Goal: Transaction & Acquisition: Purchase product/service

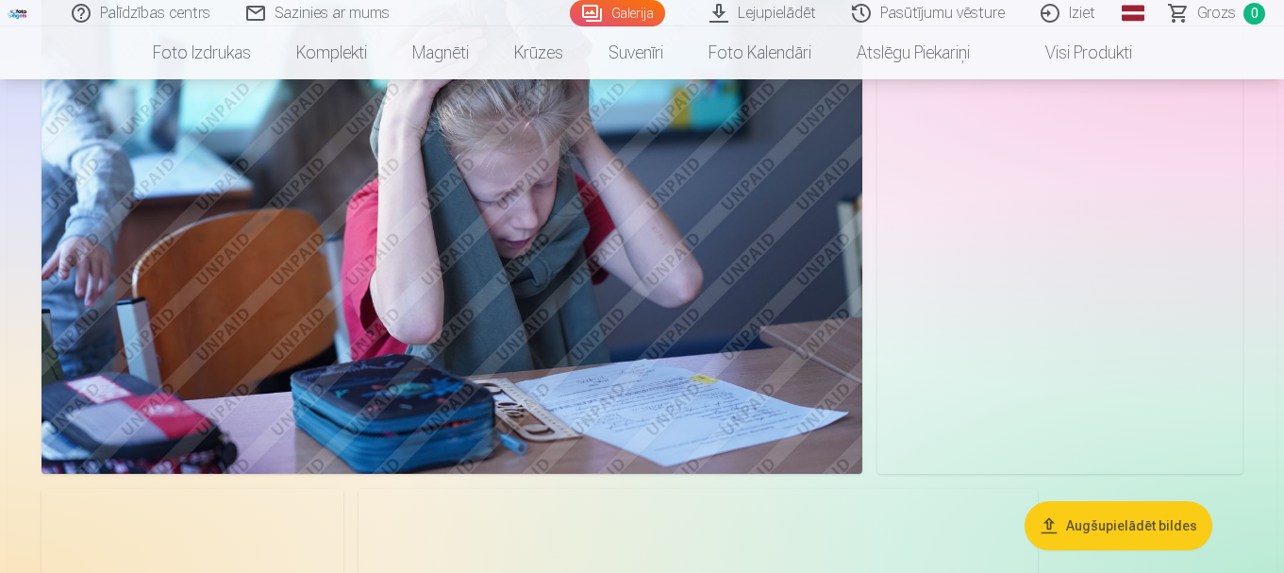
scroll to position [11826, 0]
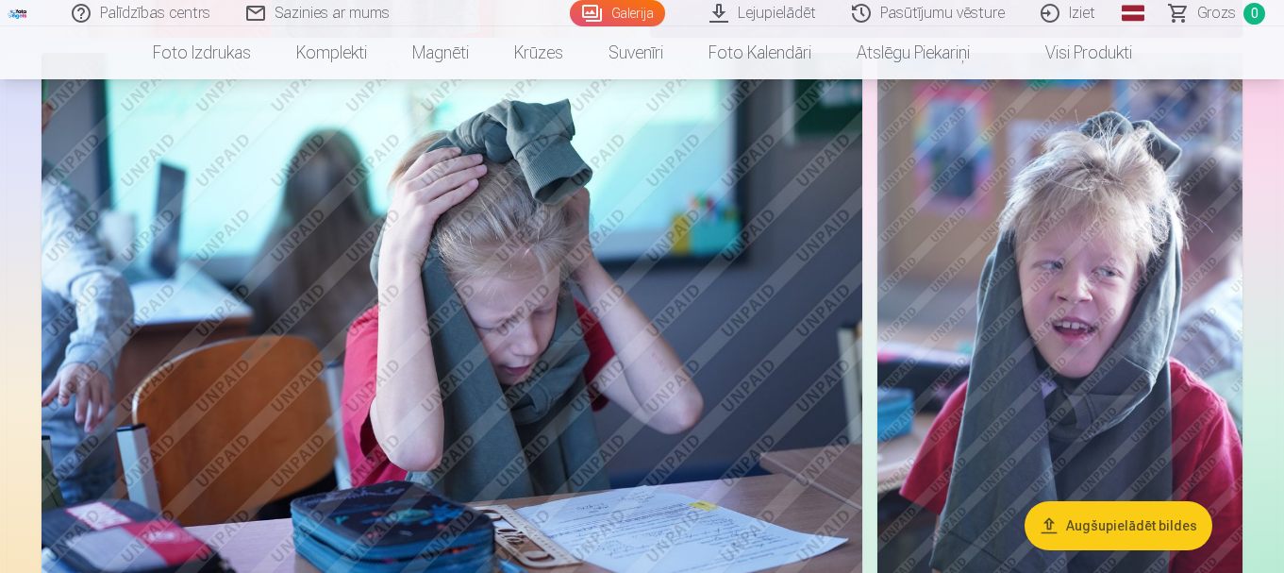
click at [1074, 382] on img at bounding box center [1060, 326] width 365 height 547
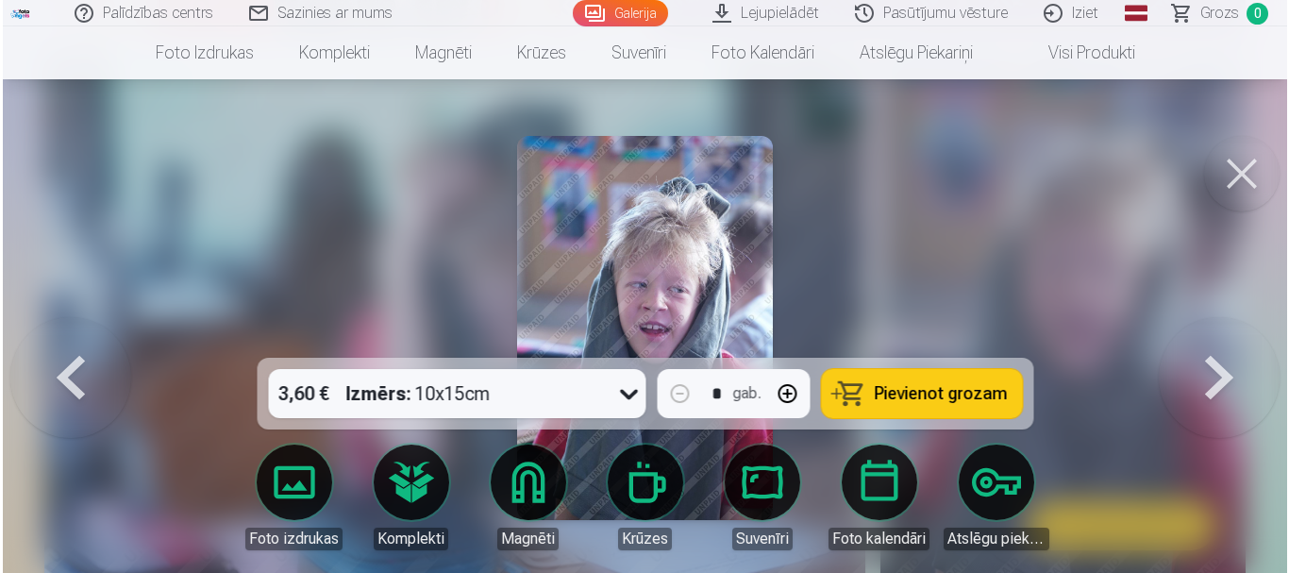
scroll to position [11868, 0]
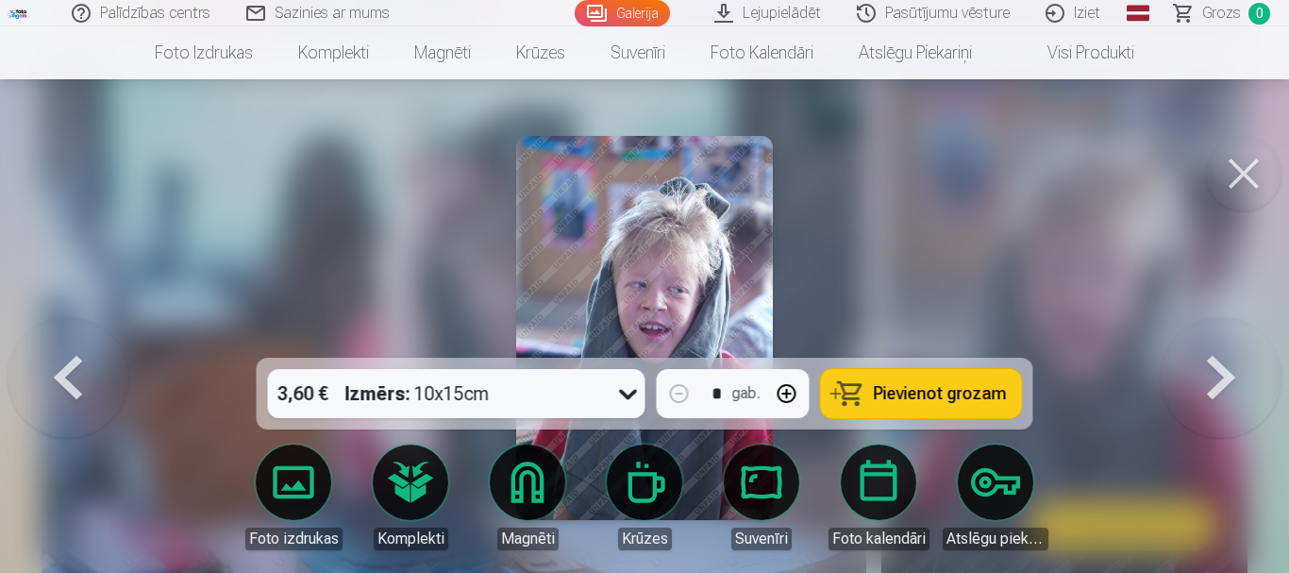
click at [876, 393] on button "Pievienot grozam" at bounding box center [921, 393] width 201 height 49
click at [1213, 11] on span "Grozs" at bounding box center [1221, 13] width 39 height 23
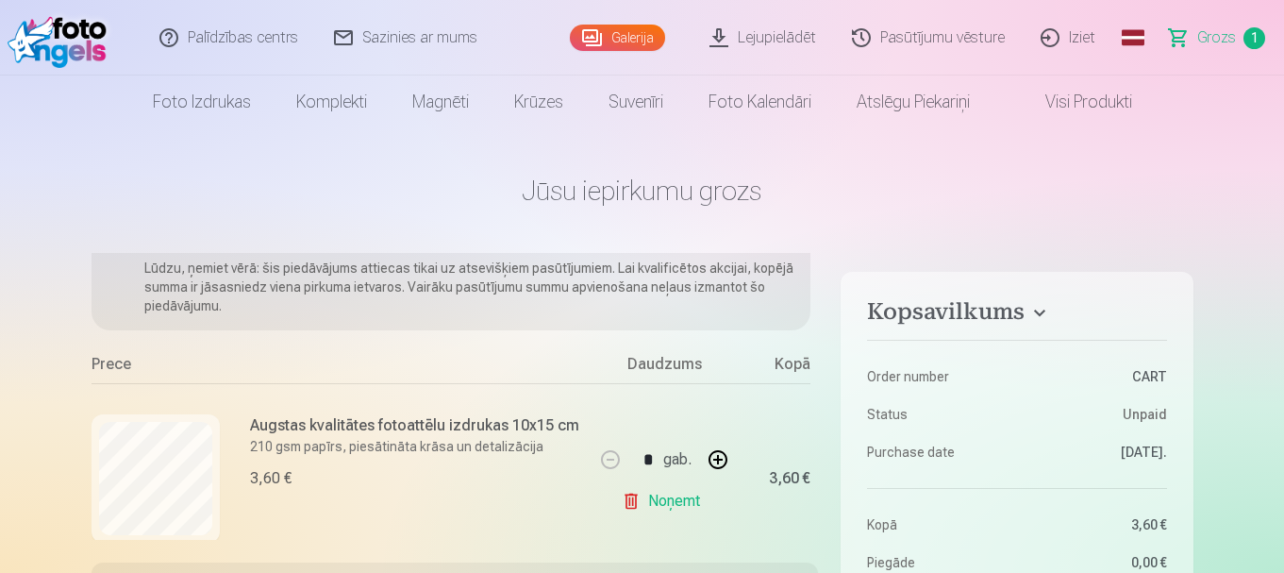
scroll to position [125, 0]
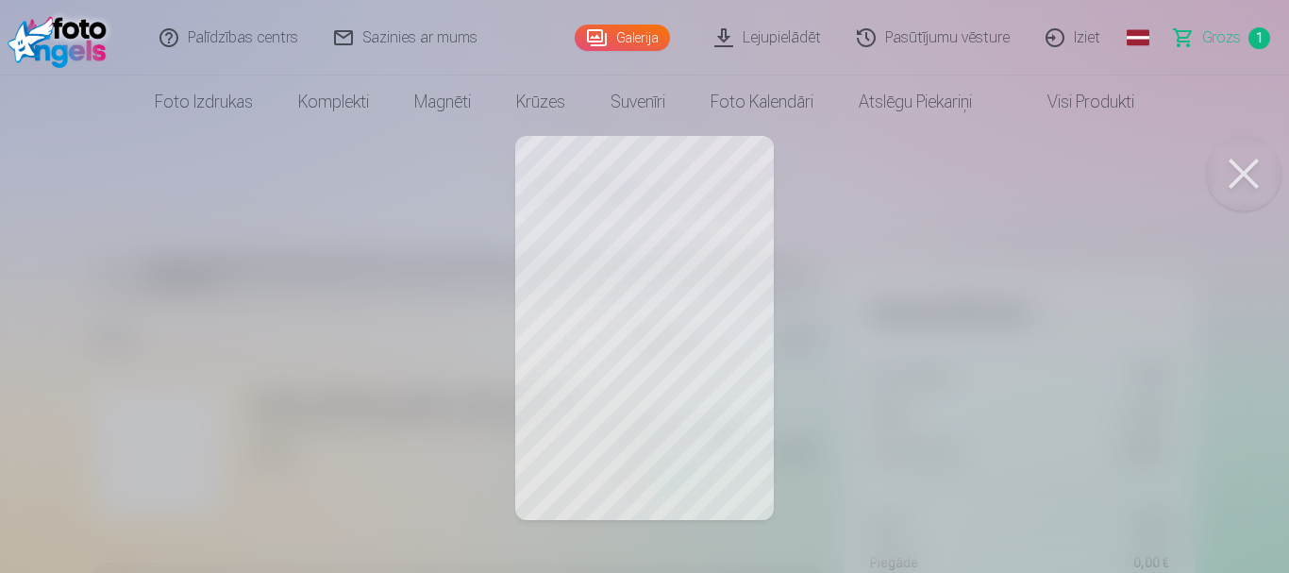
click at [662, 307] on div at bounding box center [644, 286] width 1289 height 573
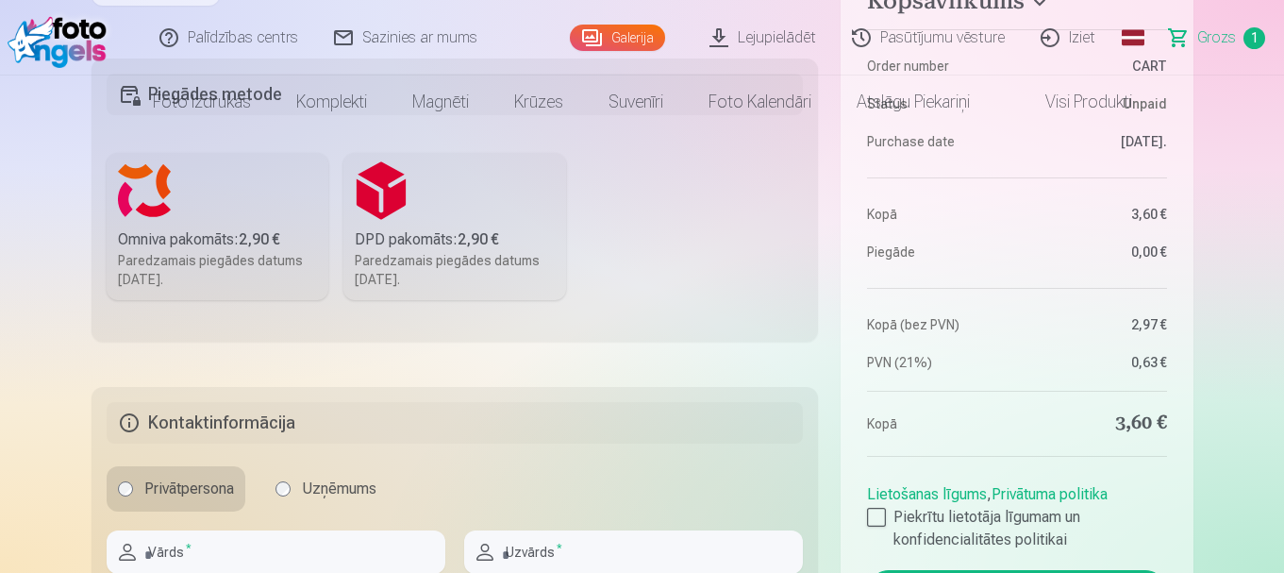
scroll to position [0, 0]
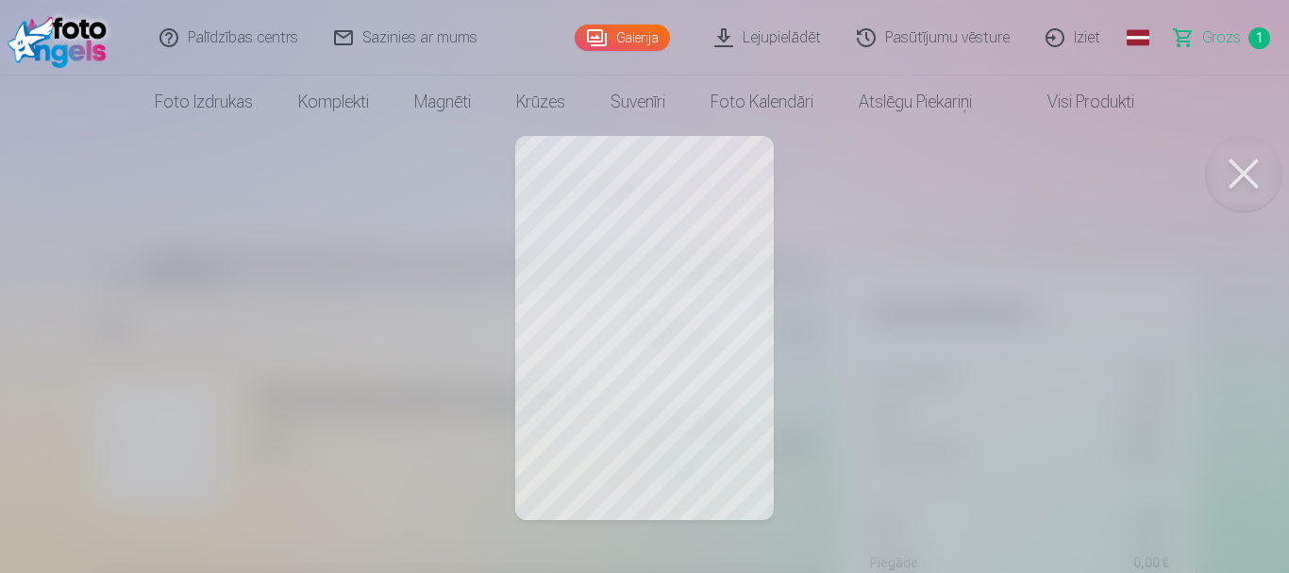
click at [795, 33] on link "Lejupielādēt" at bounding box center [768, 37] width 142 height 75
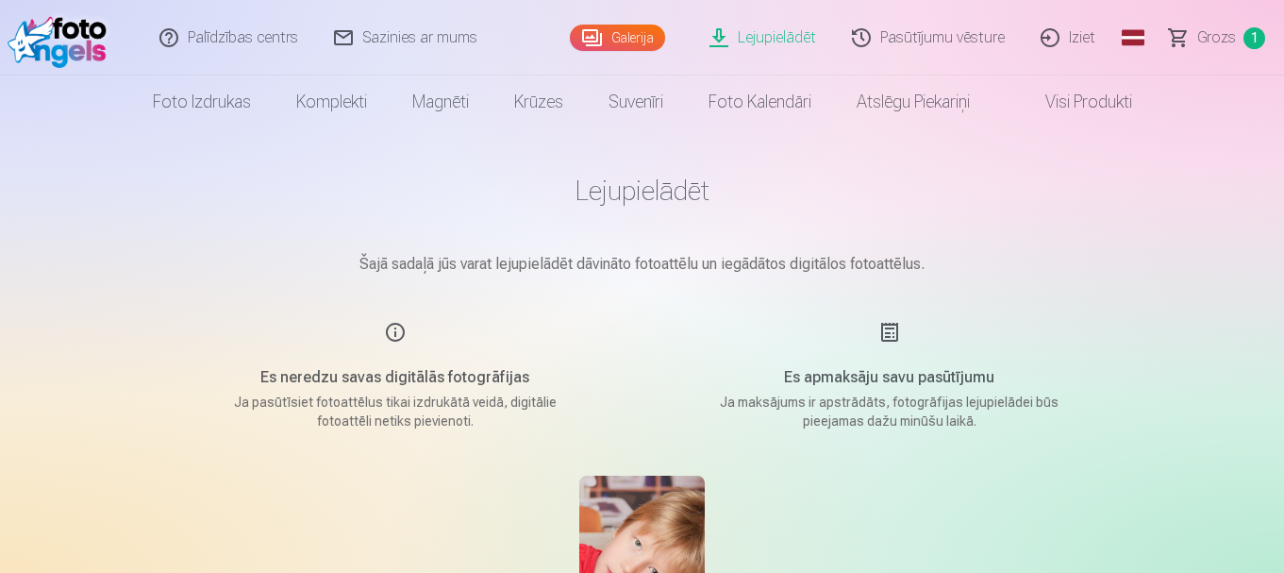
click at [800, 34] on link "Lejupielādēt" at bounding box center [764, 37] width 142 height 75
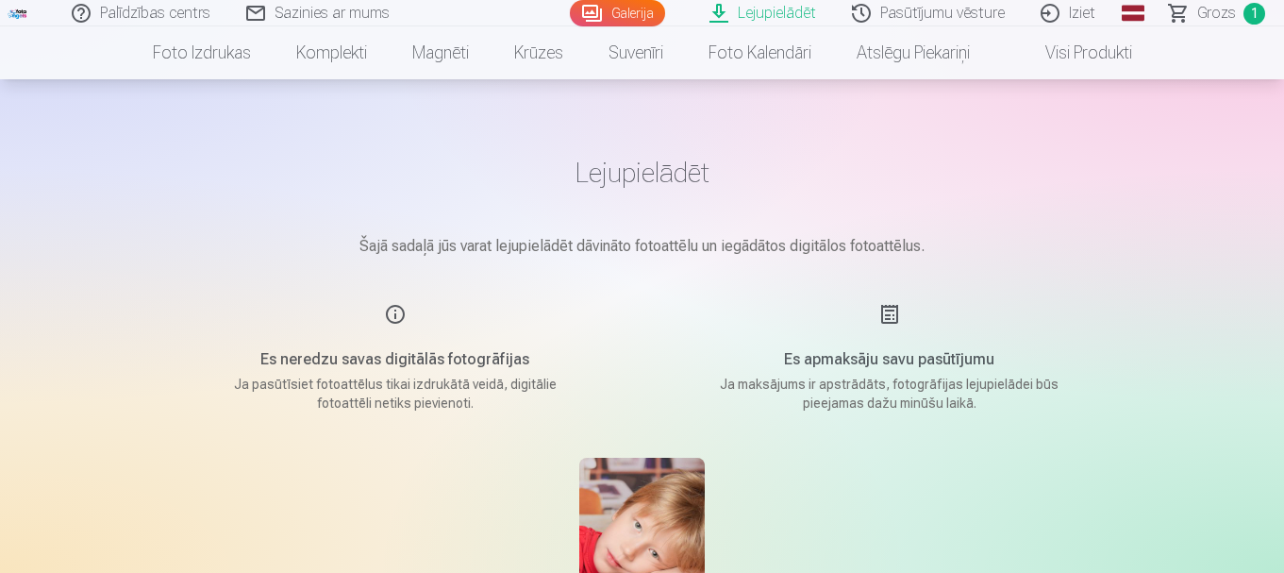
scroll to position [252, 0]
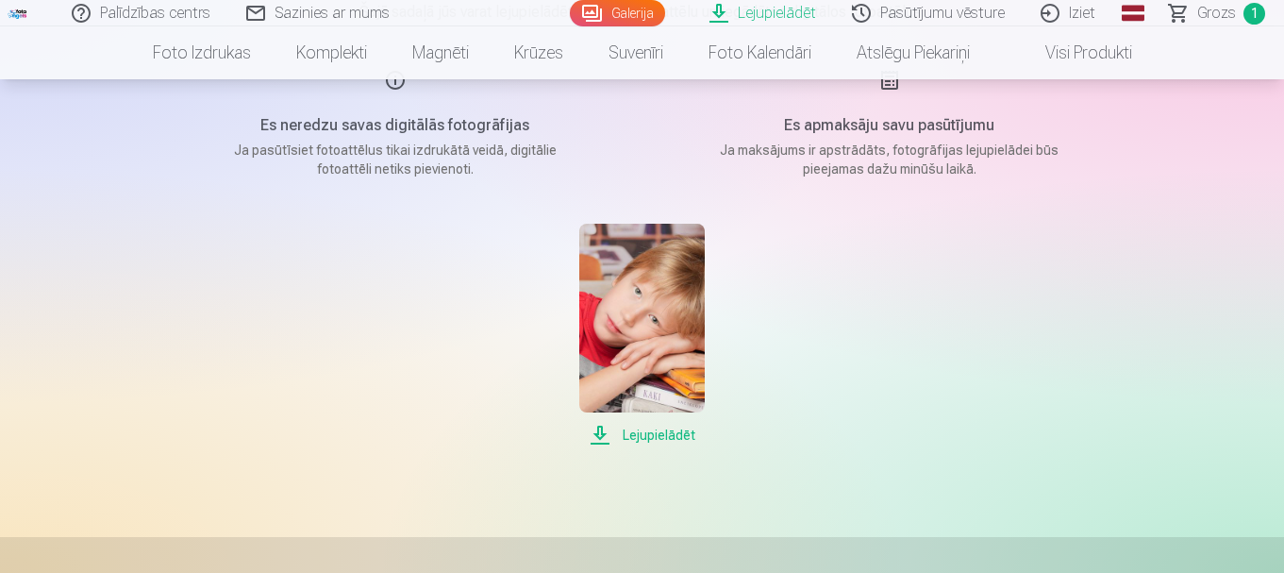
click at [657, 442] on span "Lejupielādēt" at bounding box center [641, 435] width 125 height 23
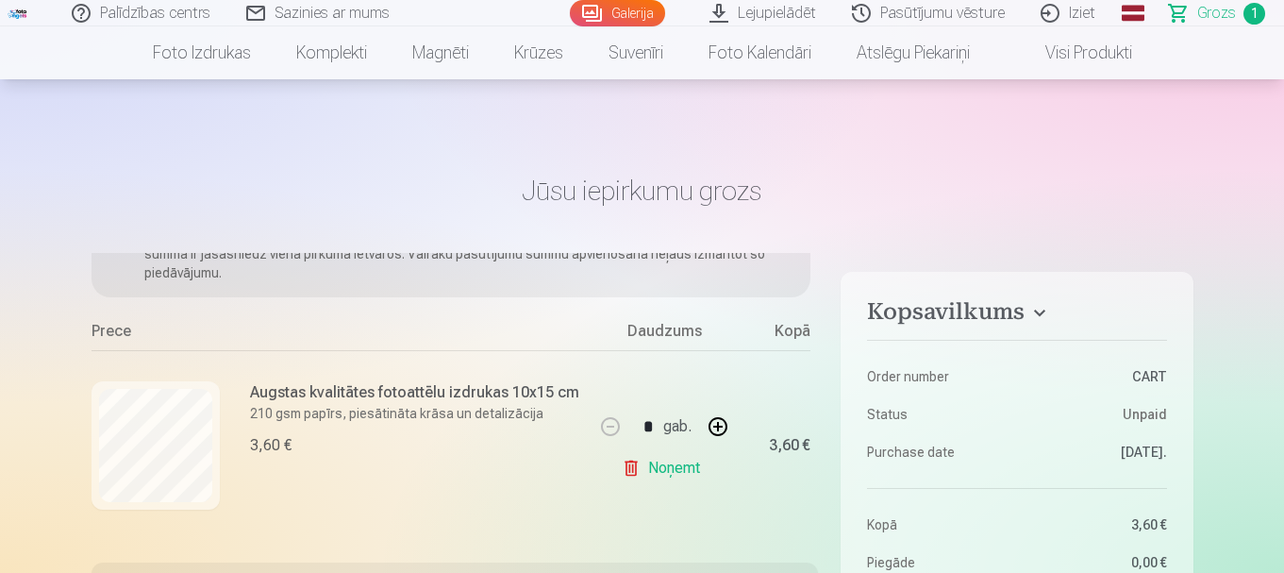
scroll to position [252, 0]
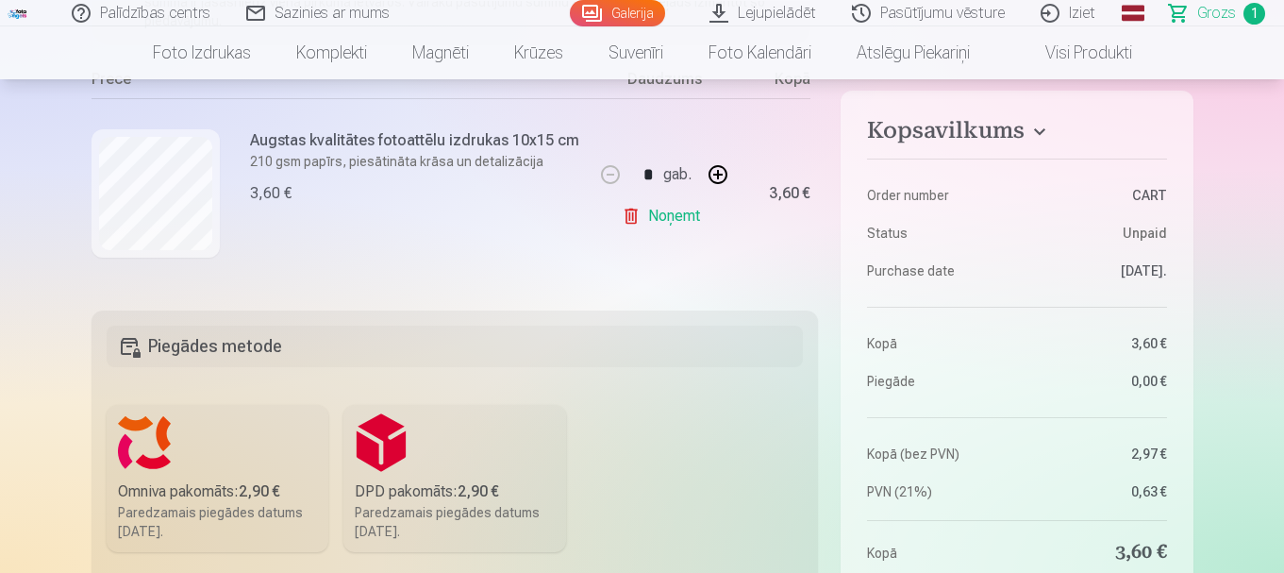
click at [665, 210] on link "Noņemt" at bounding box center [665, 216] width 86 height 38
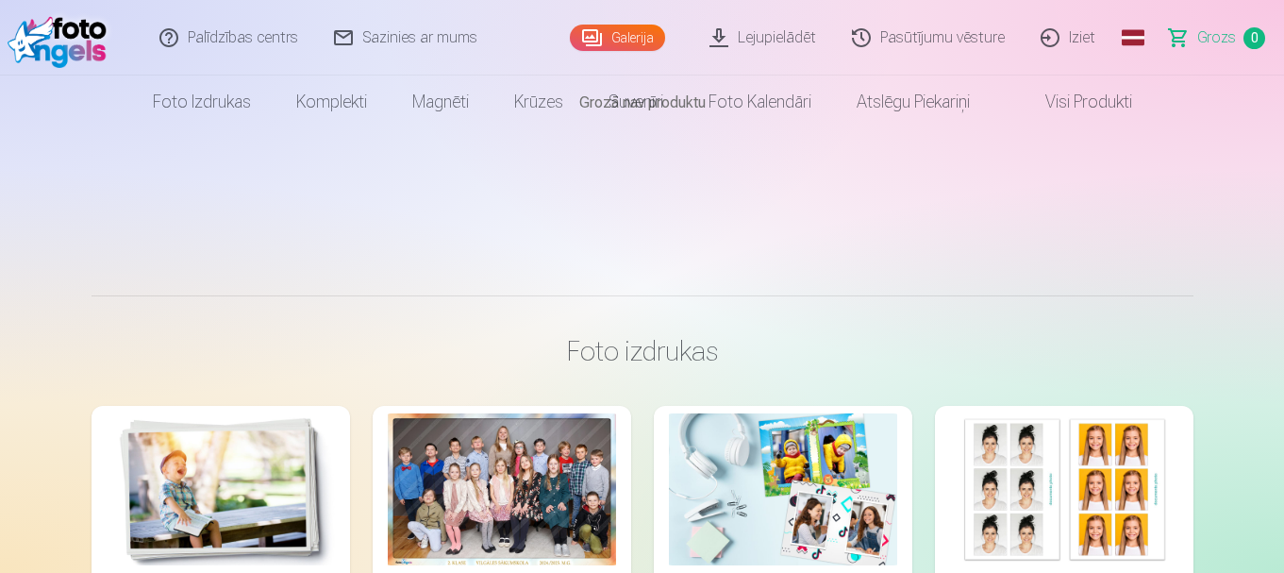
scroll to position [0, 0]
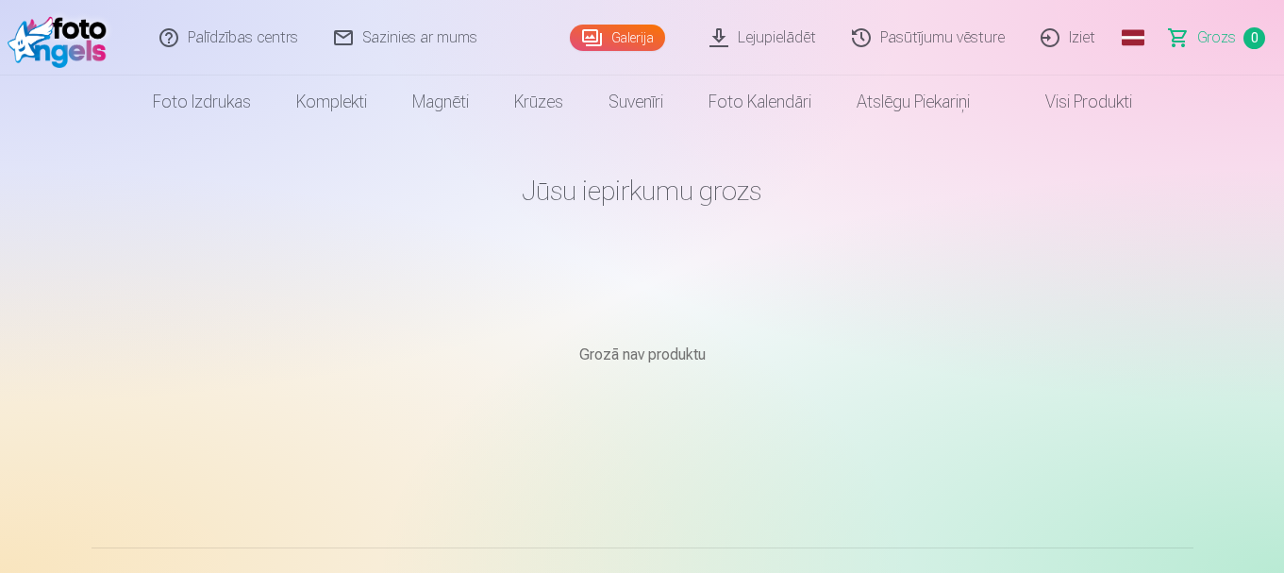
click at [1086, 107] on link "Visi produkti" at bounding box center [1074, 101] width 162 height 53
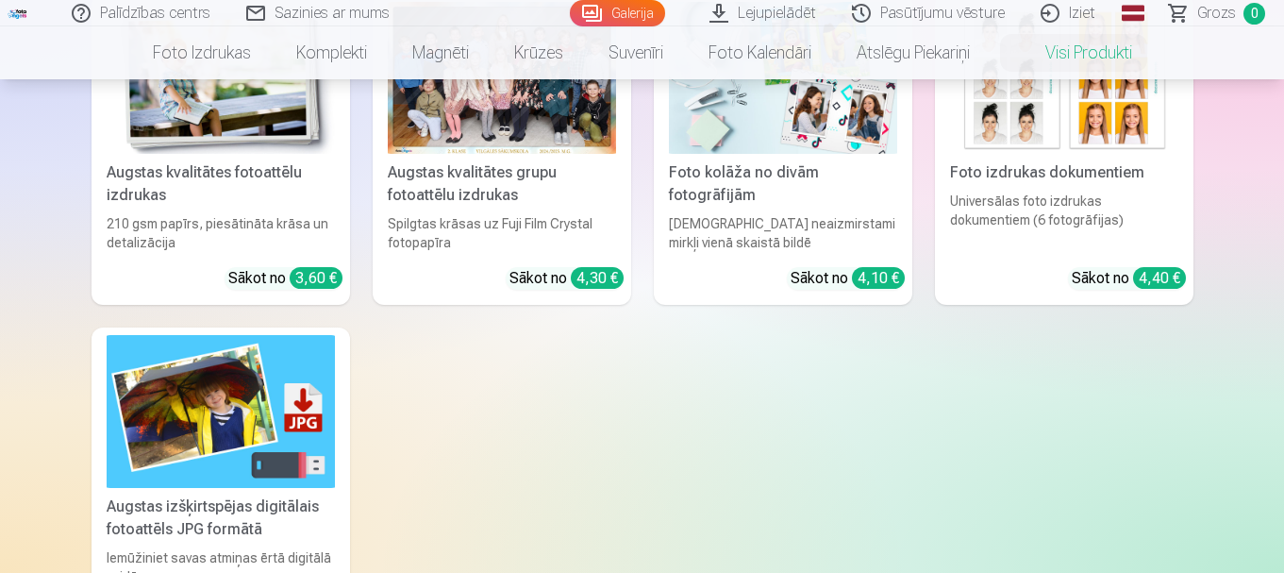
scroll to position [252, 0]
click at [232, 529] on div "Augstas izšķirtspējas digitālais fotoattēls JPG formātā" at bounding box center [220, 516] width 243 height 45
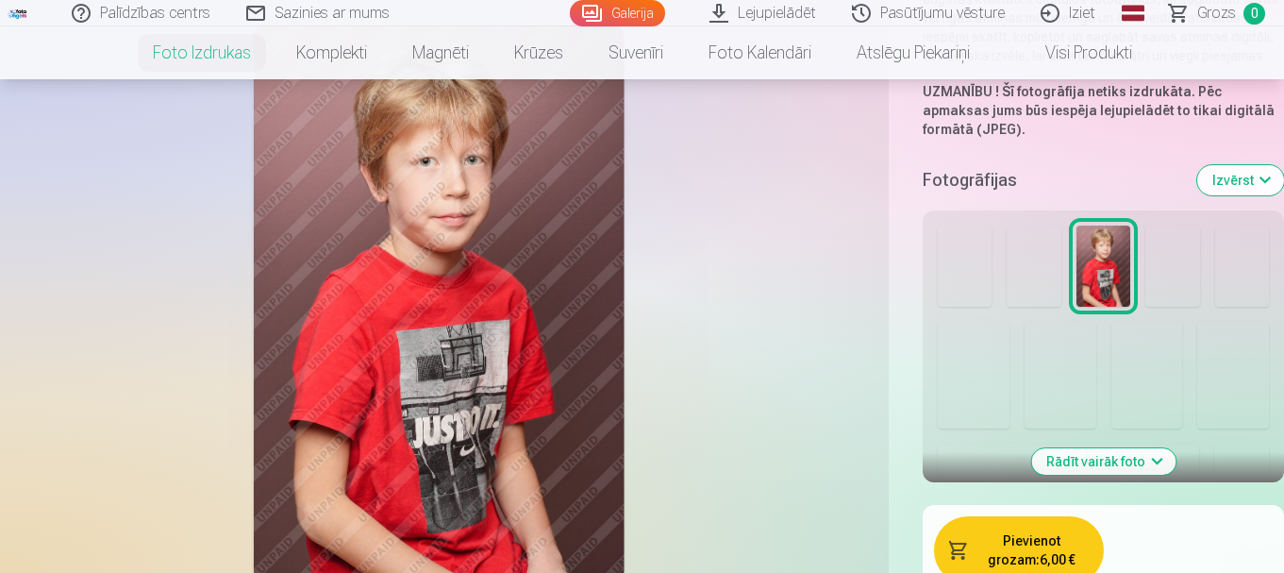
scroll to position [503, 0]
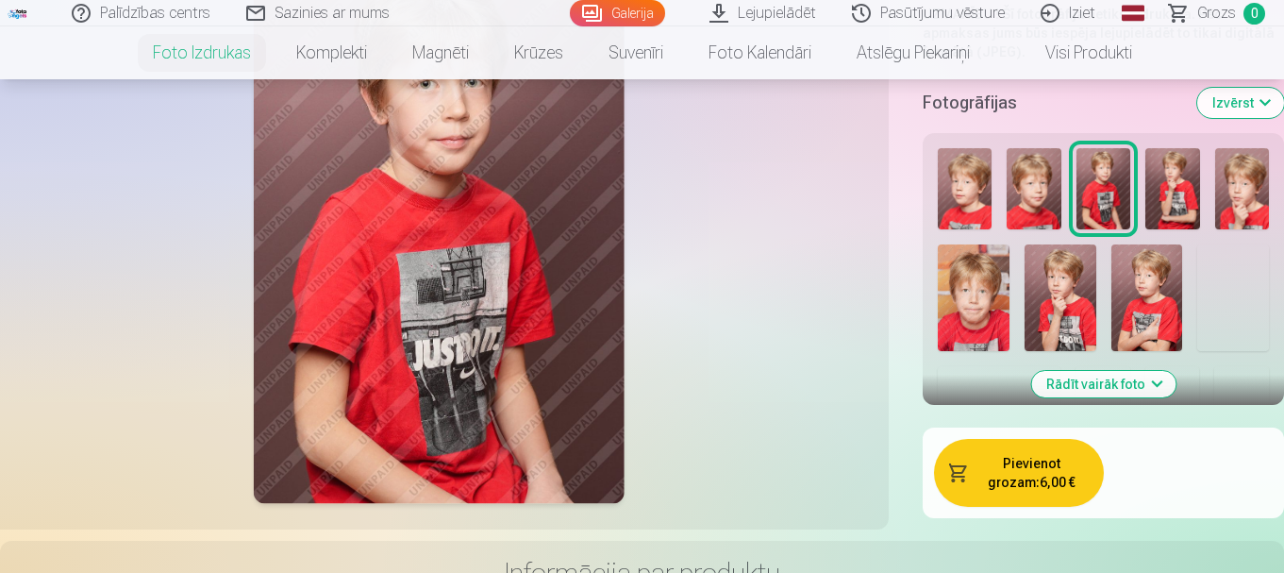
click at [1155, 378] on button "Rādīt vairāk foto" at bounding box center [1103, 384] width 144 height 26
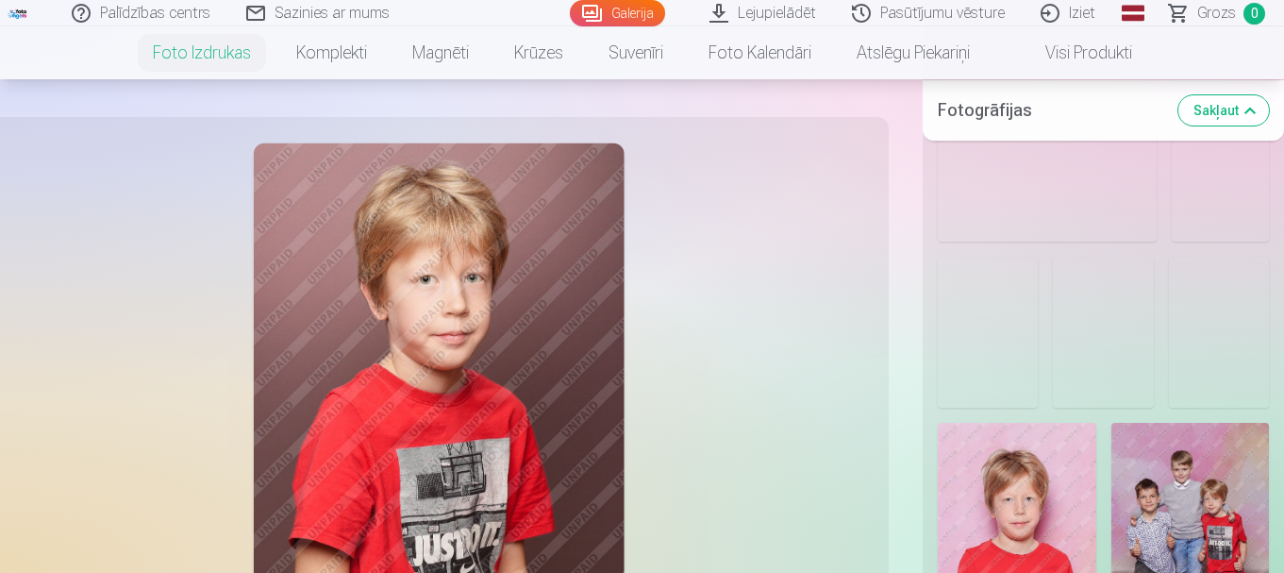
scroll to position [3145, 0]
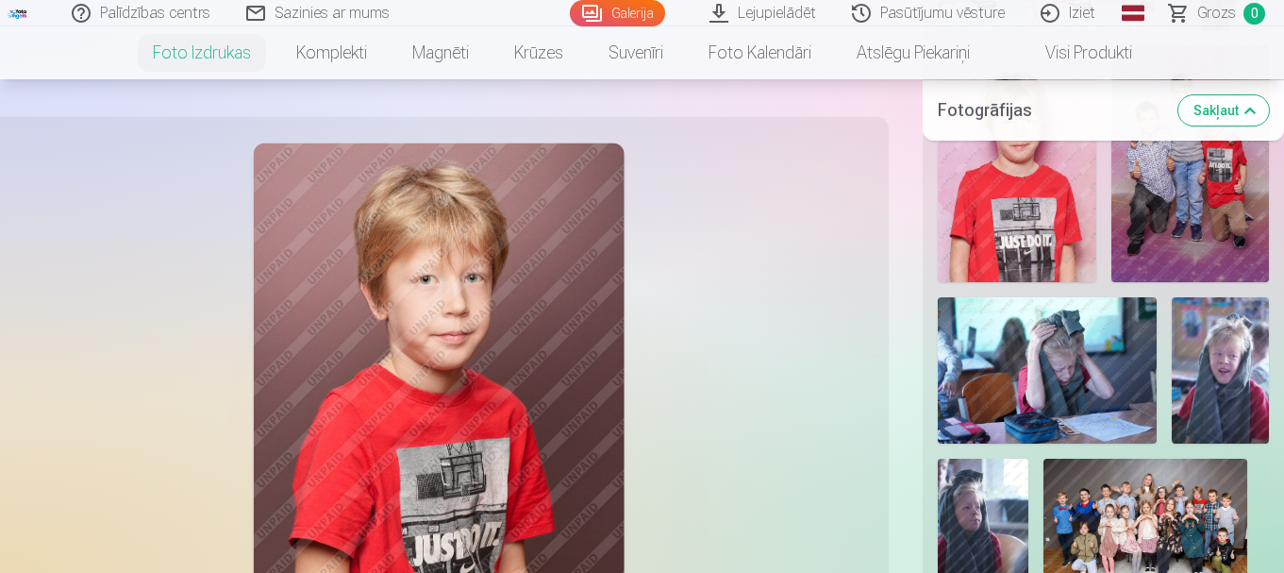
click at [1233, 384] on img at bounding box center [1220, 370] width 97 height 146
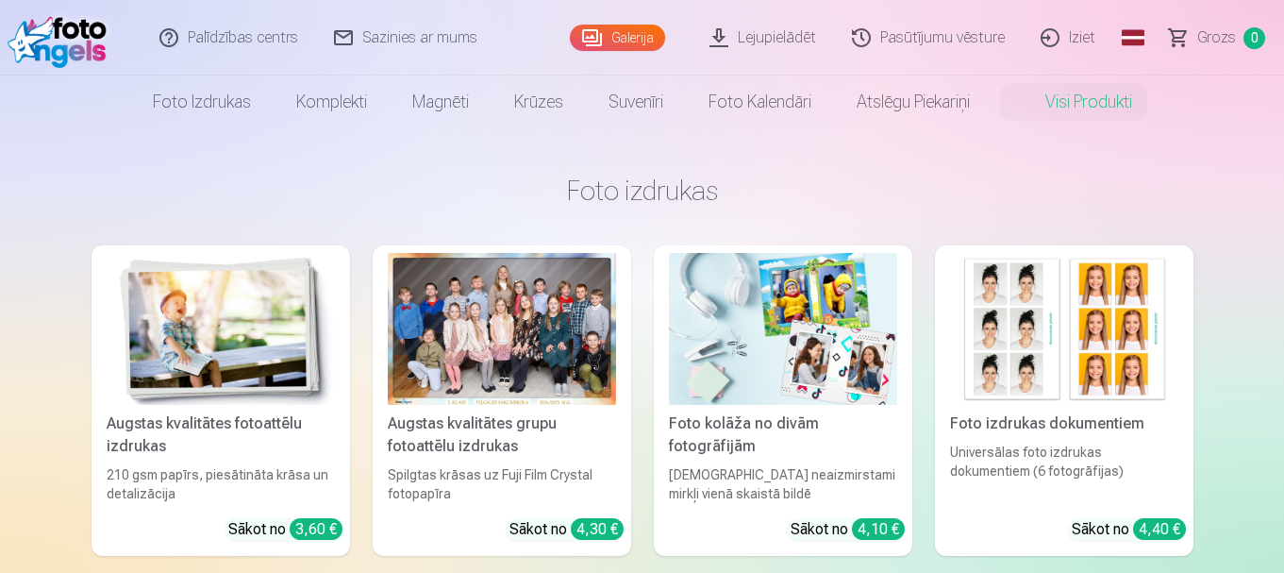
click at [273, 404] on img at bounding box center [221, 329] width 228 height 152
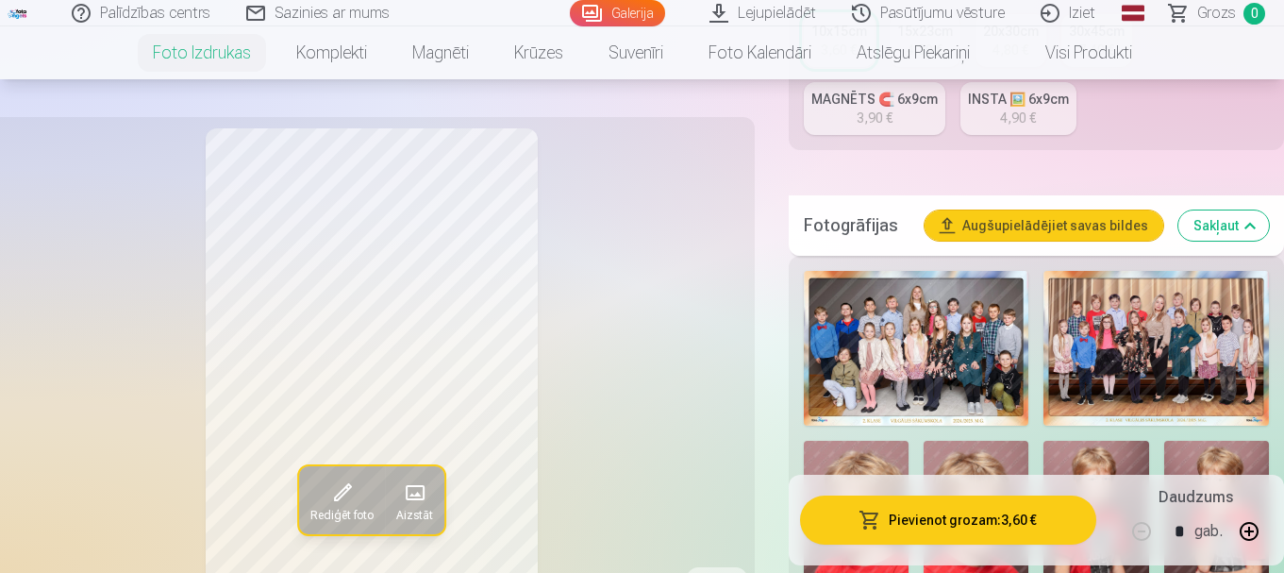
scroll to position [629, 0]
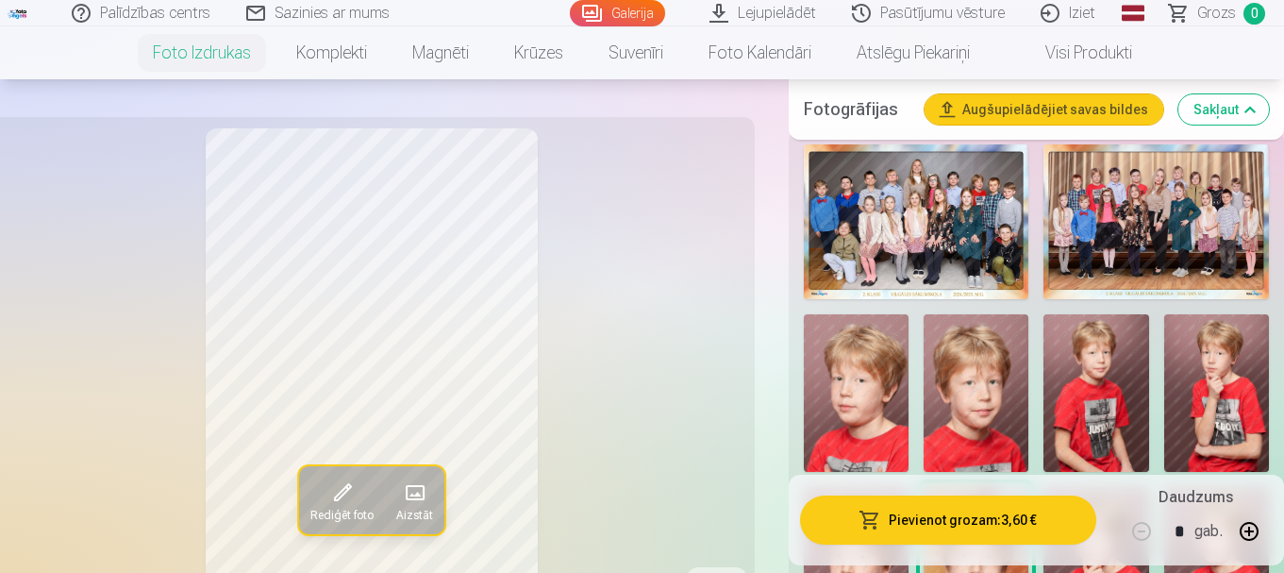
click at [835, 415] on img at bounding box center [856, 393] width 105 height 158
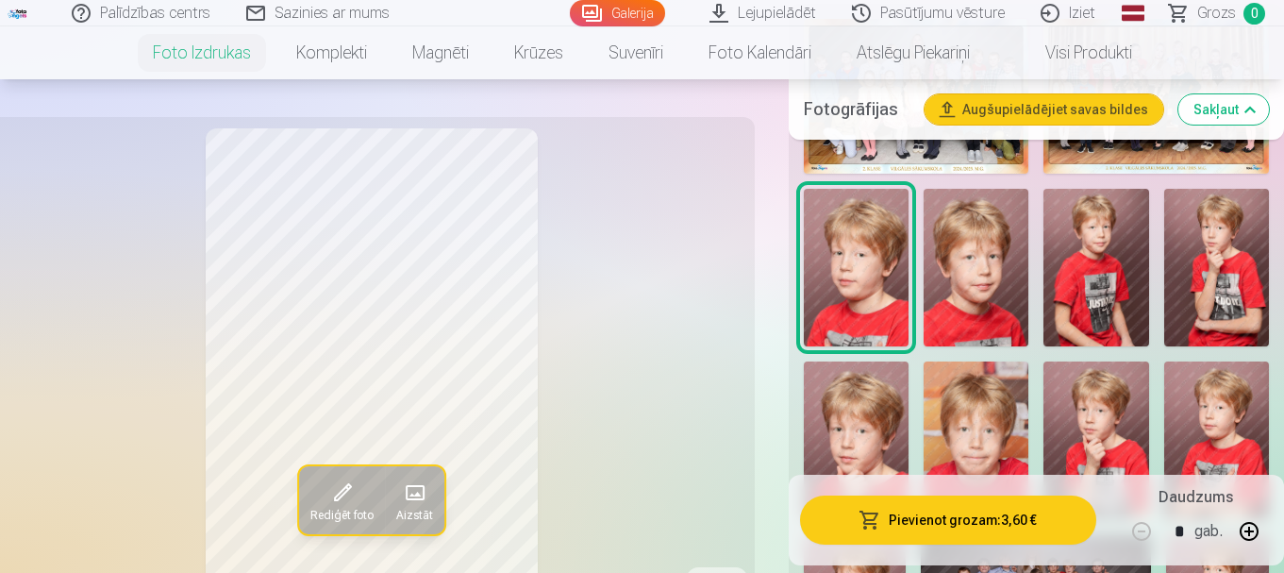
click at [1068, 305] on img at bounding box center [1096, 268] width 105 height 158
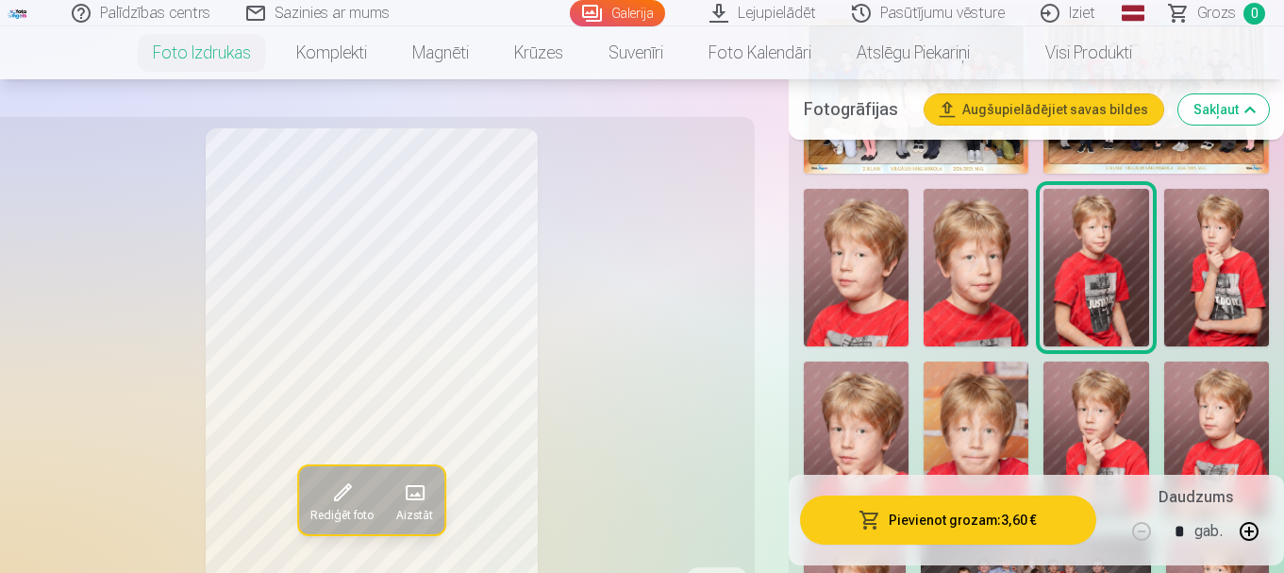
click at [850, 272] on img at bounding box center [856, 268] width 105 height 158
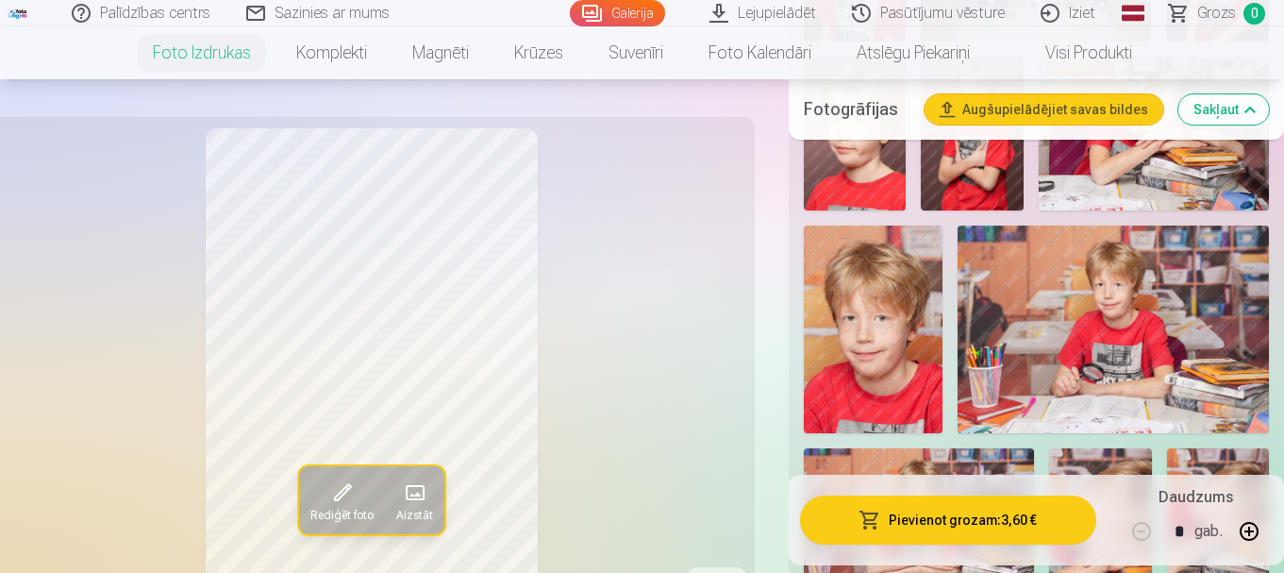
scroll to position [1762, 0]
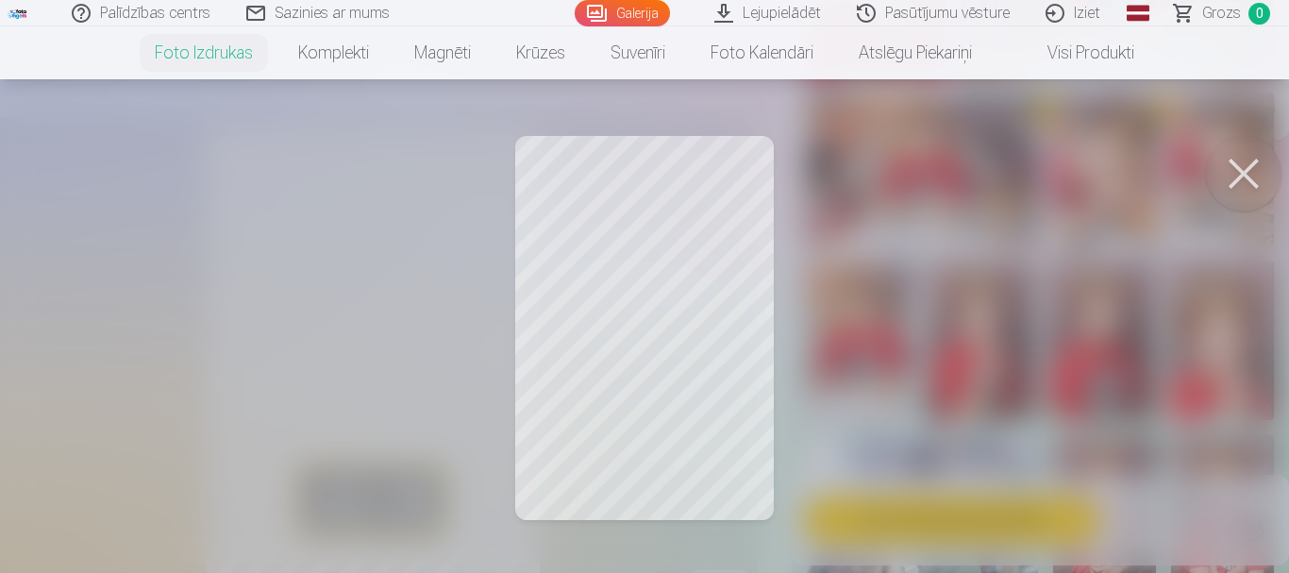
click at [1247, 163] on button at bounding box center [1243, 173] width 75 height 75
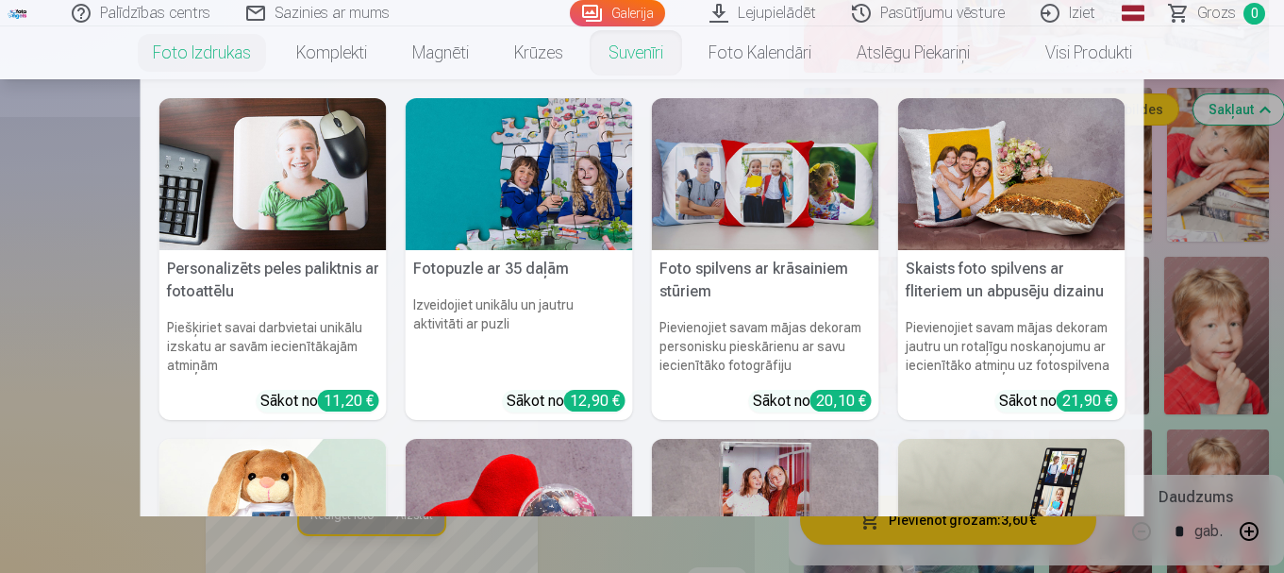
scroll to position [503, 0]
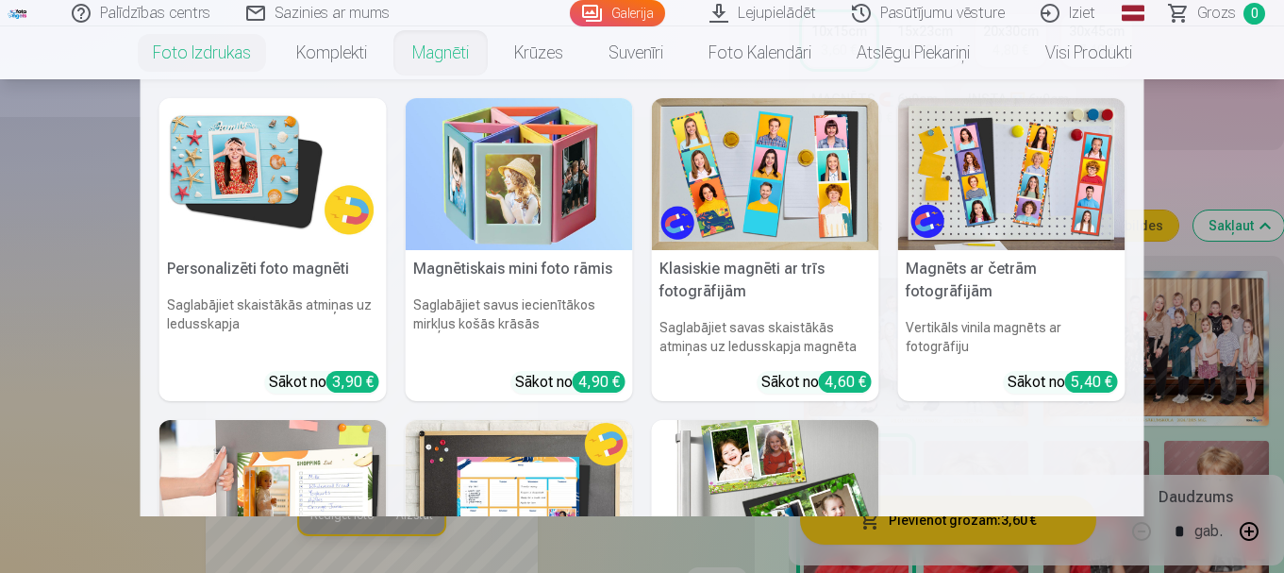
click at [427, 51] on link "Magnēti" at bounding box center [441, 52] width 102 height 53
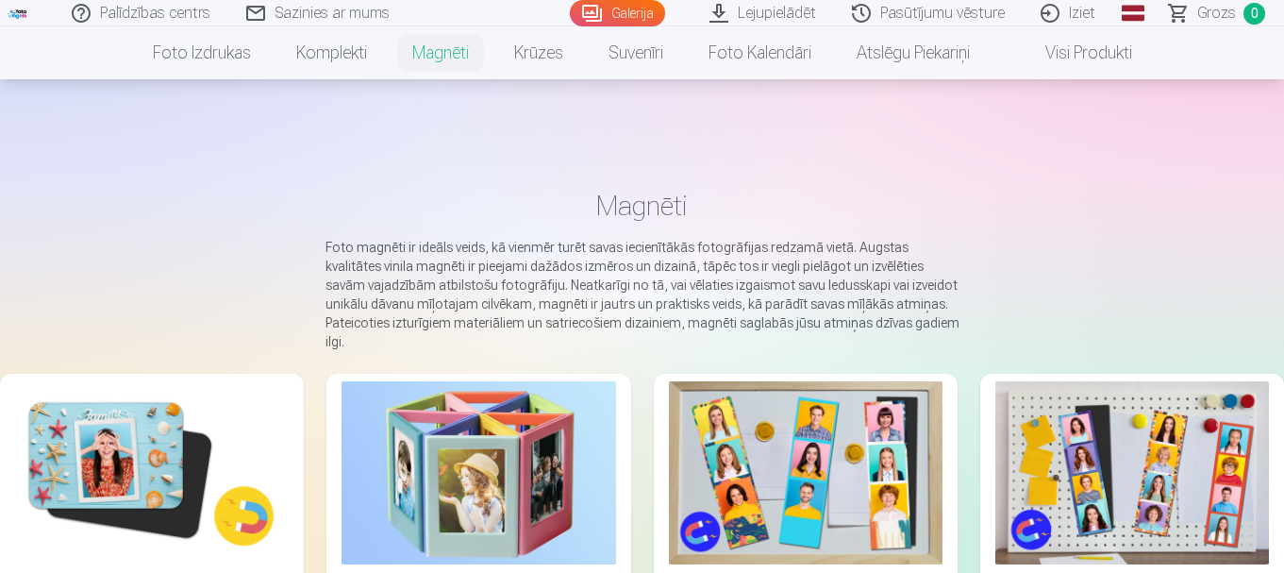
scroll to position [252, 0]
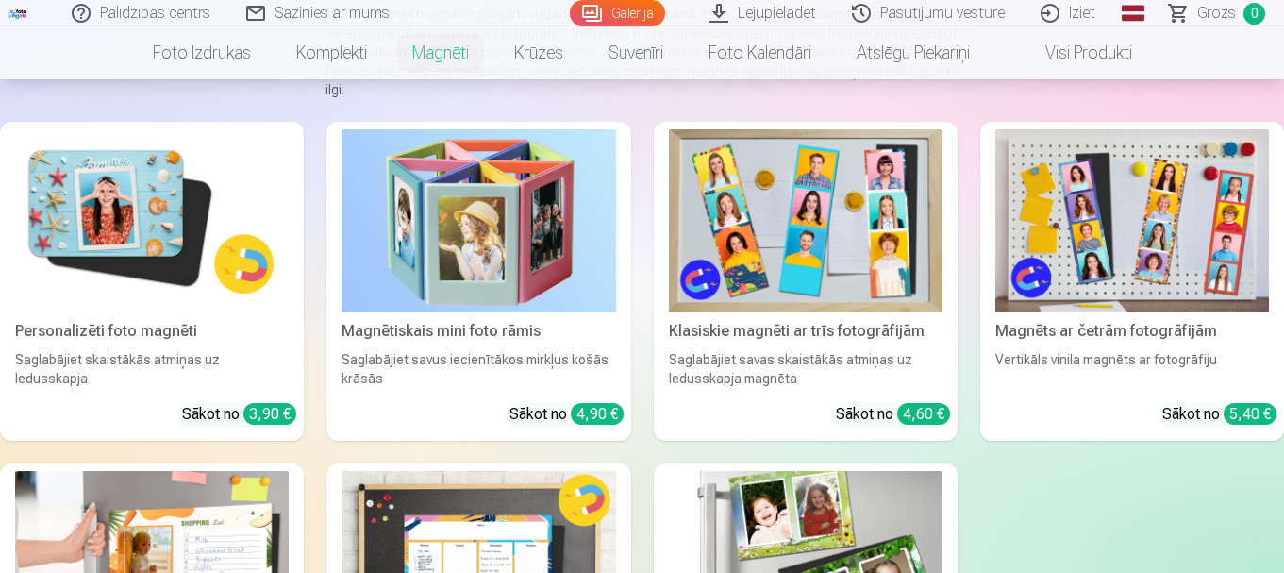
click at [129, 320] on div "Personalizēti foto magnēti" at bounding box center [152, 331] width 289 height 23
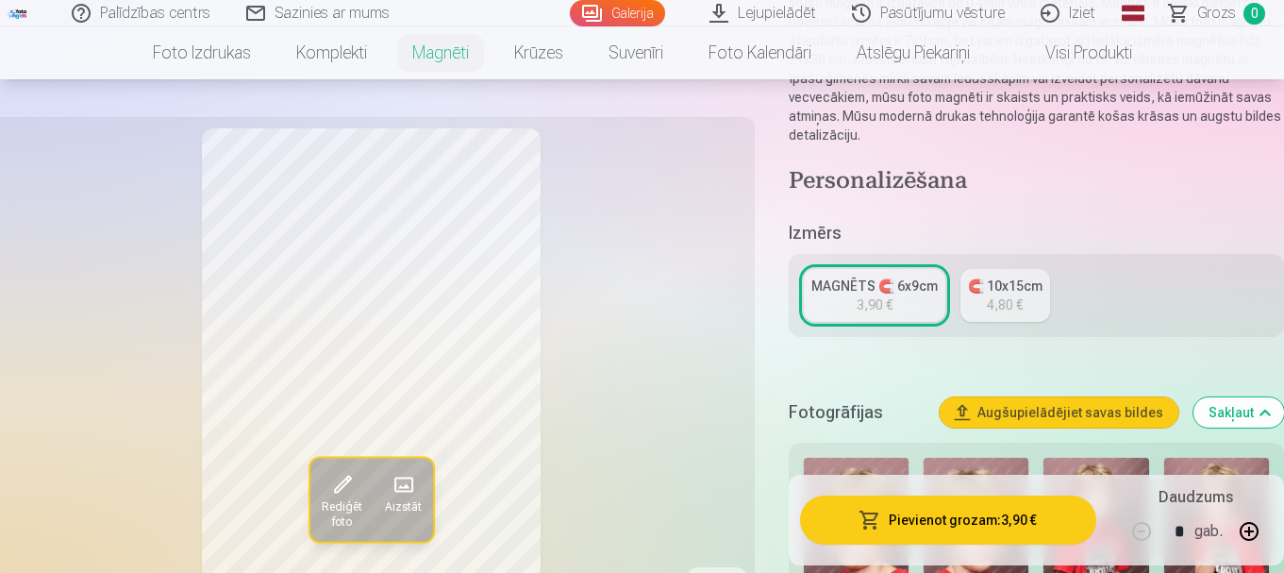
scroll to position [377, 0]
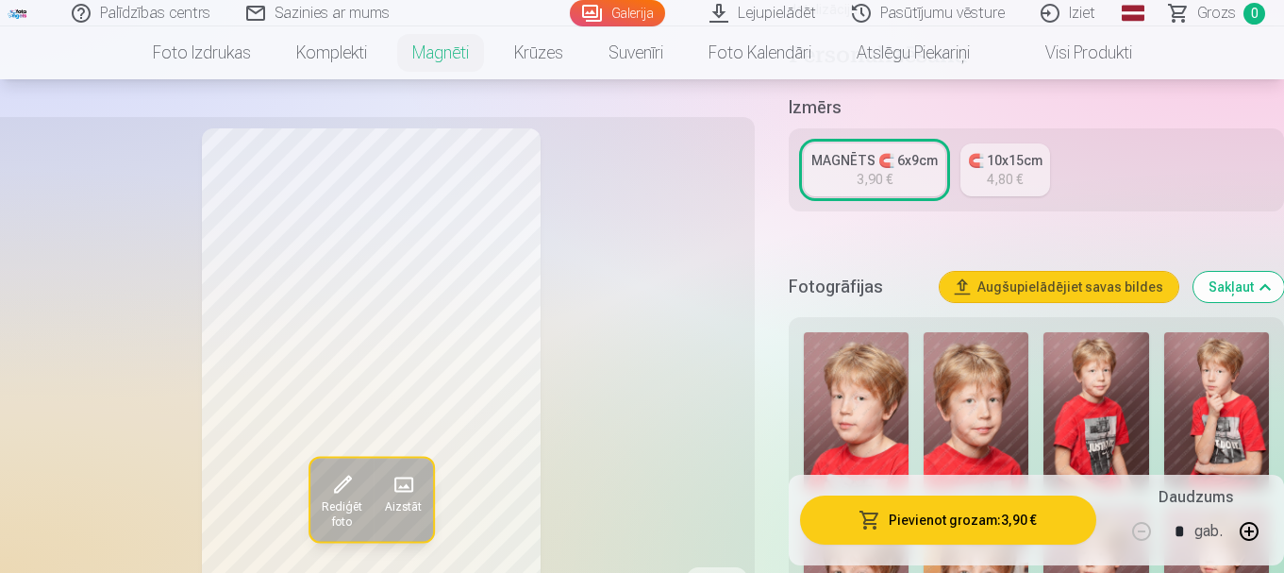
click at [867, 395] on img at bounding box center [856, 411] width 105 height 158
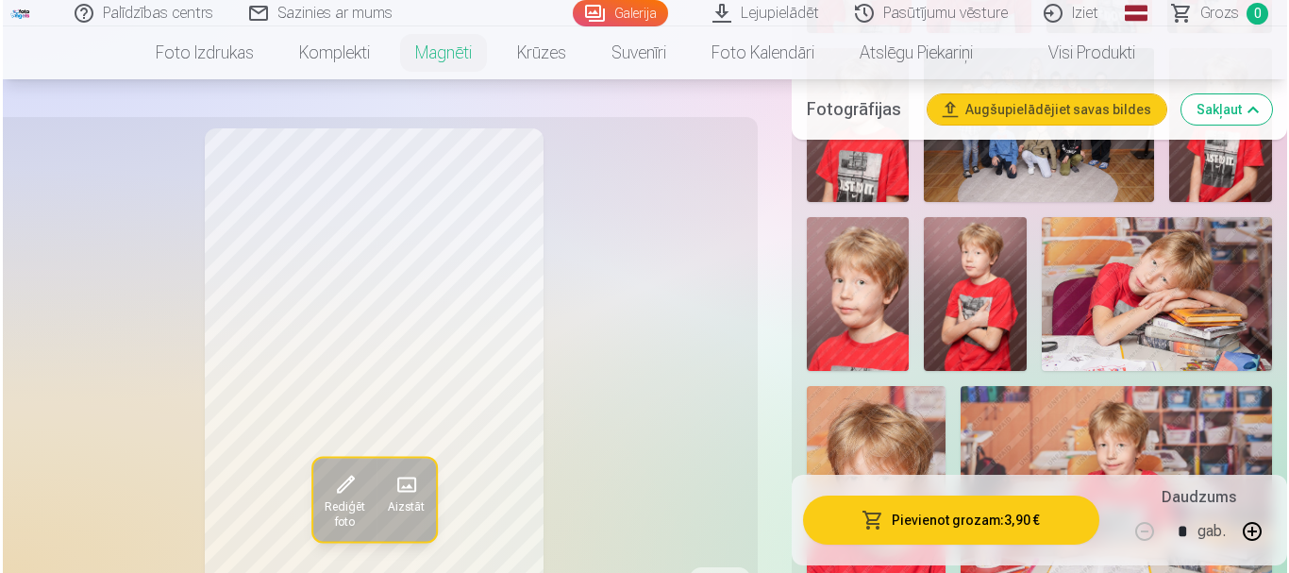
scroll to position [1384, 0]
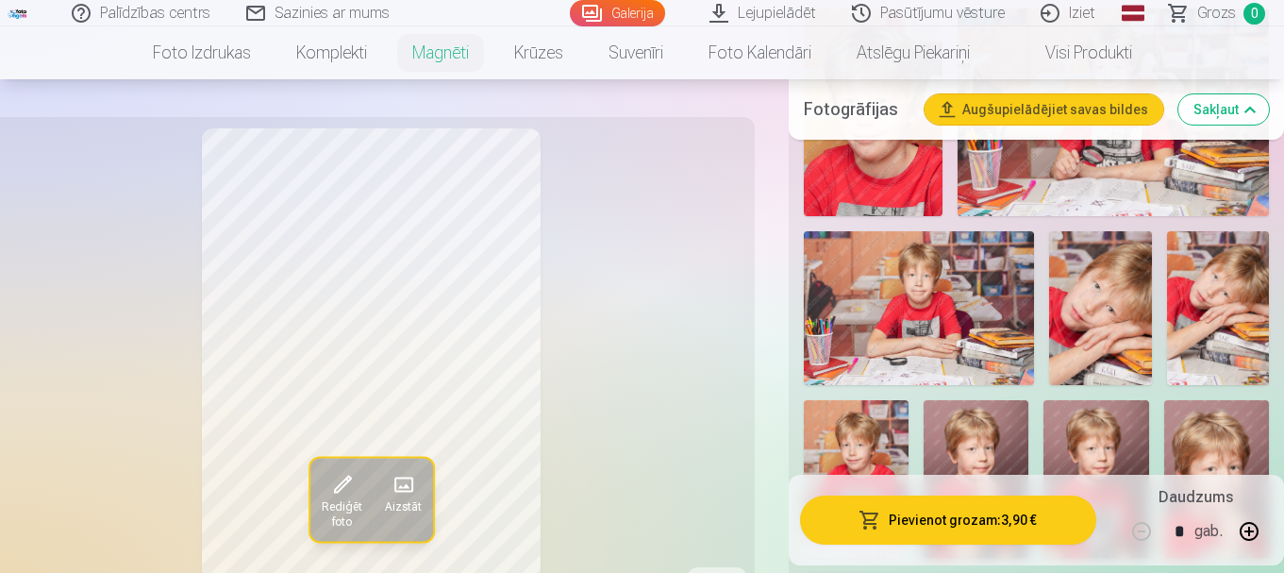
click at [936, 506] on button "Pievienot grozam : 3,90 €" at bounding box center [948, 519] width 296 height 49
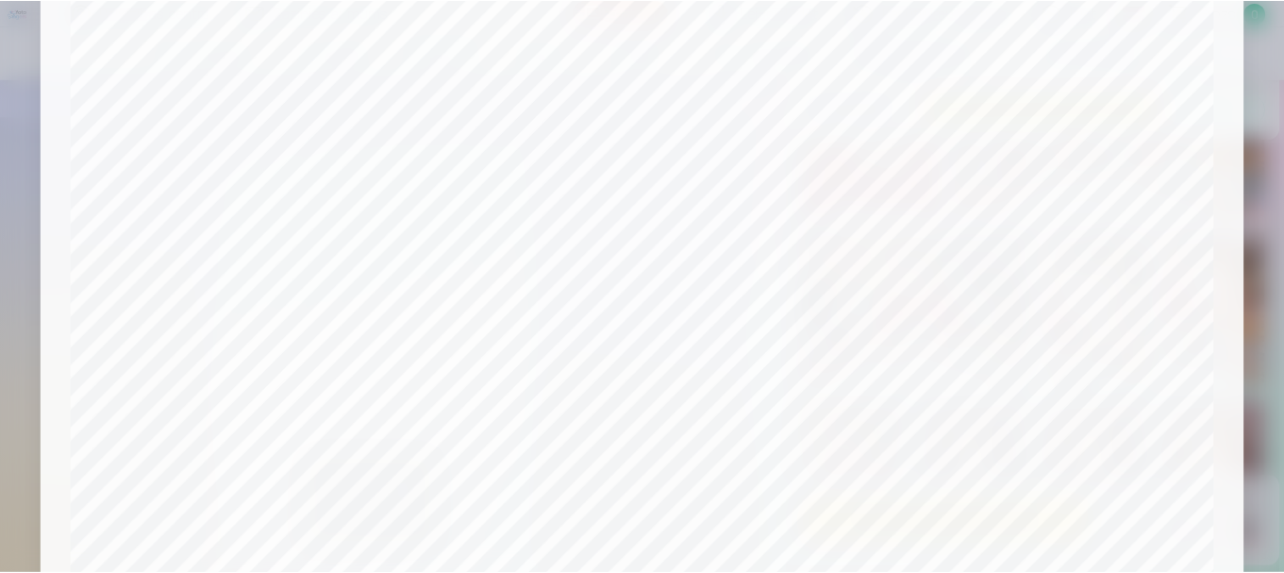
scroll to position [661, 0]
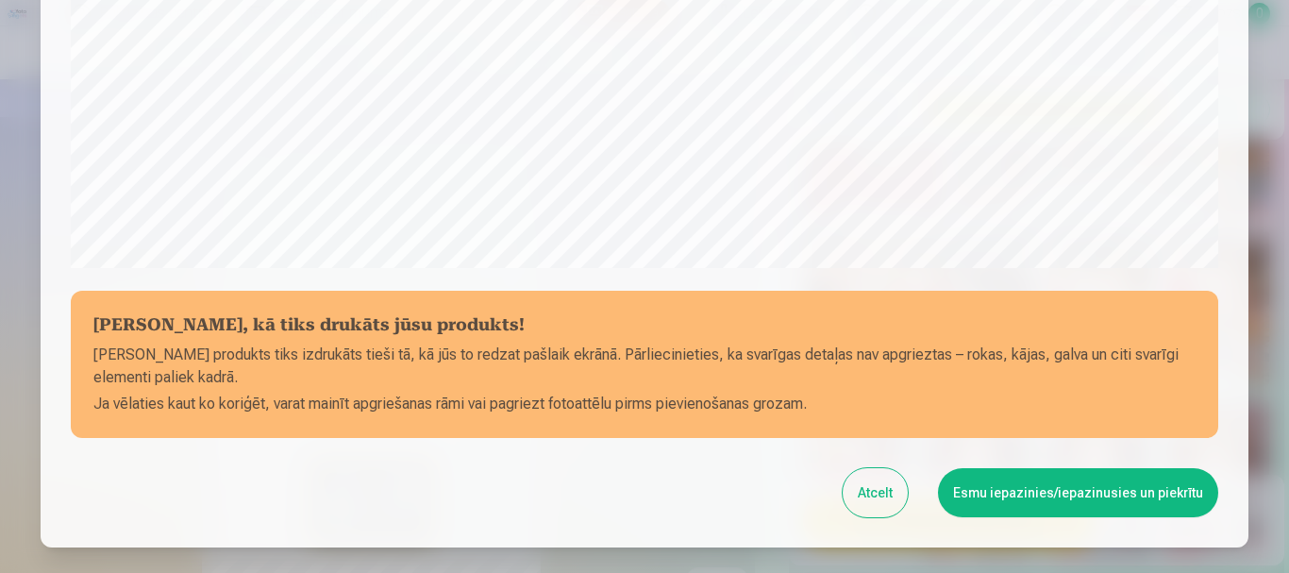
click at [1048, 494] on button "Esmu iepazinies/iepazinusies un piekrītu" at bounding box center [1078, 492] width 280 height 49
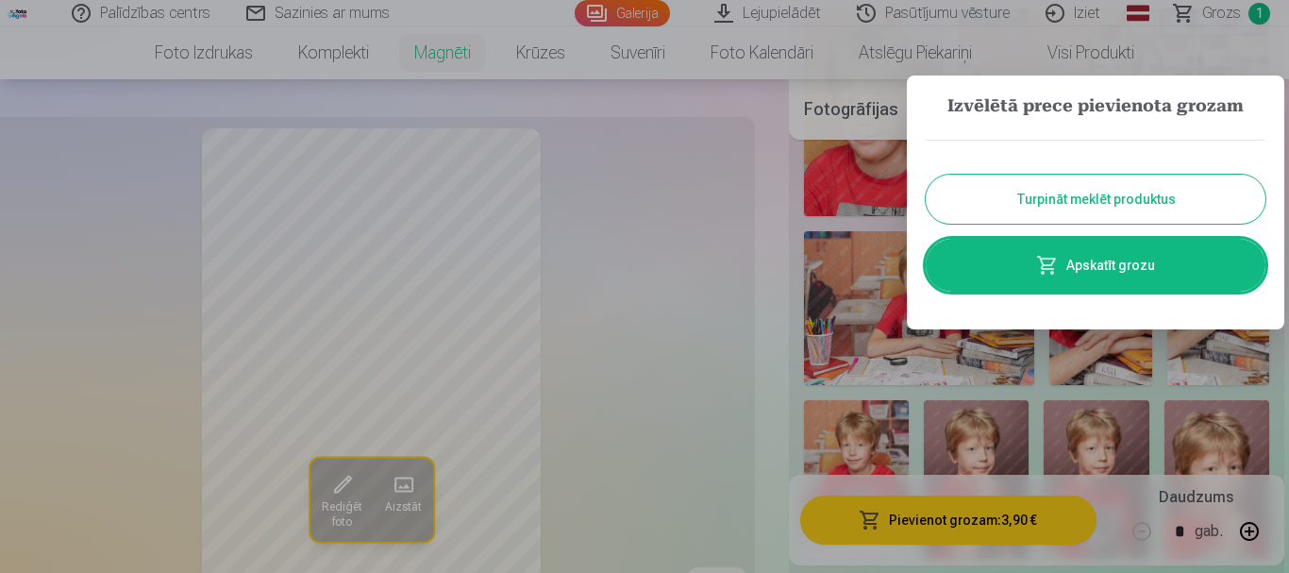
click at [703, 331] on div at bounding box center [644, 286] width 1289 height 573
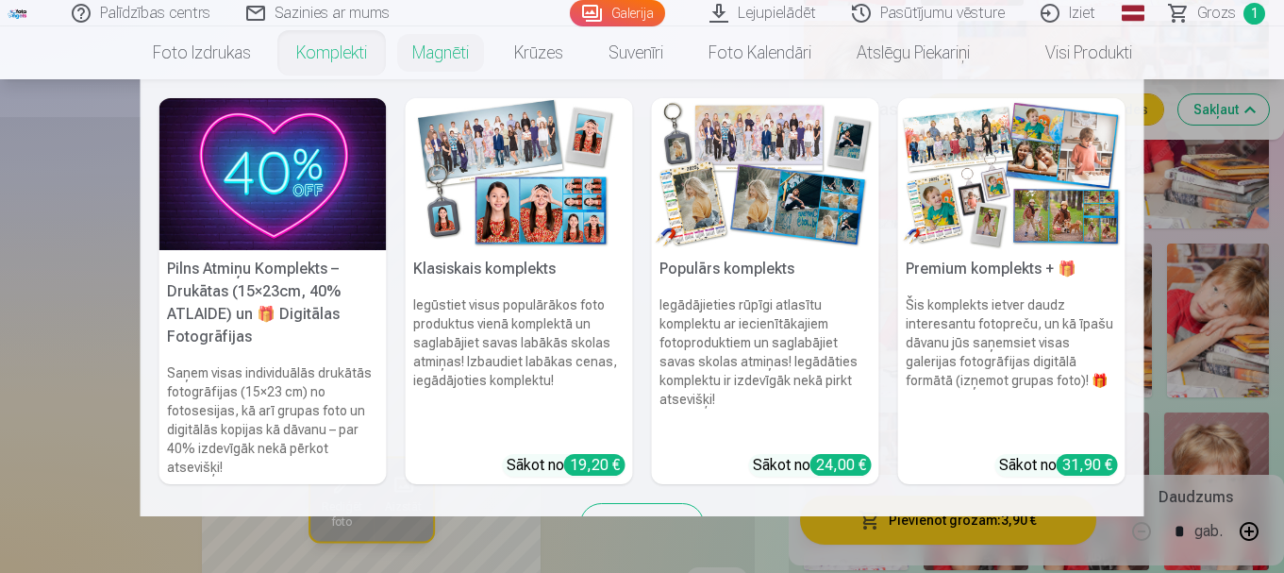
scroll to position [755, 0]
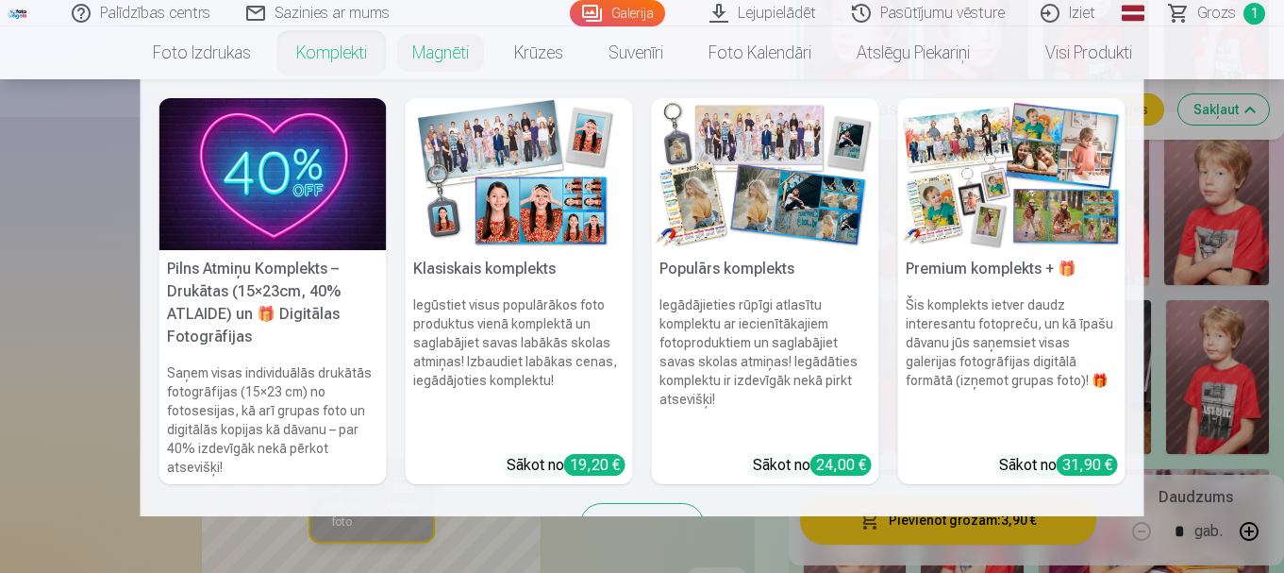
click at [19, 249] on nav "Pilns Atmiņu Komplekts – Drukātas (15×23cm, 40% ATLAIDE) un 🎁 Digitālas Fotogrā…" at bounding box center [642, 297] width 1284 height 437
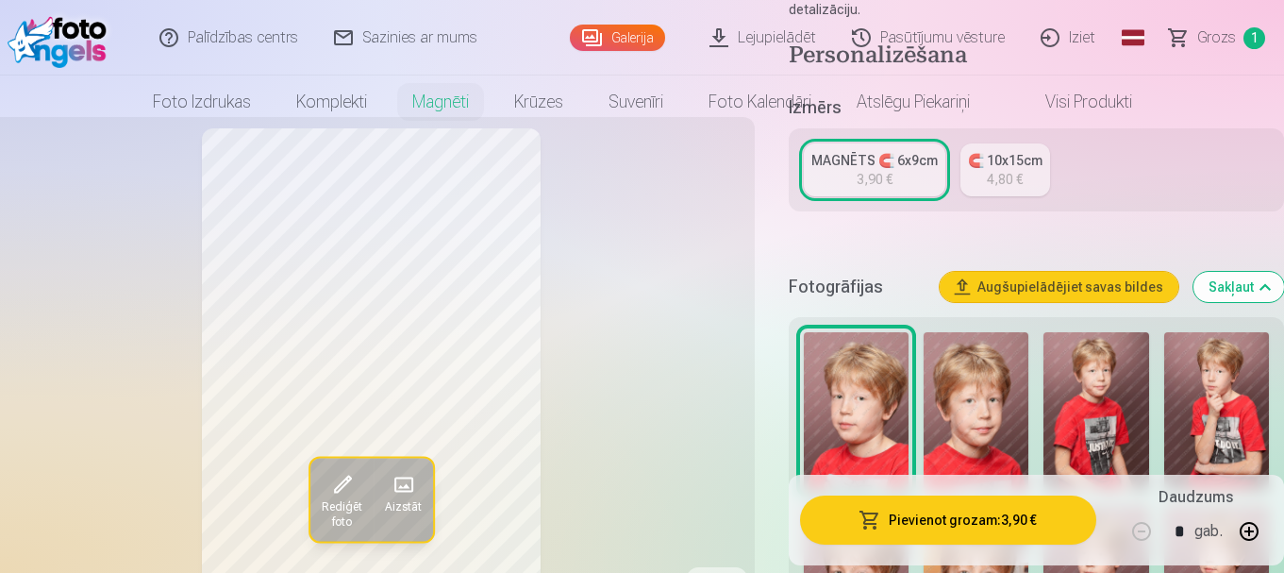
scroll to position [0, 0]
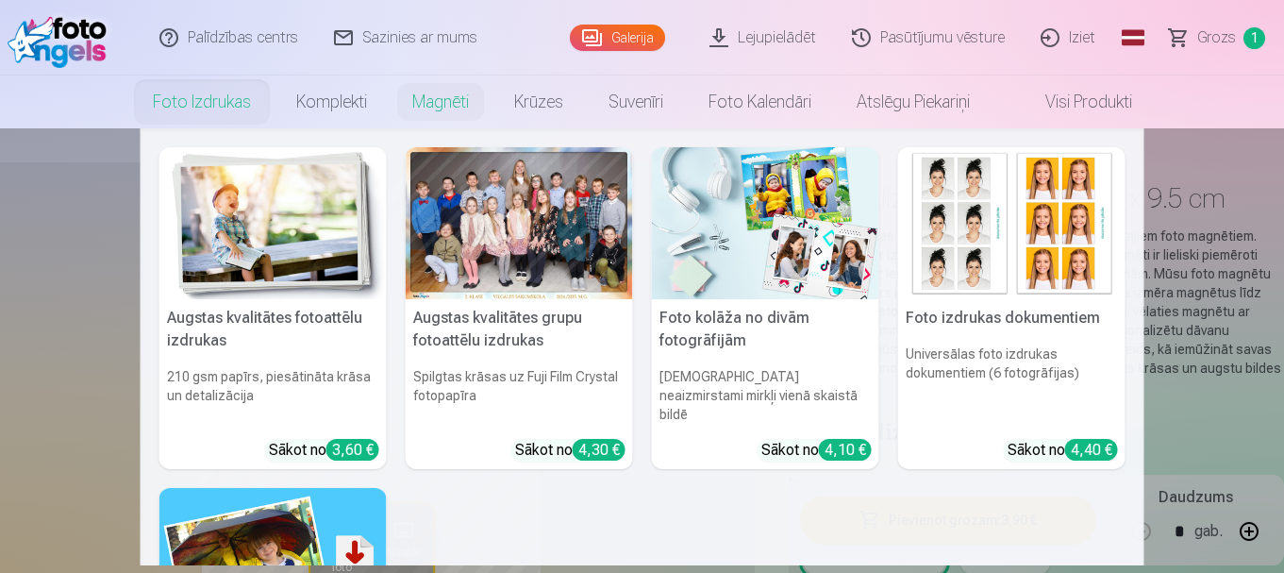
click at [184, 105] on link "Foto izdrukas" at bounding box center [201, 101] width 143 height 53
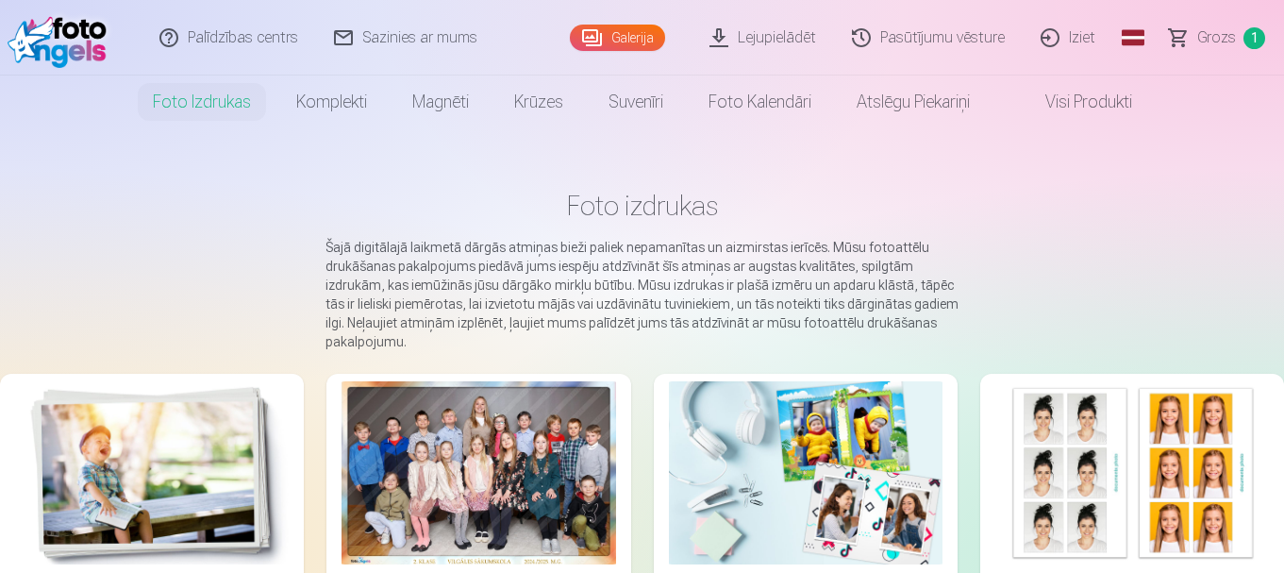
click at [469, 460] on div at bounding box center [479, 472] width 274 height 183
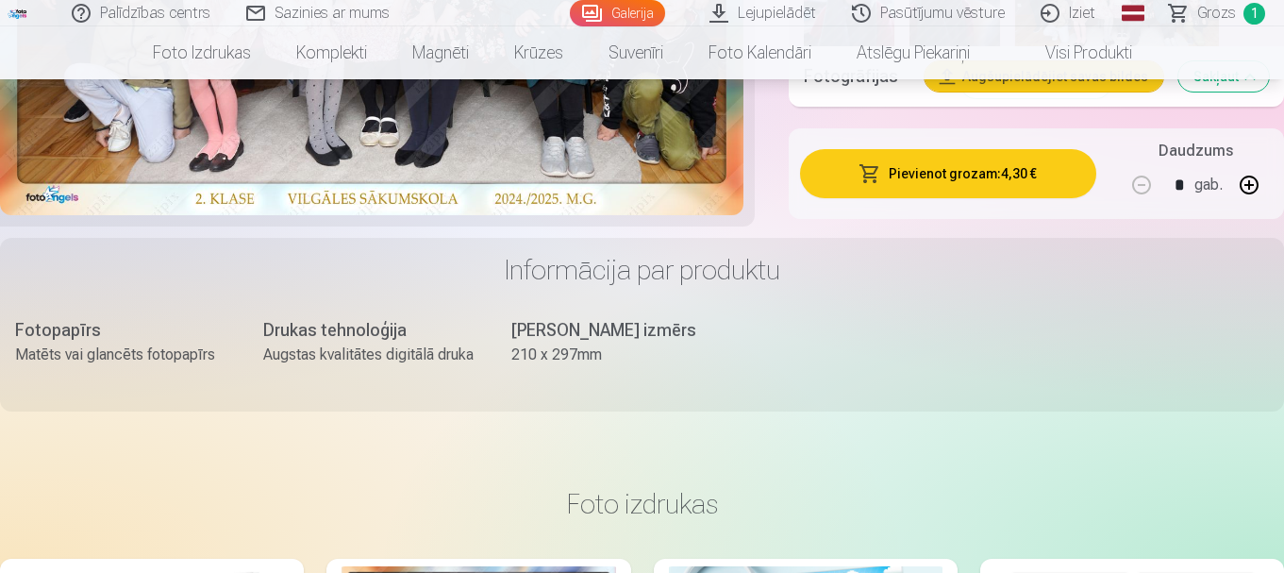
scroll to position [2768, 0]
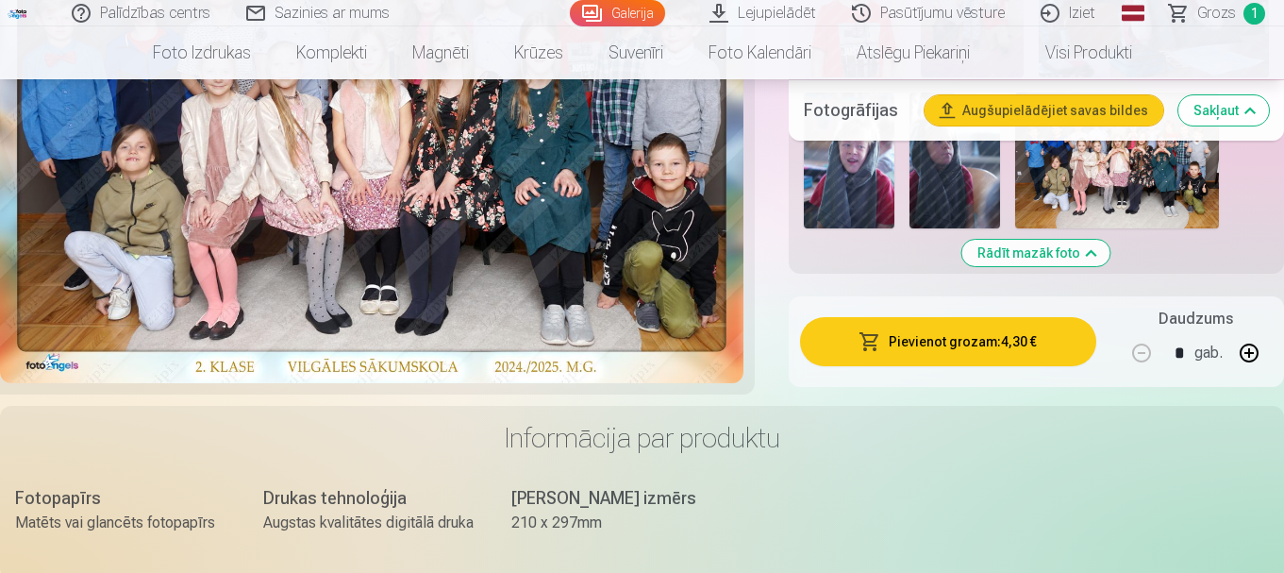
click at [1108, 178] on img at bounding box center [1117, 160] width 204 height 136
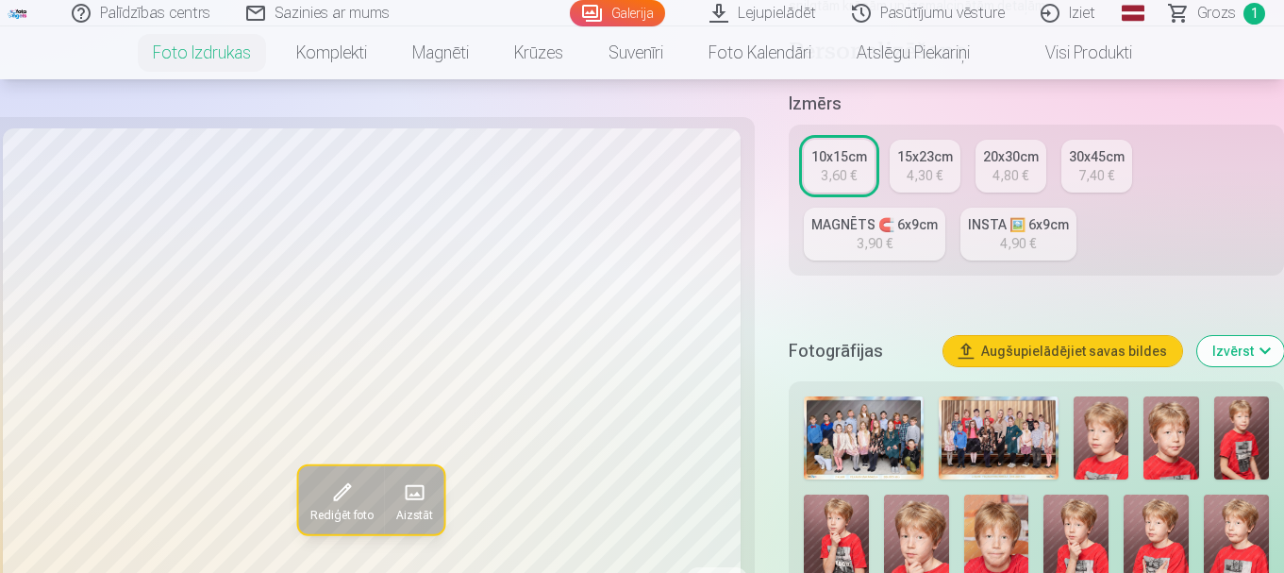
scroll to position [629, 0]
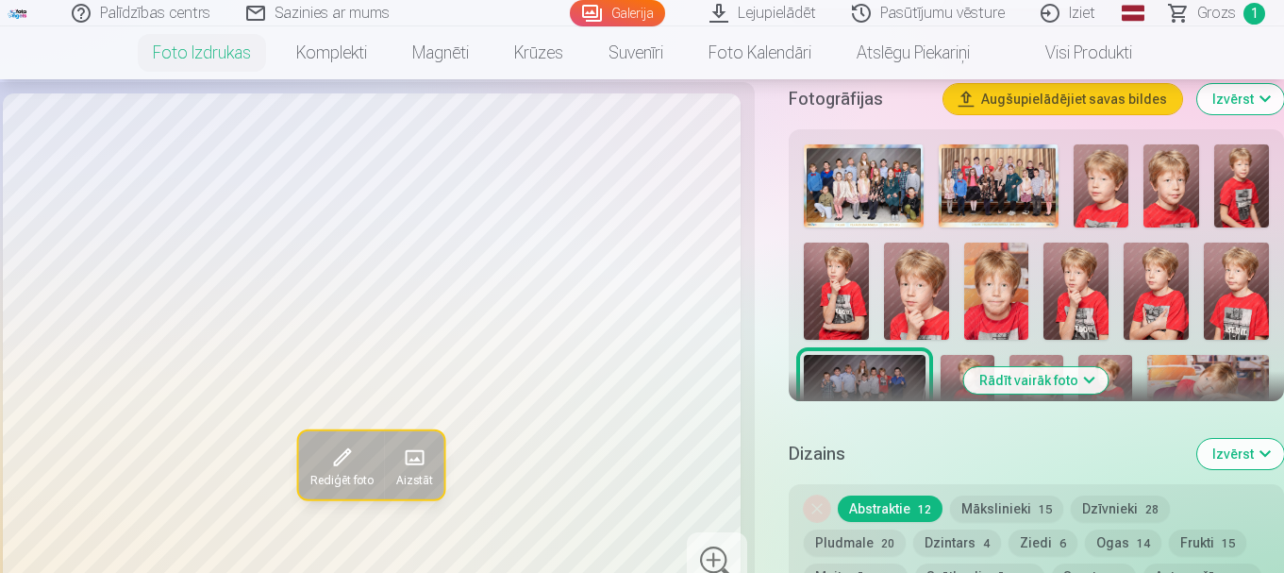
click at [1029, 386] on button "Rādīt vairāk foto" at bounding box center [1036, 380] width 144 height 26
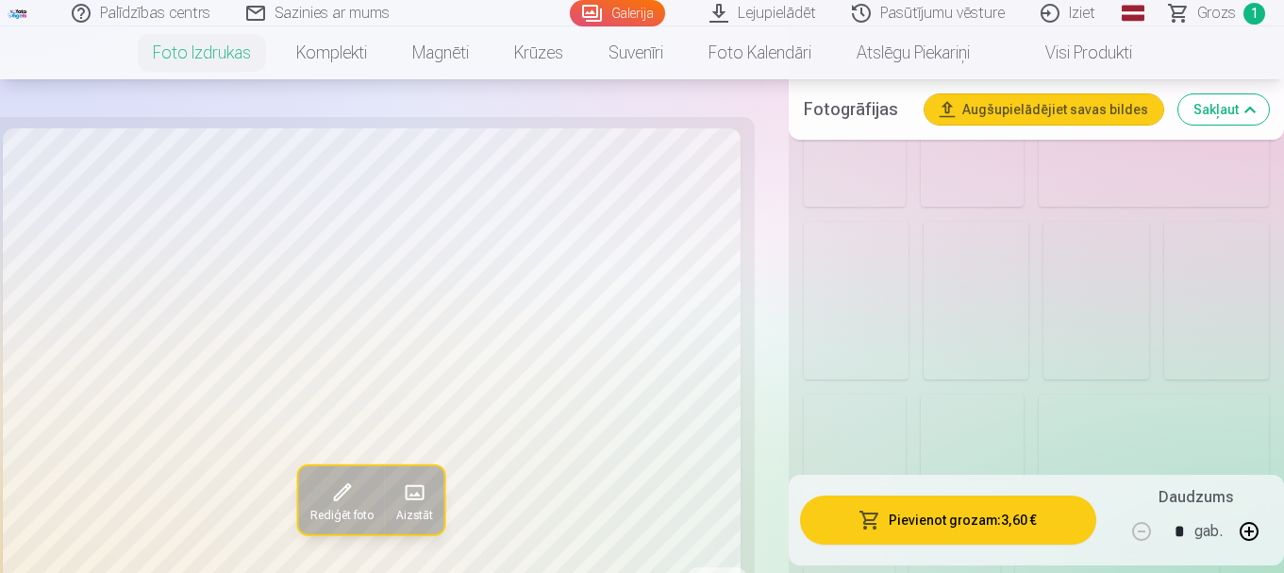
scroll to position [2517, 0]
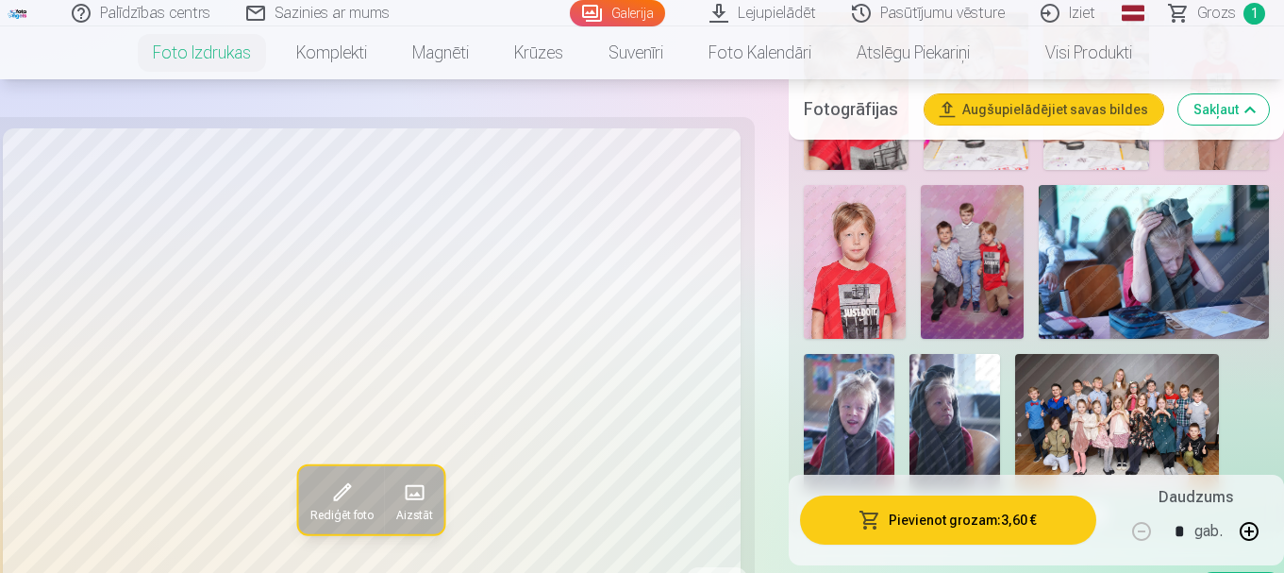
click at [1147, 412] on img at bounding box center [1117, 422] width 204 height 136
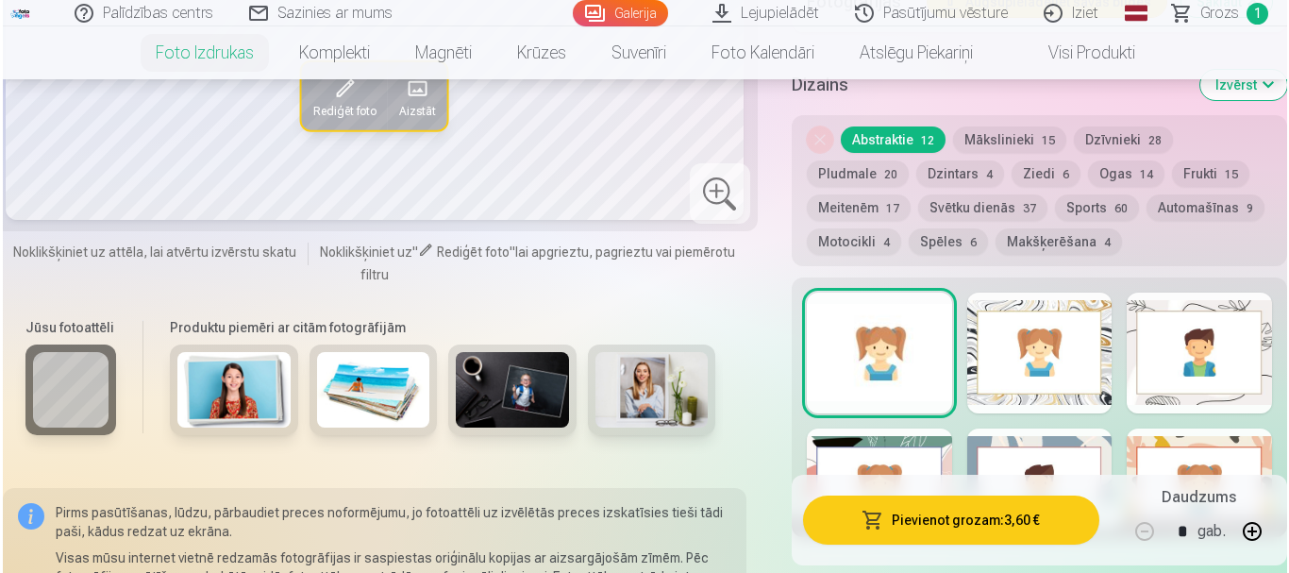
scroll to position [2894, 0]
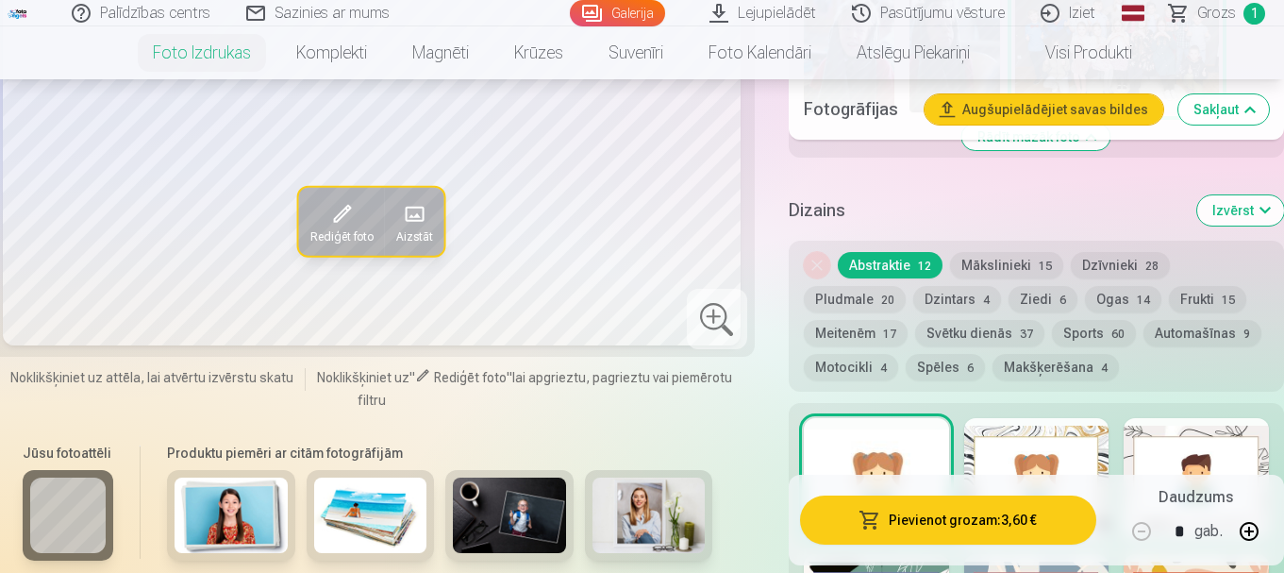
click at [956, 519] on button "Pievienot grozam : 3,60 €" at bounding box center [948, 519] width 296 height 49
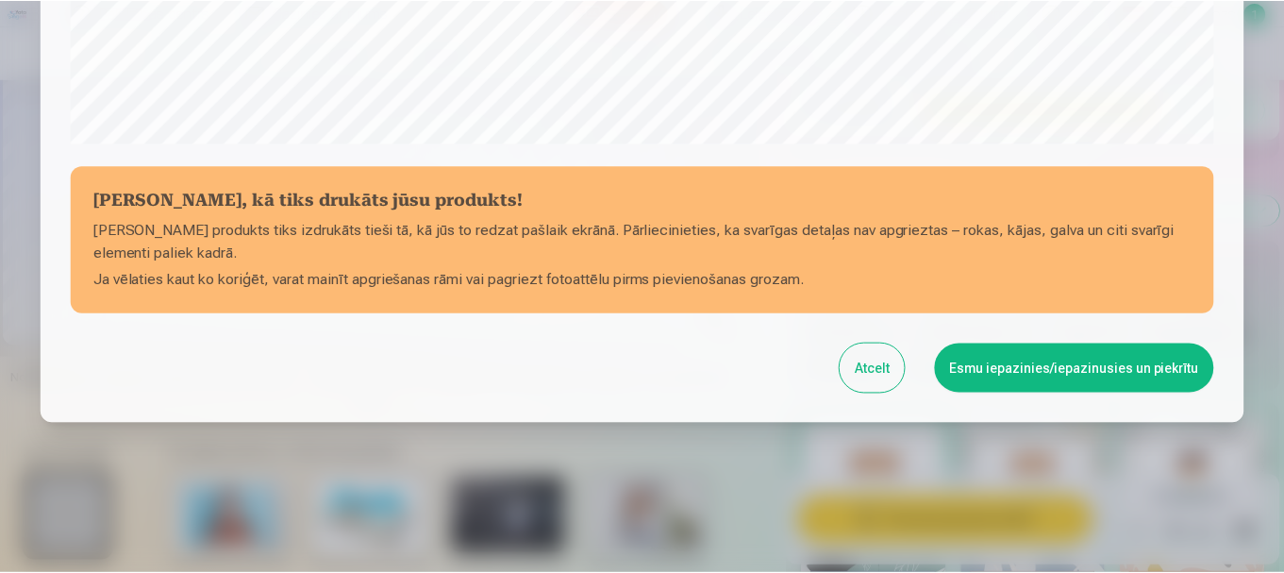
scroll to position [786, 0]
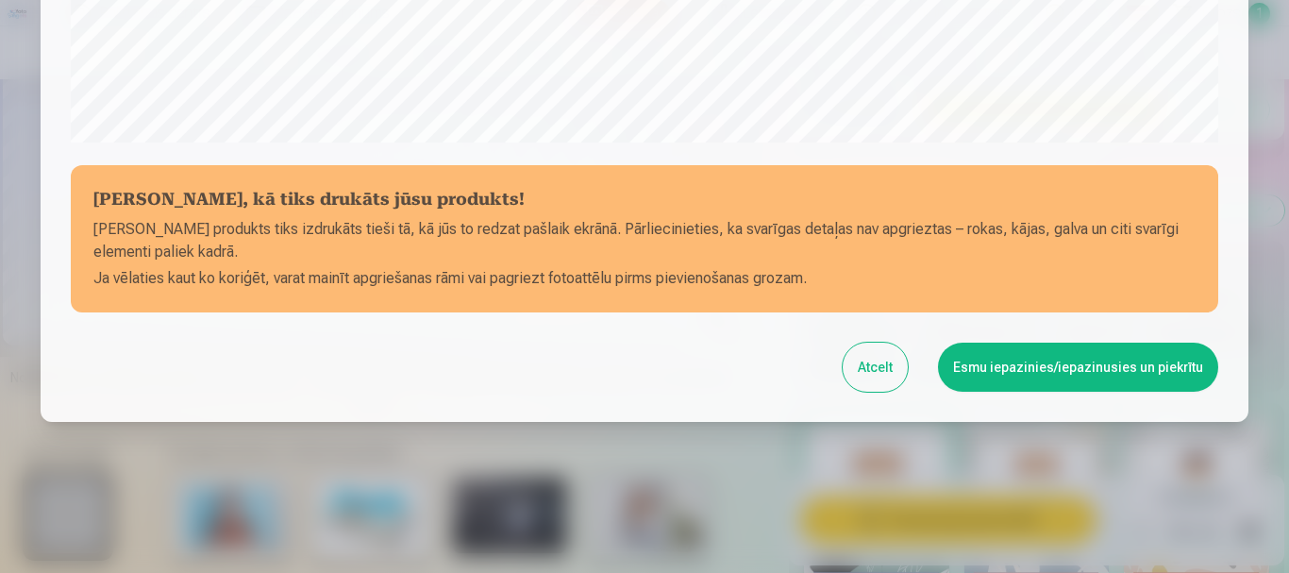
click at [1043, 372] on button "Esmu iepazinies/iepazinusies un piekrītu" at bounding box center [1078, 367] width 280 height 49
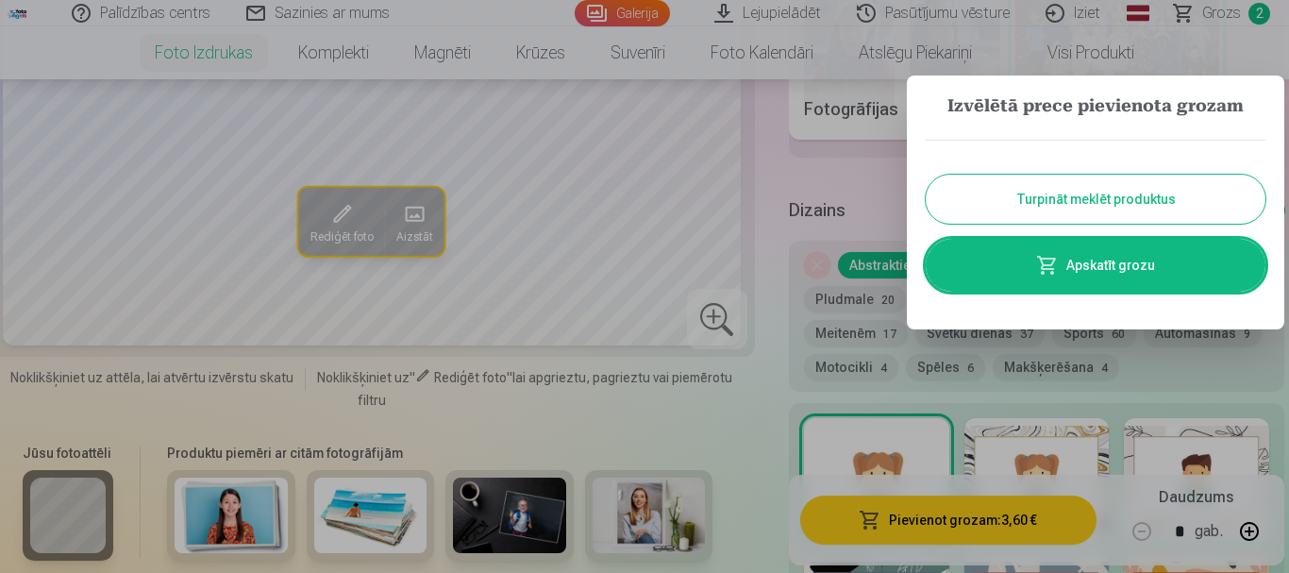
click at [1219, 14] on div at bounding box center [644, 286] width 1289 height 573
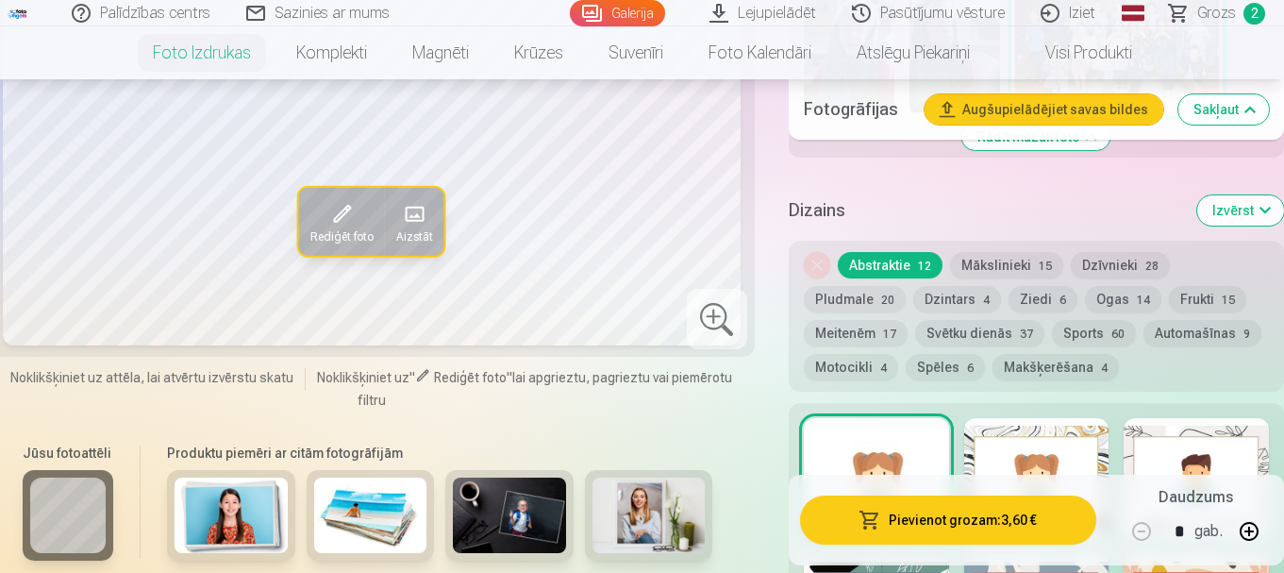
click at [1219, 14] on span "Grozs" at bounding box center [1216, 13] width 39 height 23
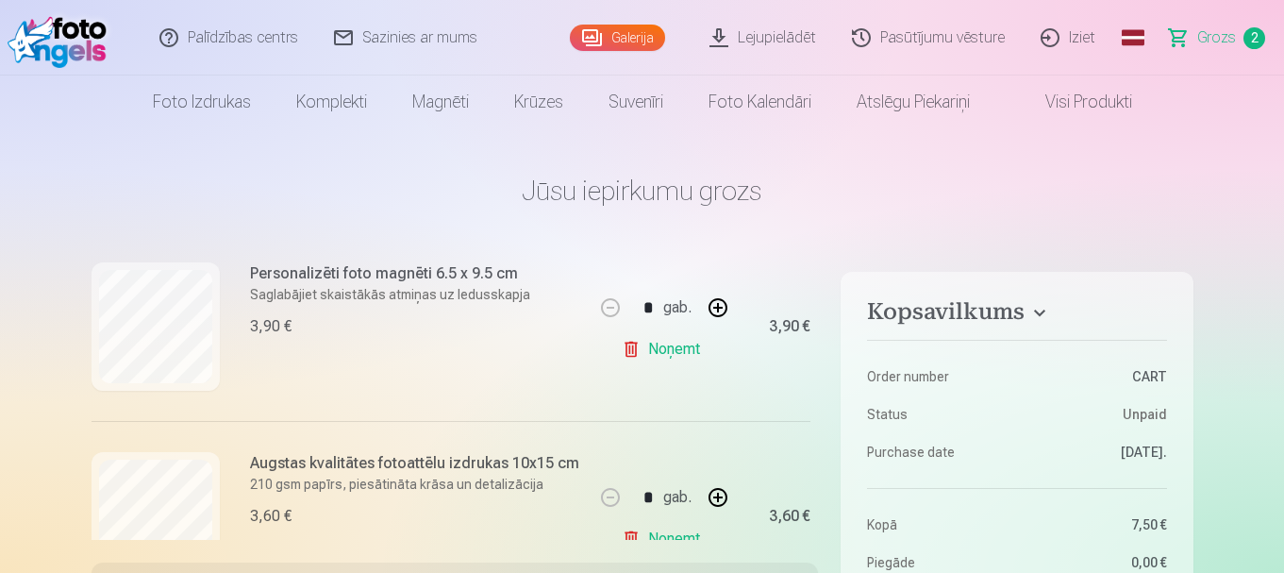
scroll to position [327, 0]
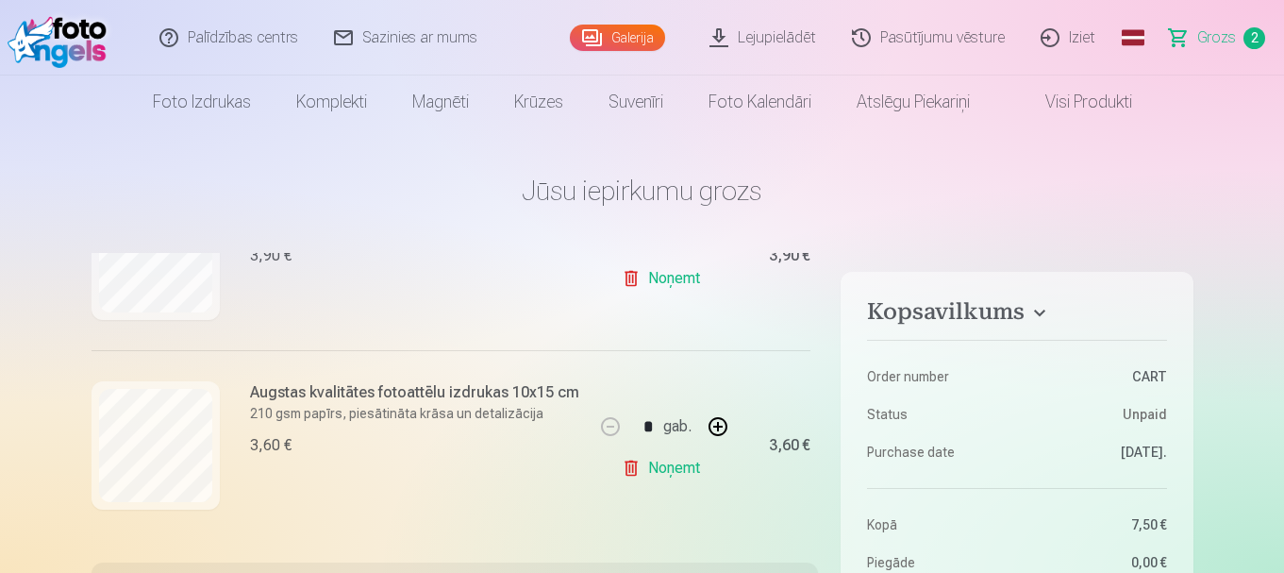
click at [624, 461] on link "Noņemt" at bounding box center [665, 468] width 86 height 38
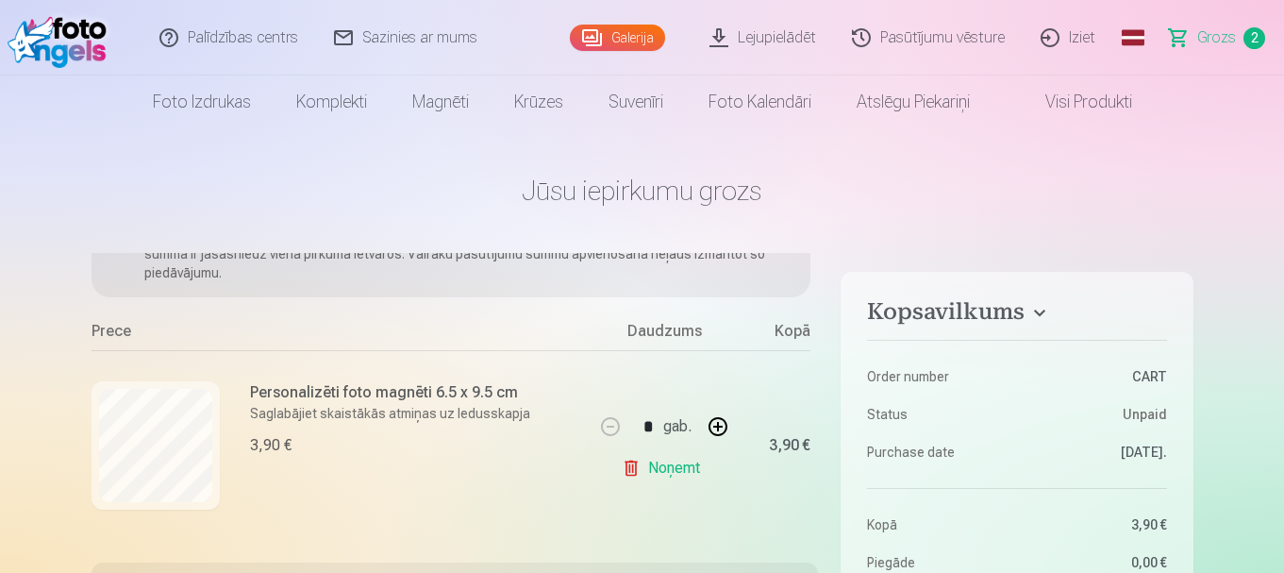
scroll to position [138, 0]
click at [666, 468] on link "Noņemt" at bounding box center [665, 468] width 86 height 38
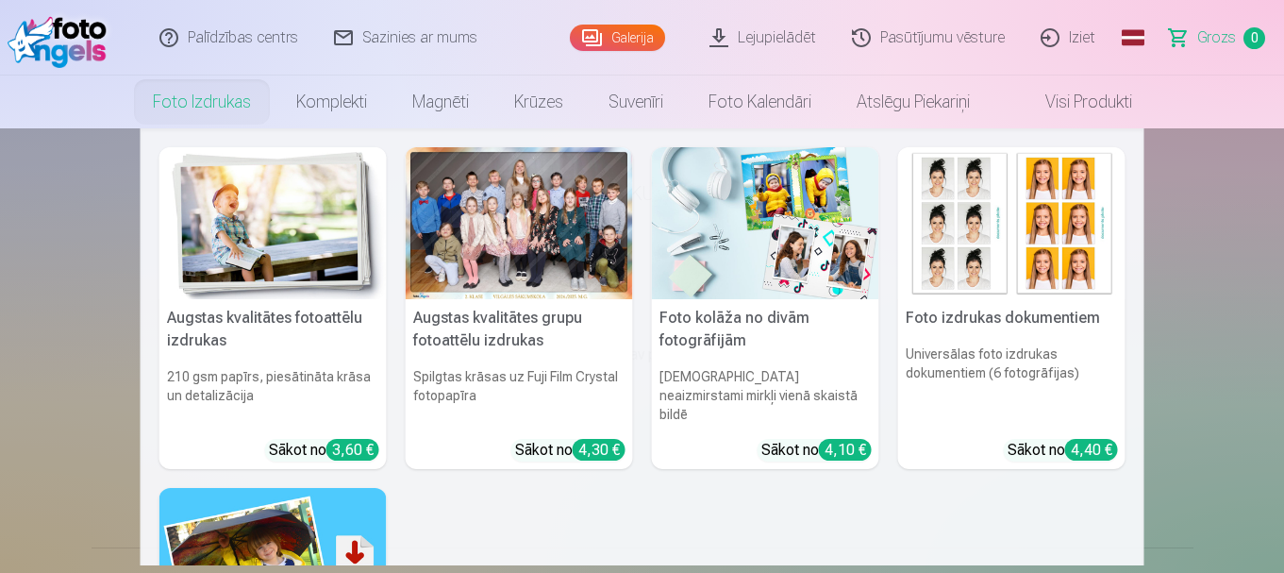
click at [515, 293] on div at bounding box center [519, 223] width 227 height 152
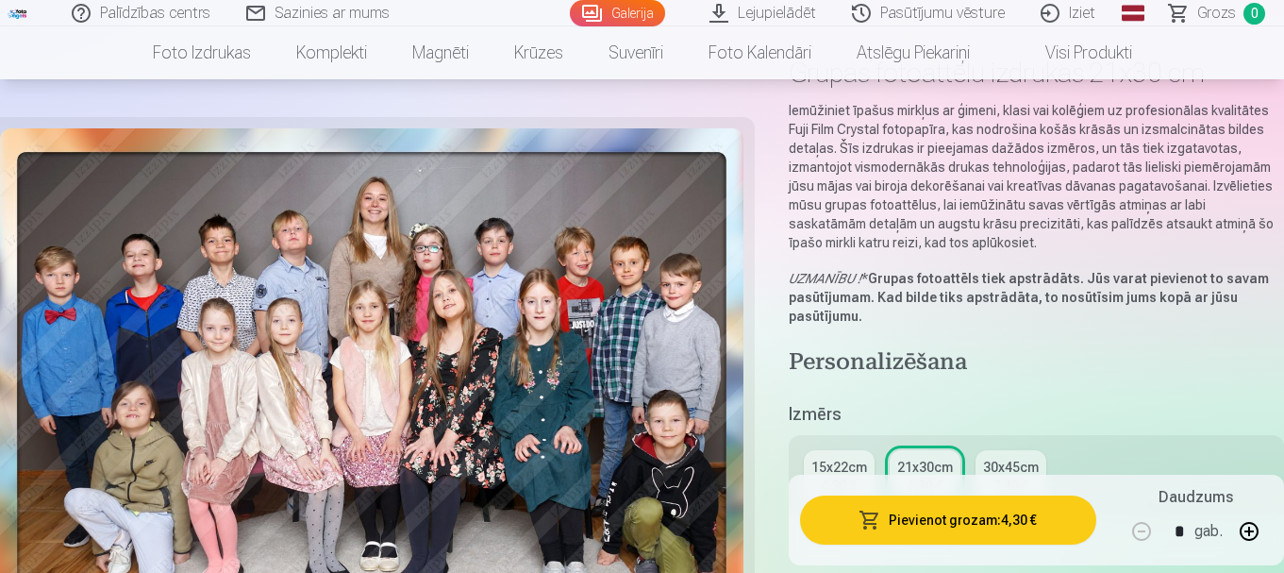
scroll to position [252, 0]
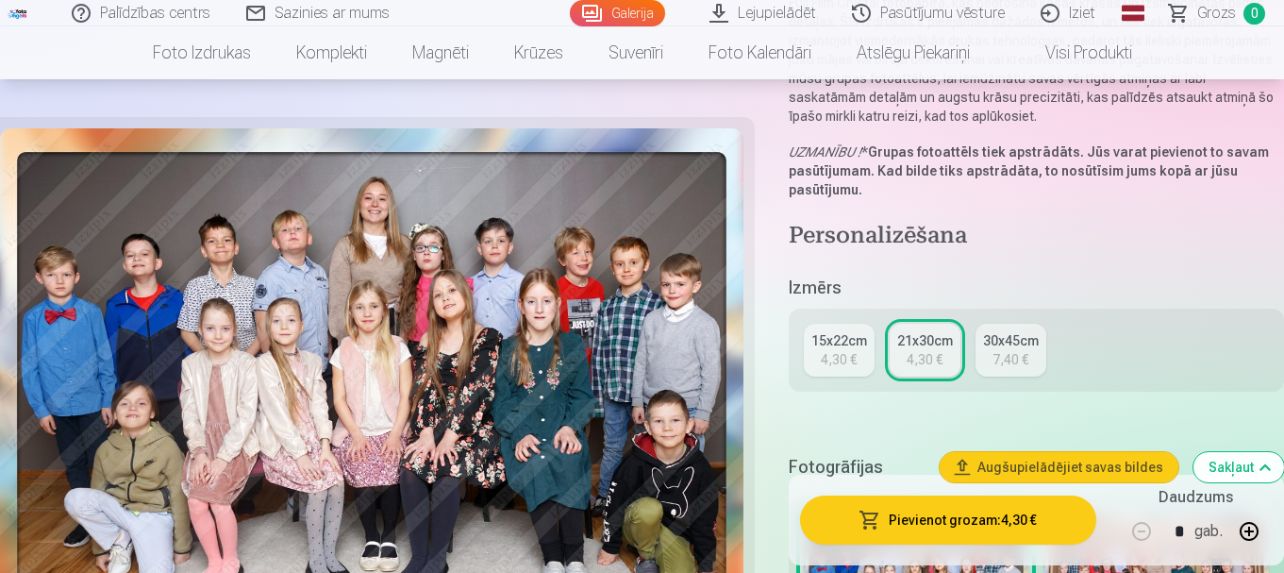
click at [834, 358] on div "4,30 €" at bounding box center [839, 359] width 36 height 19
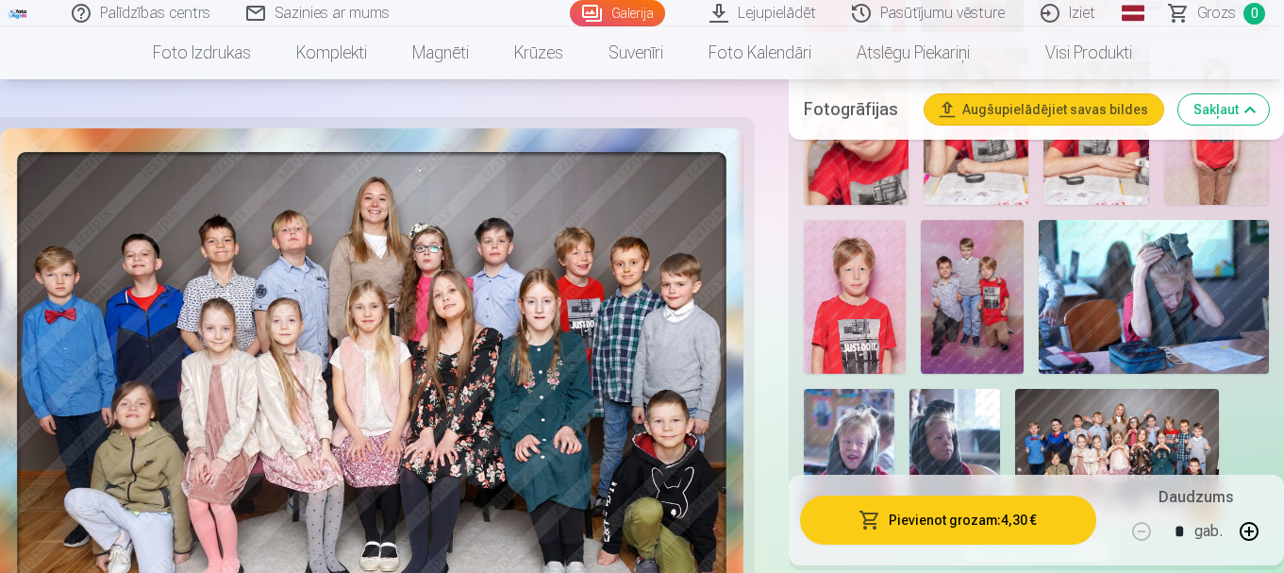
scroll to position [2390, 0]
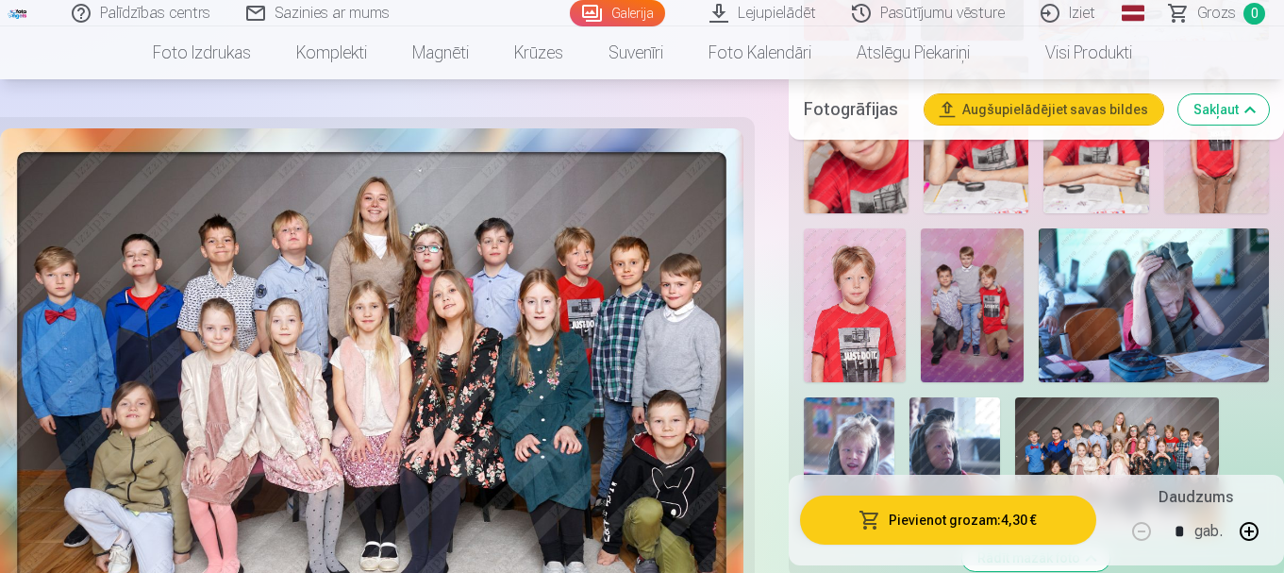
click at [1155, 430] on img at bounding box center [1117, 465] width 204 height 136
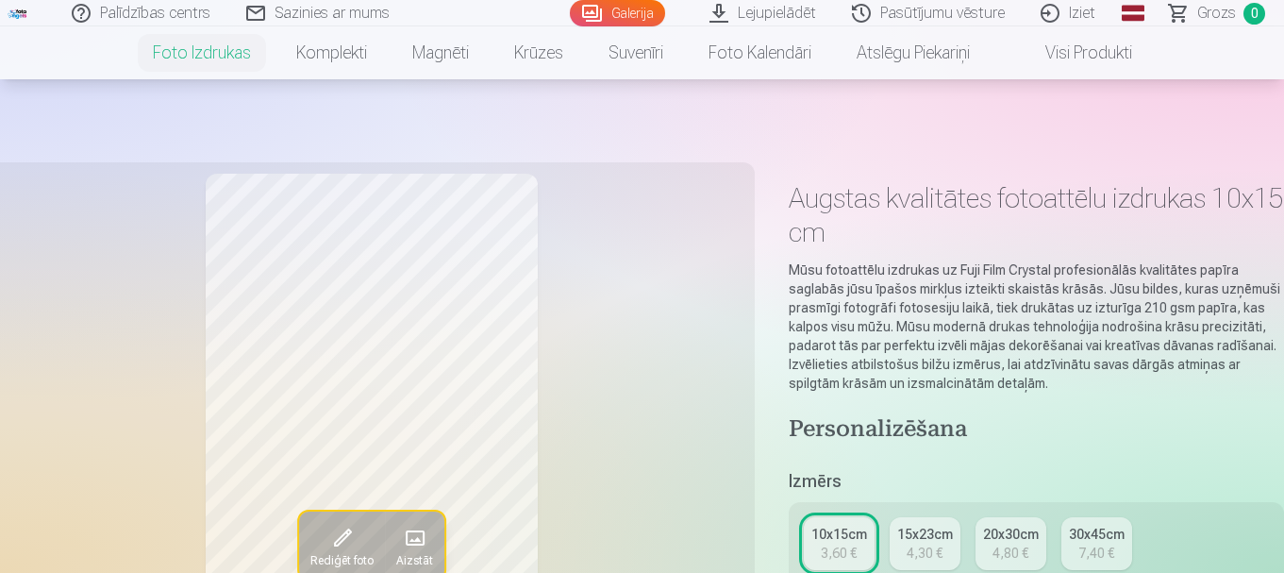
scroll to position [629, 0]
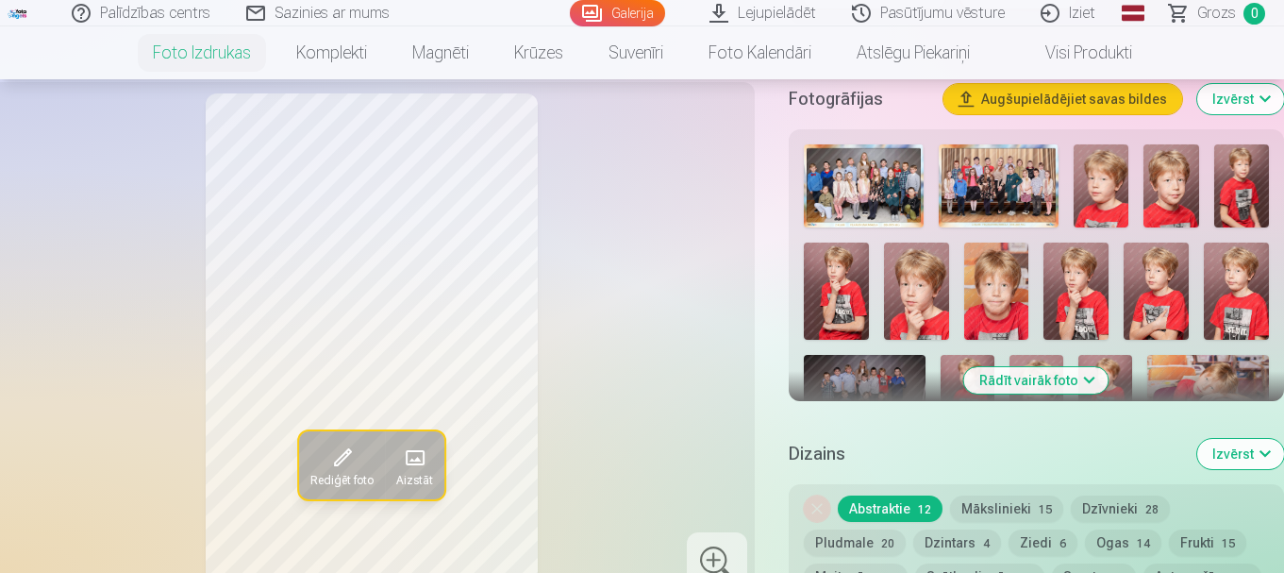
click at [1070, 380] on button "Rādīt vairāk foto" at bounding box center [1036, 380] width 144 height 26
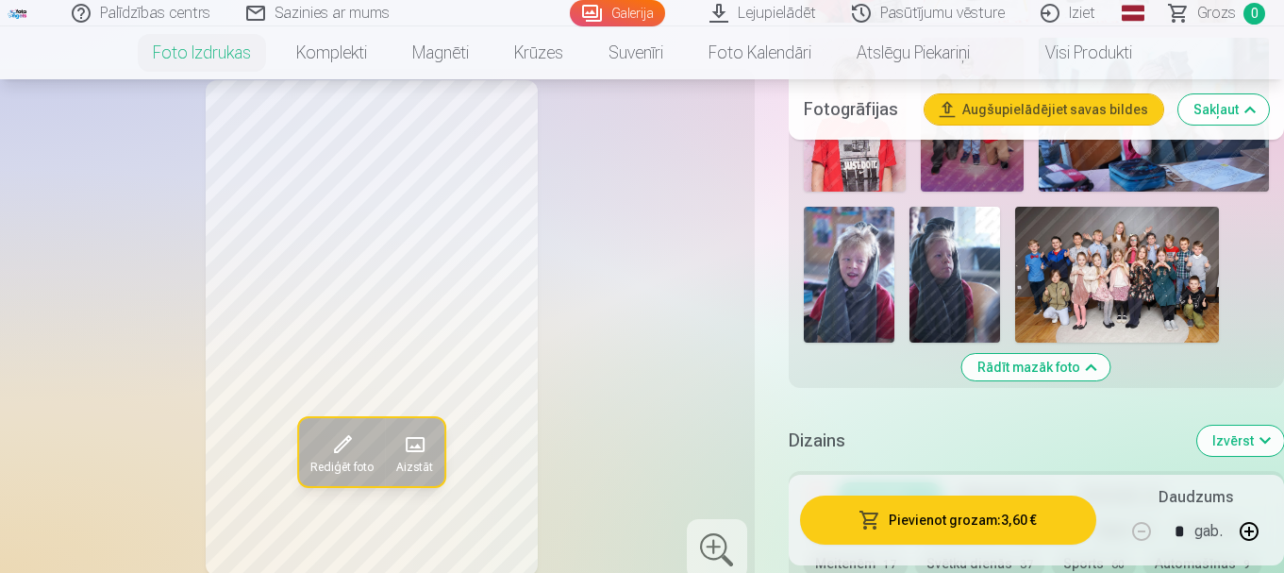
scroll to position [2768, 0]
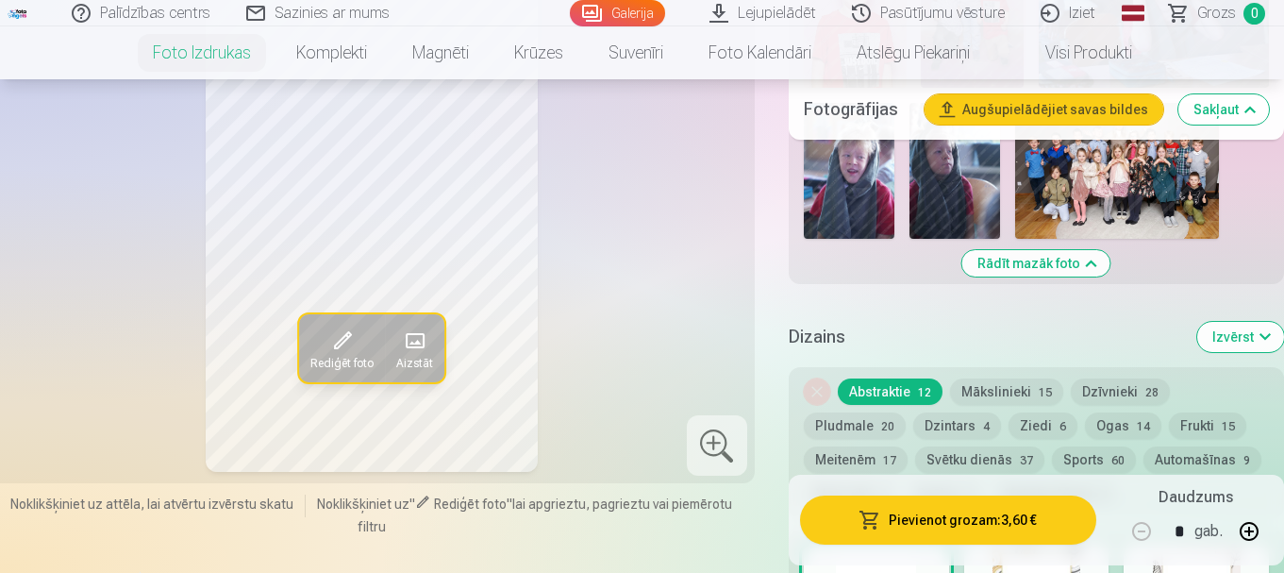
click at [1114, 206] on img at bounding box center [1117, 171] width 204 height 136
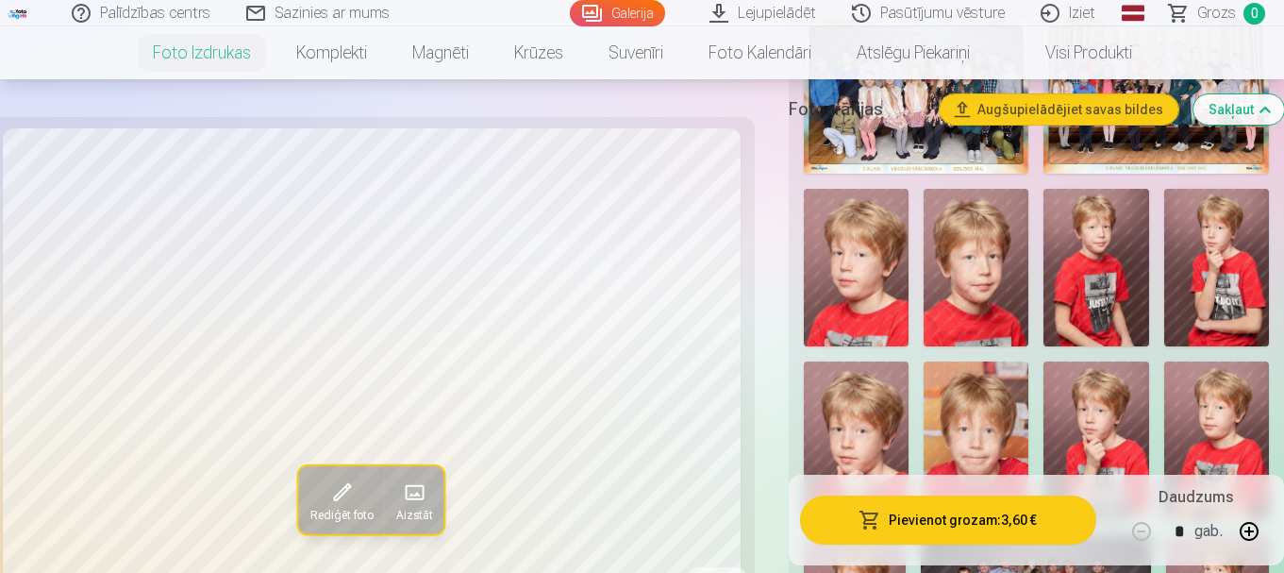
scroll to position [252, 0]
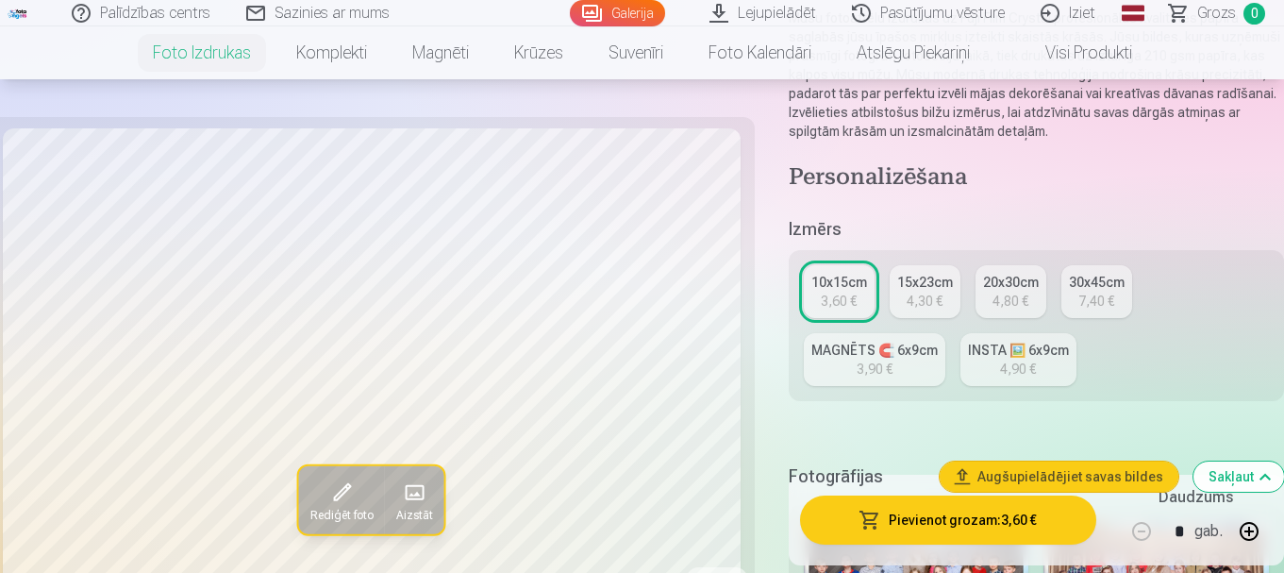
click at [932, 293] on div "4,30 €" at bounding box center [925, 301] width 36 height 19
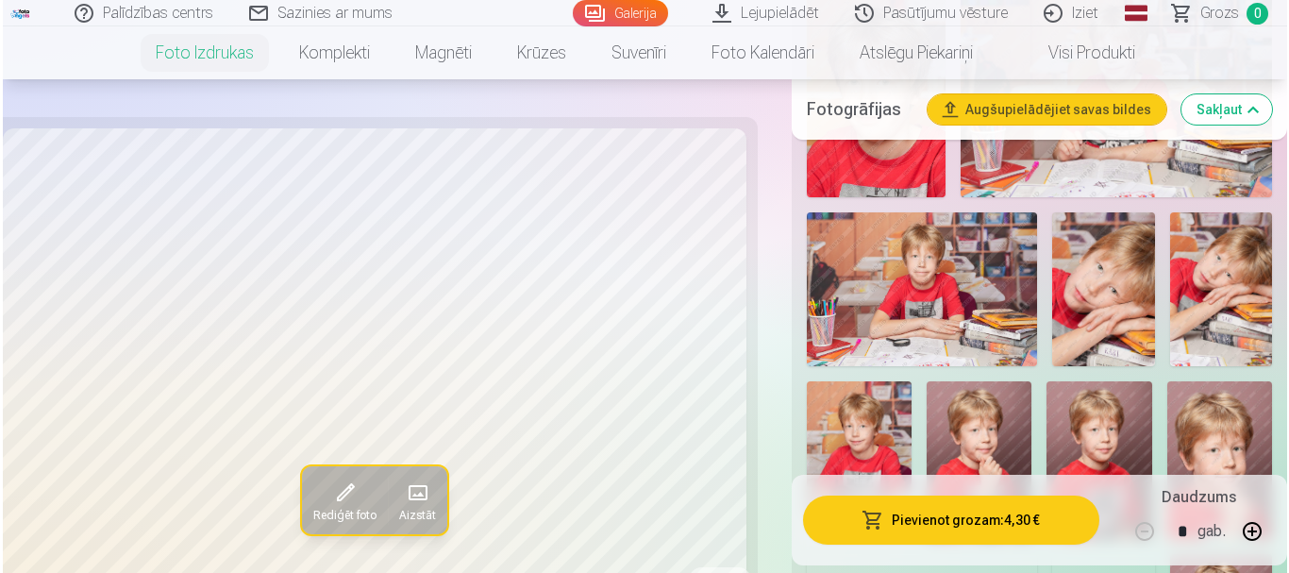
scroll to position [2265, 0]
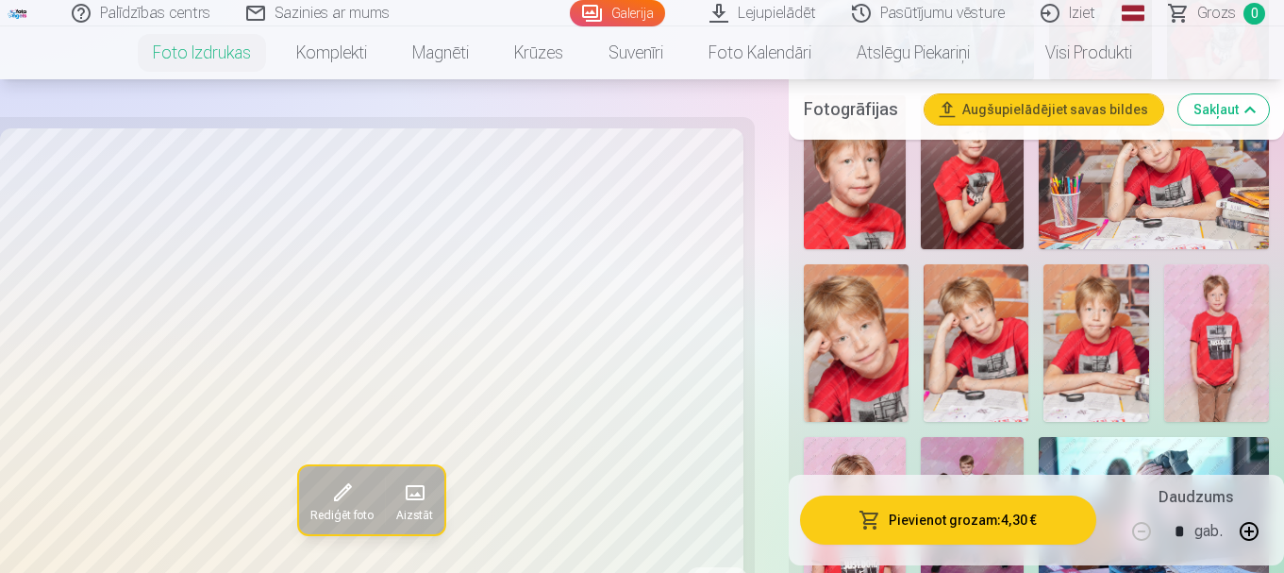
click at [963, 522] on button "Pievienot grozam : 4,30 €" at bounding box center [948, 519] width 296 height 49
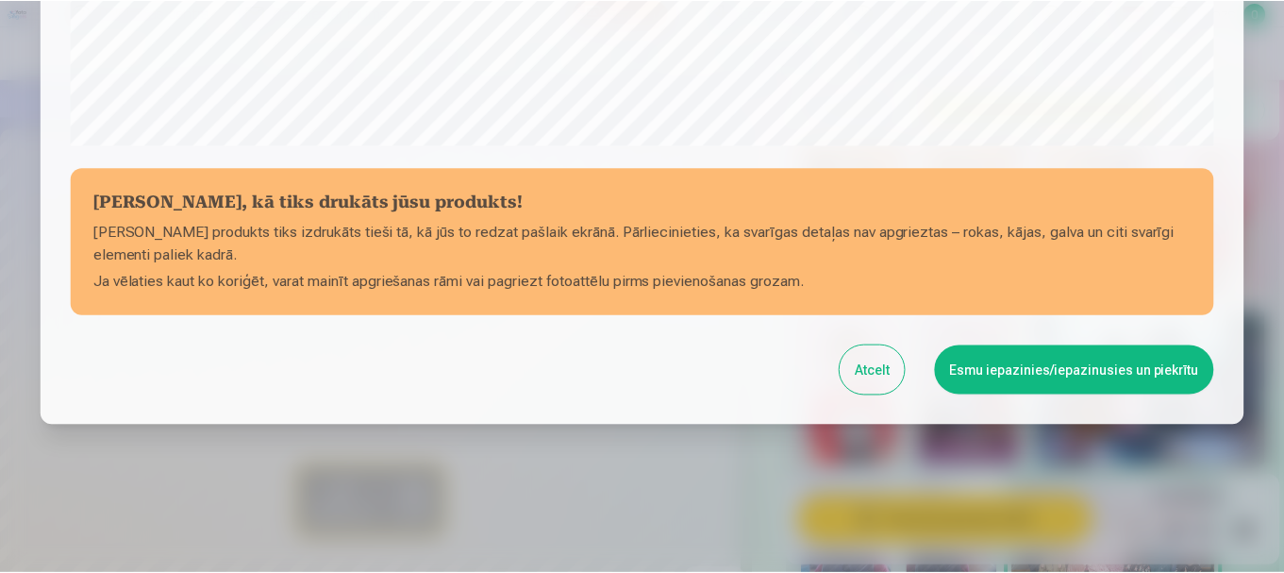
scroll to position [786, 0]
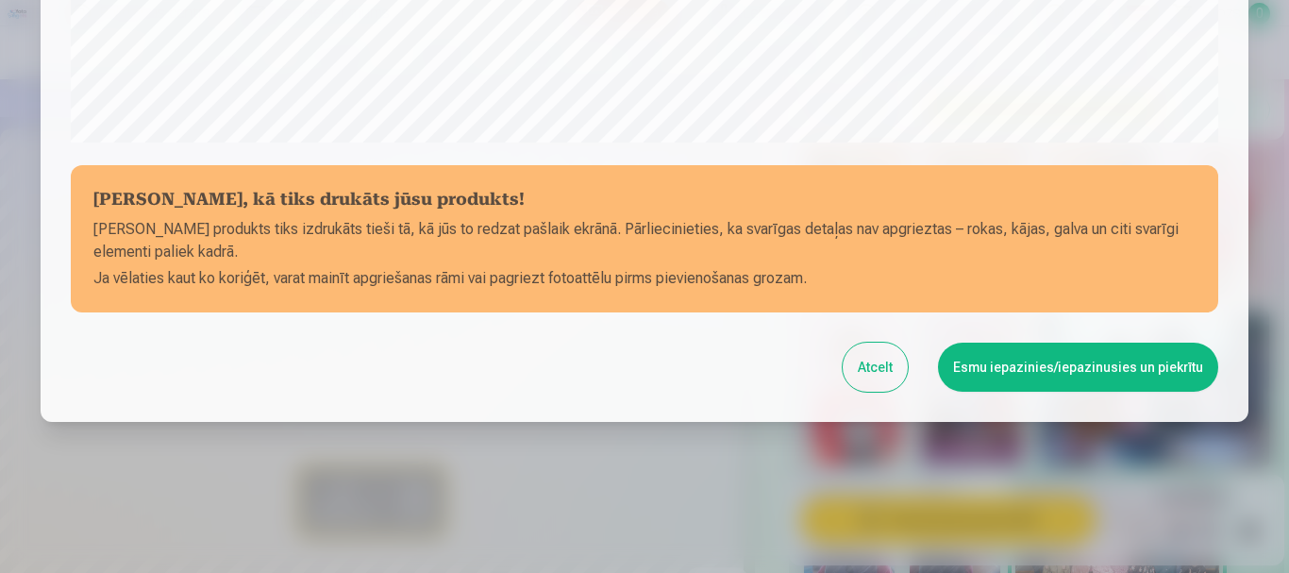
click at [1087, 361] on button "Esmu iepazinies/iepazinusies un piekrītu" at bounding box center [1078, 367] width 280 height 49
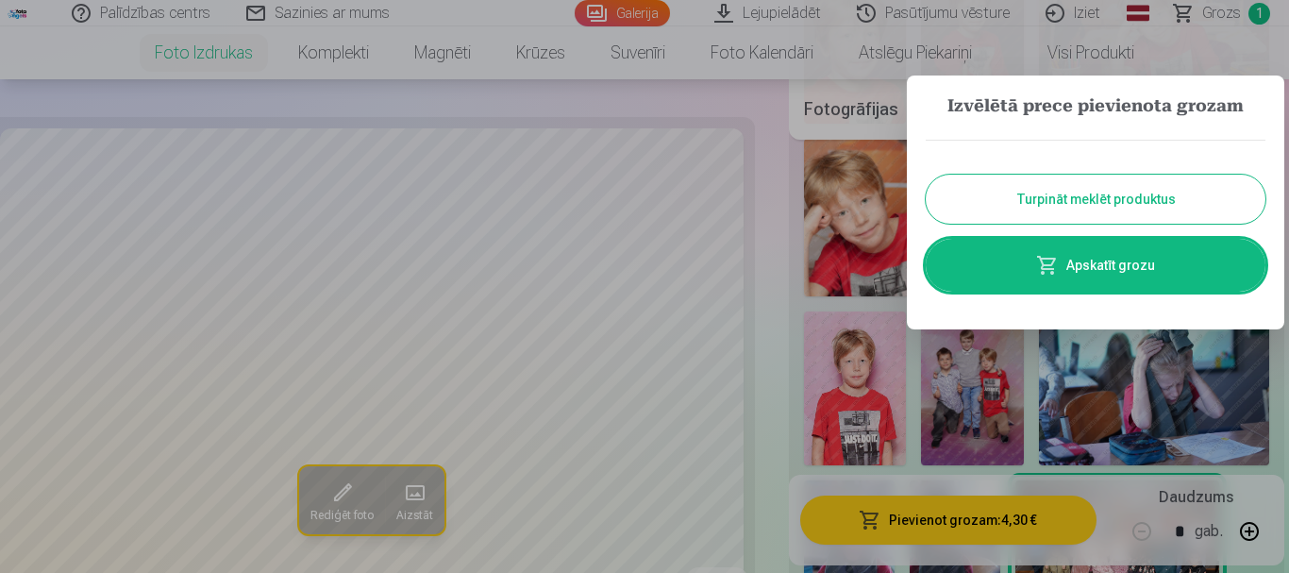
click at [1170, 262] on link "Apskatīt grozu" at bounding box center [1096, 265] width 340 height 53
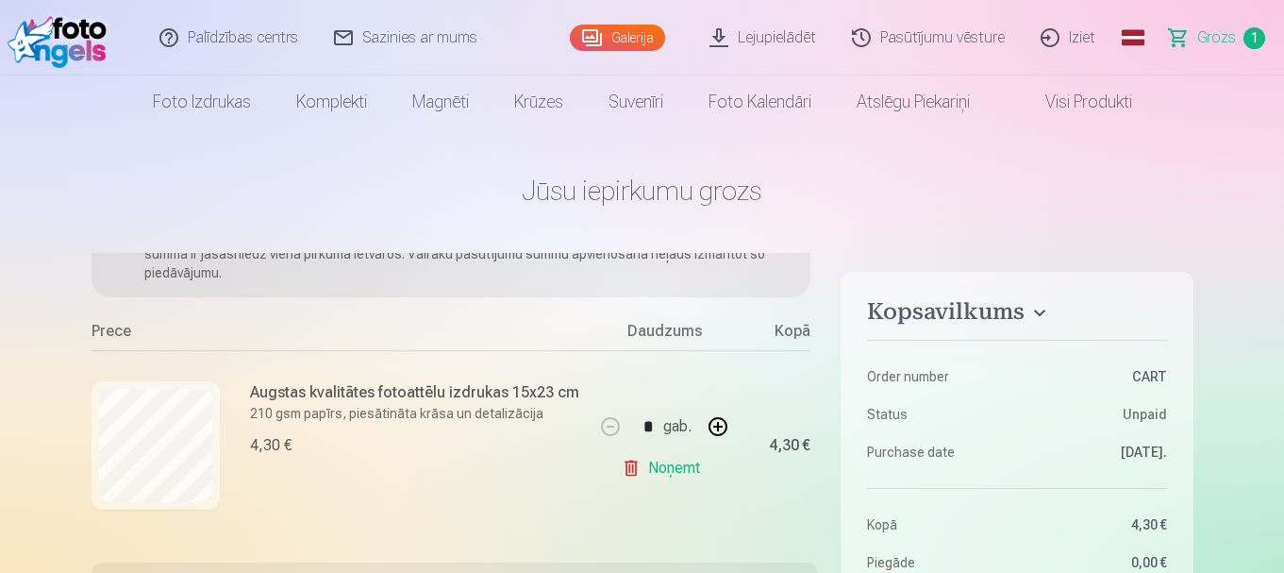
scroll to position [138, 0]
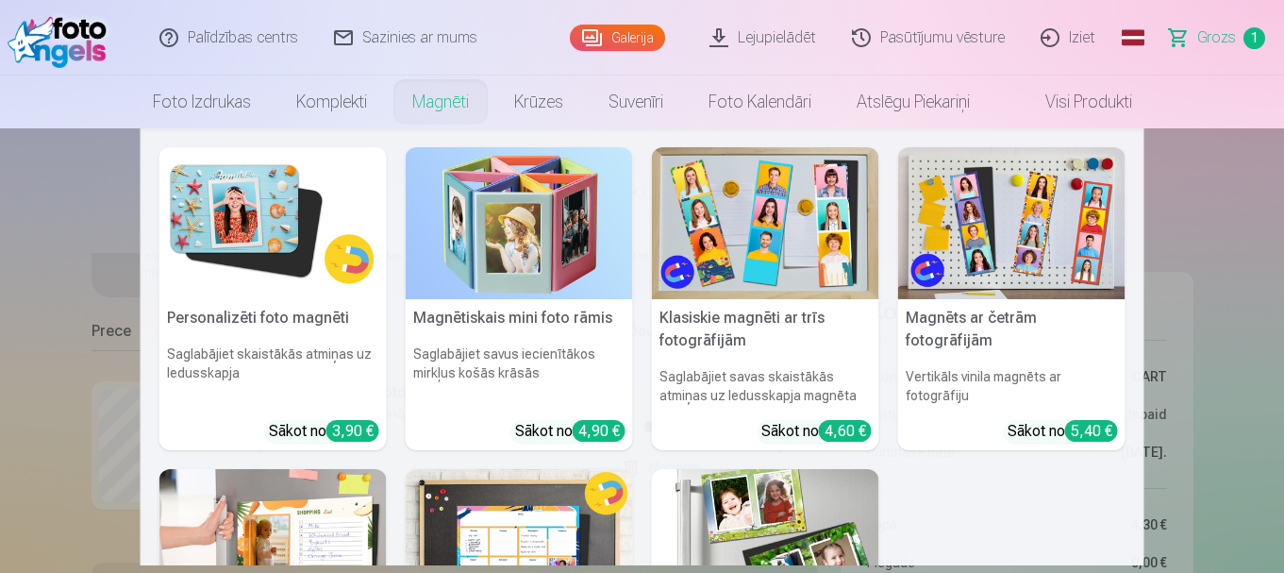
click at [422, 102] on link "Magnēti" at bounding box center [441, 101] width 102 height 53
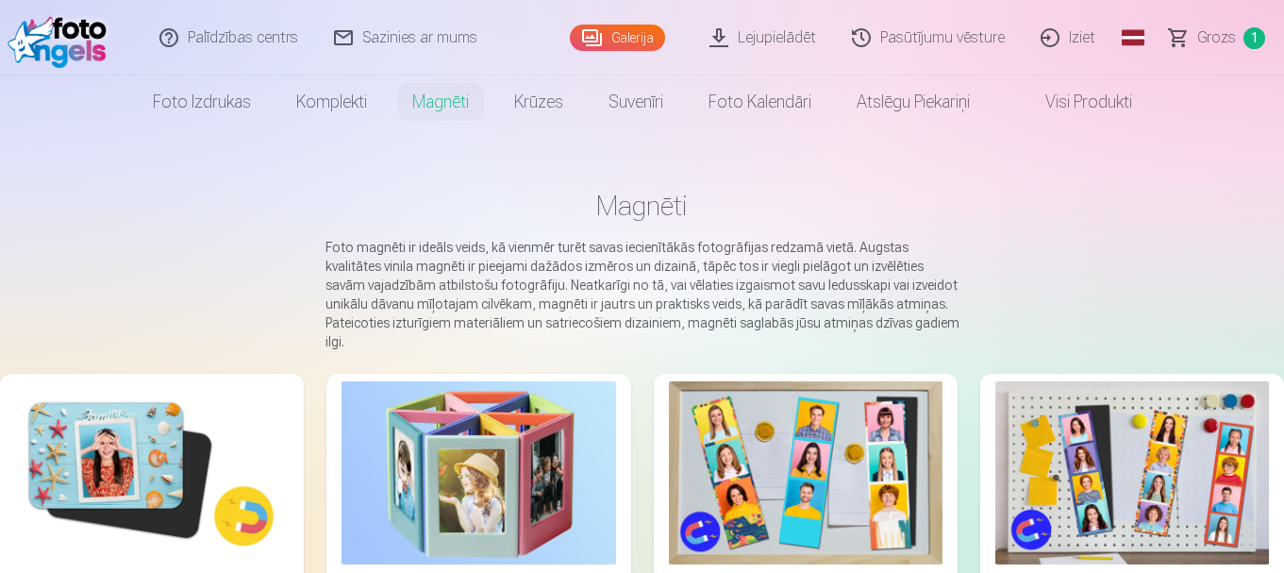
click at [161, 411] on img at bounding box center [152, 472] width 274 height 183
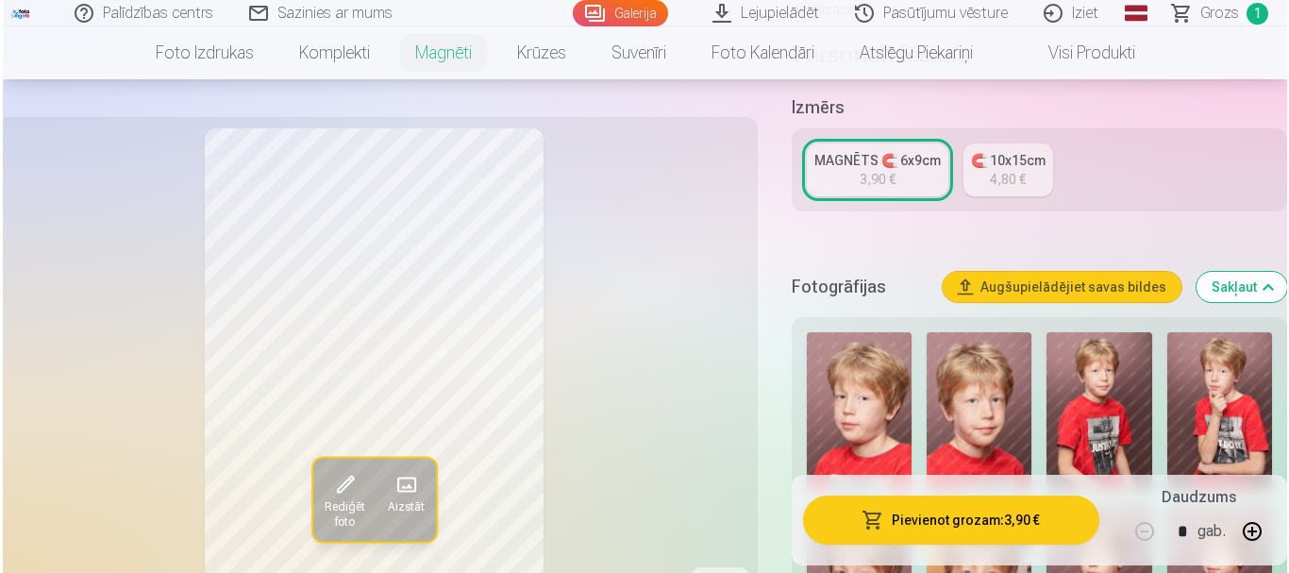
scroll to position [504, 0]
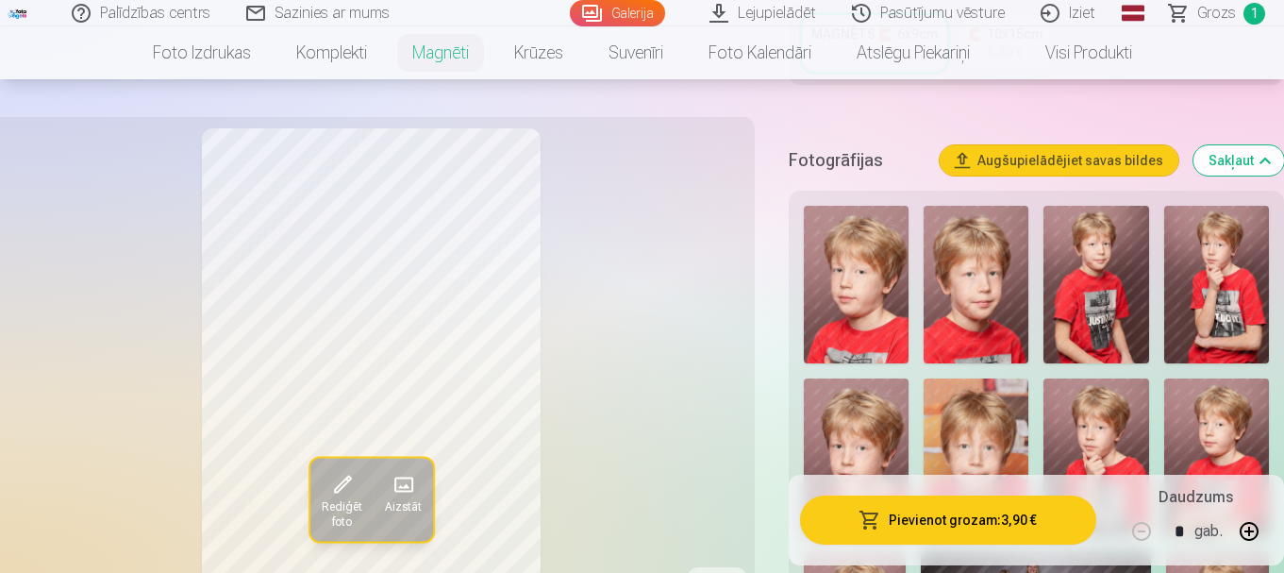
click at [826, 282] on img at bounding box center [856, 285] width 105 height 158
click at [971, 514] on button "Pievienot grozam : 3,90 €" at bounding box center [948, 519] width 296 height 49
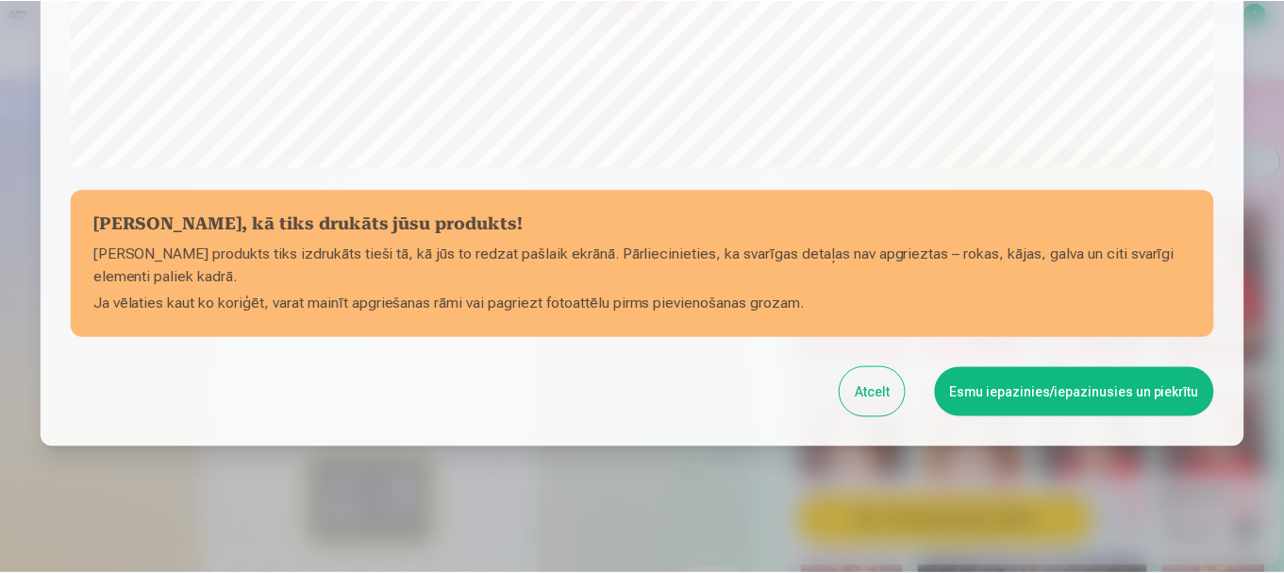
scroll to position [786, 0]
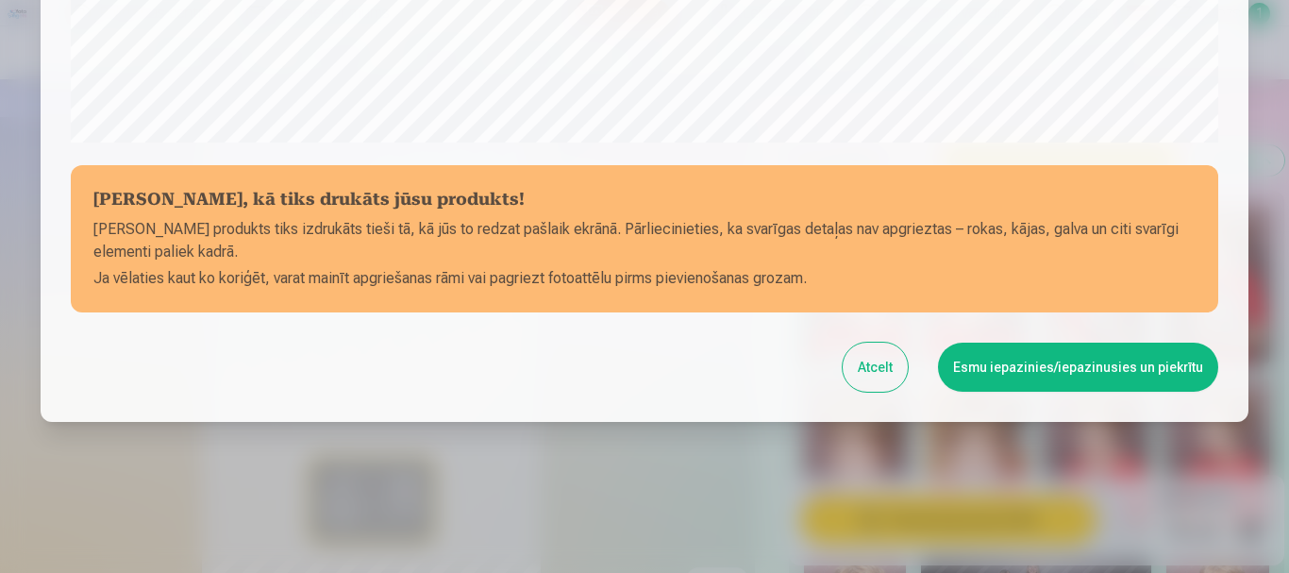
click at [1017, 368] on button "Esmu iepazinies/iepazinusies un piekrītu" at bounding box center [1078, 367] width 280 height 49
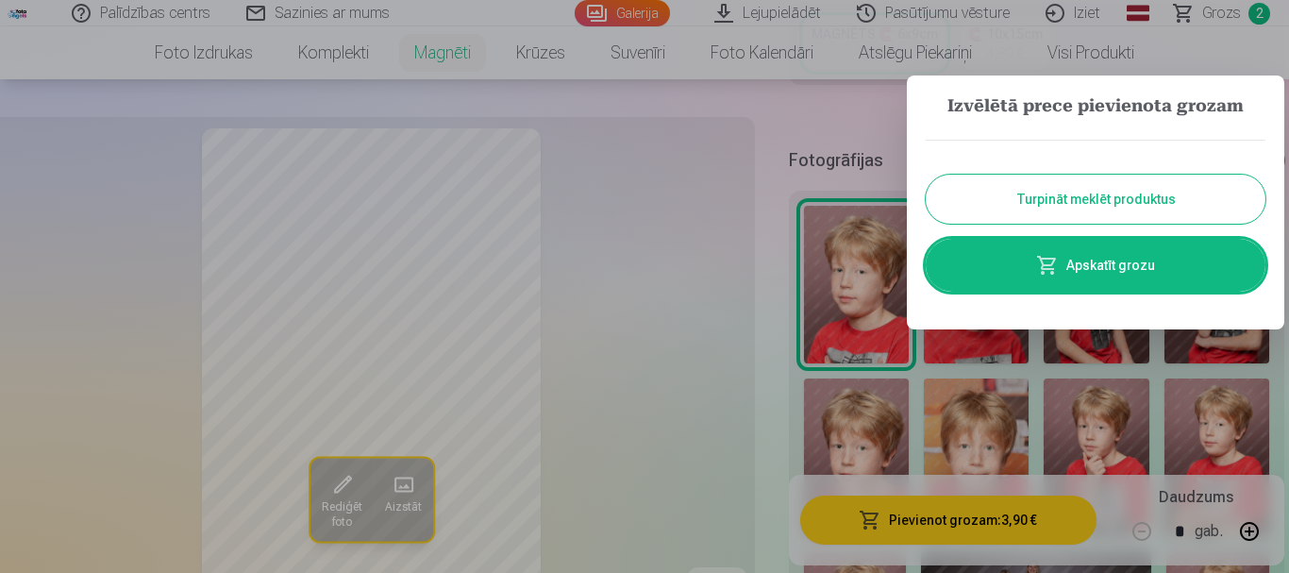
click at [1048, 262] on span at bounding box center [1047, 265] width 23 height 23
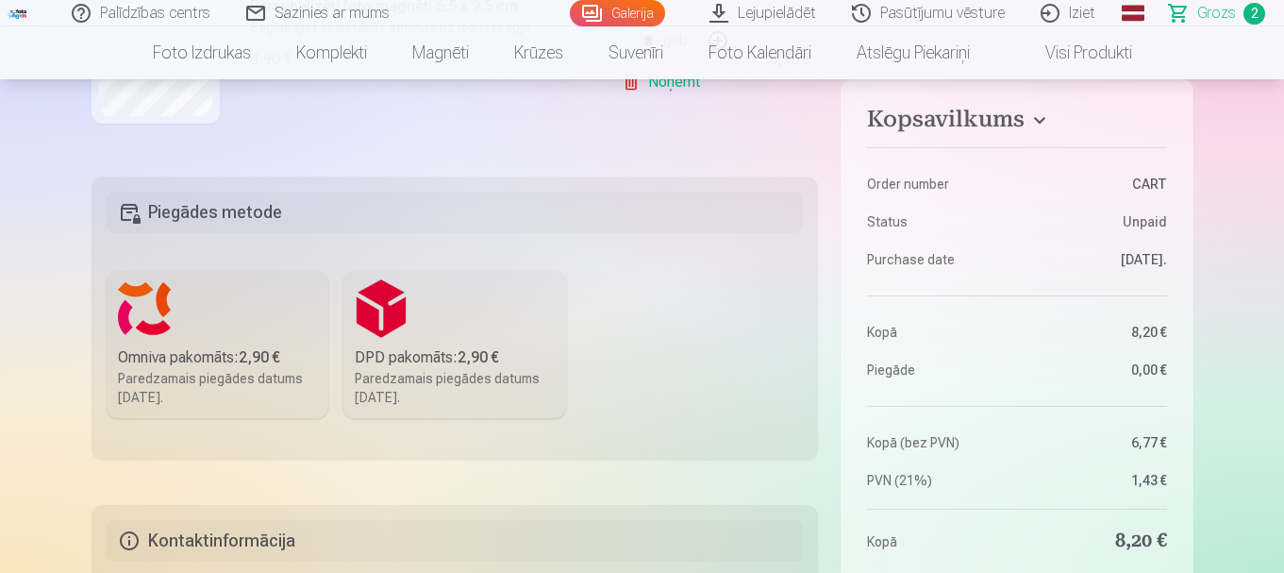
scroll to position [503, 0]
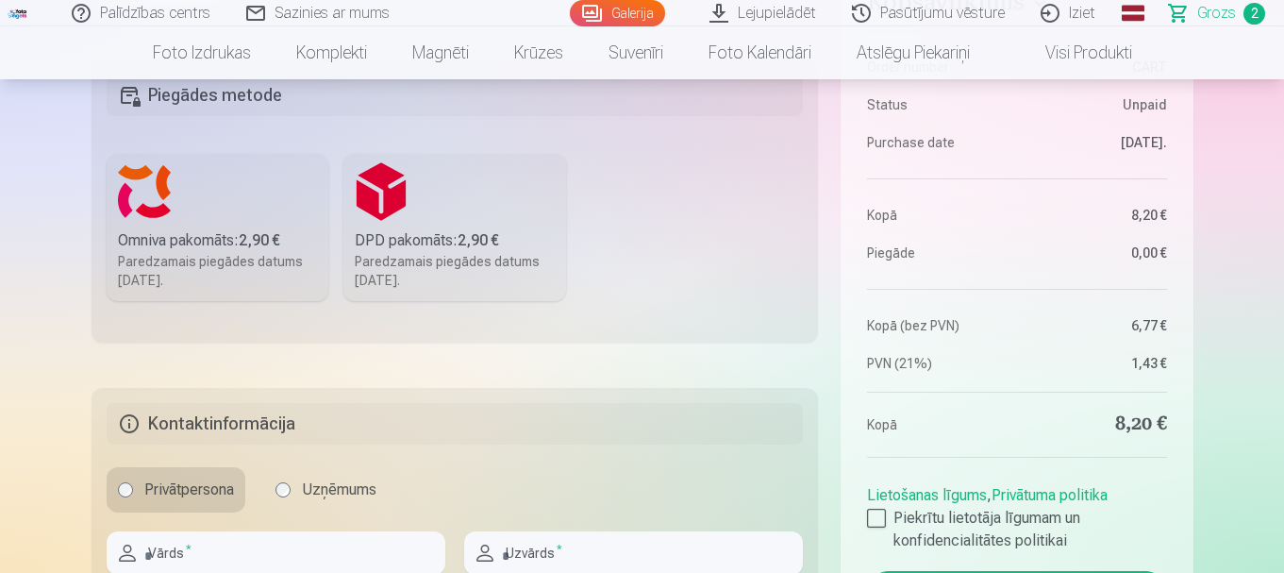
click at [239, 261] on div "Paredzamais piegādes datums 20.09.2025." at bounding box center [218, 271] width 200 height 38
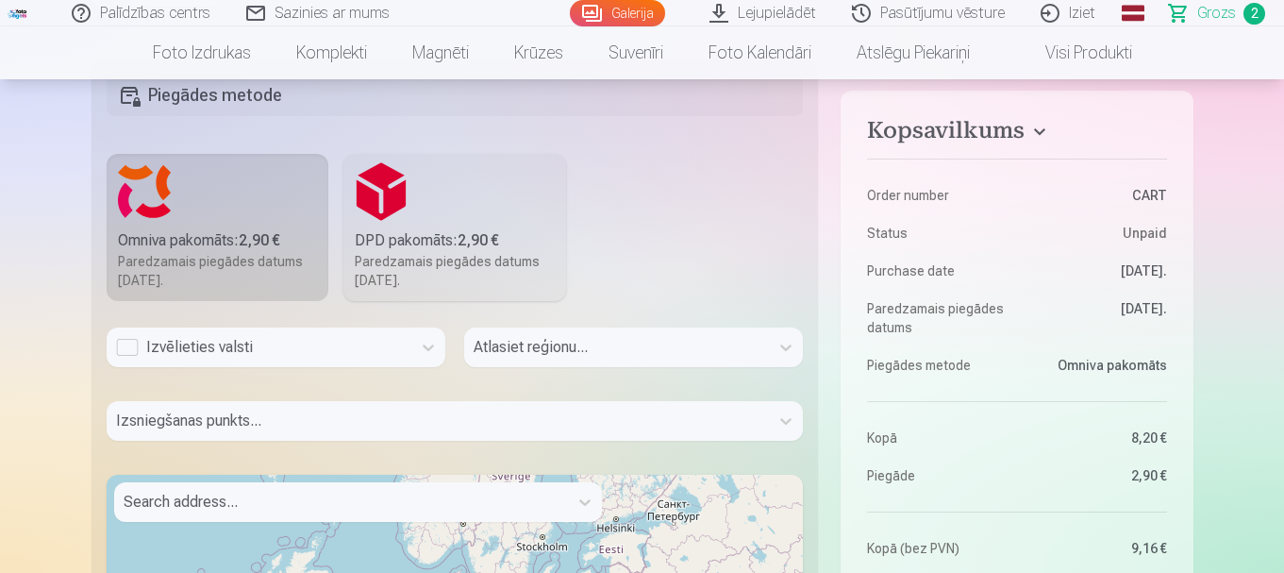
click at [130, 351] on div "Izvēlieties valsti" at bounding box center [259, 347] width 286 height 23
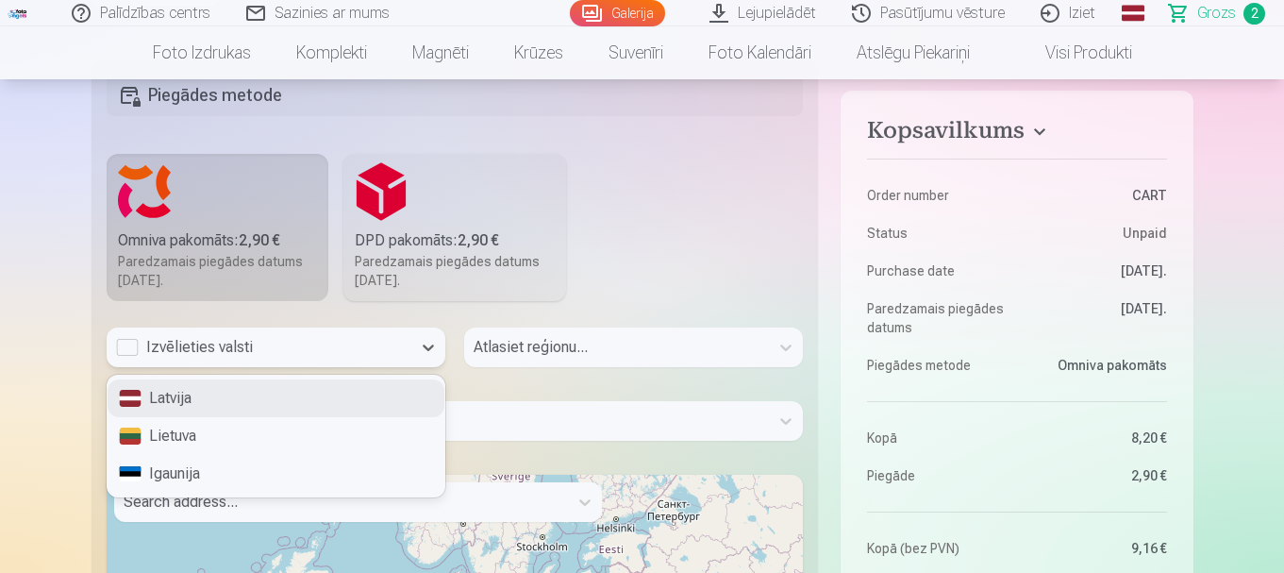
click at [163, 401] on div "Latvija" at bounding box center [276, 398] width 337 height 38
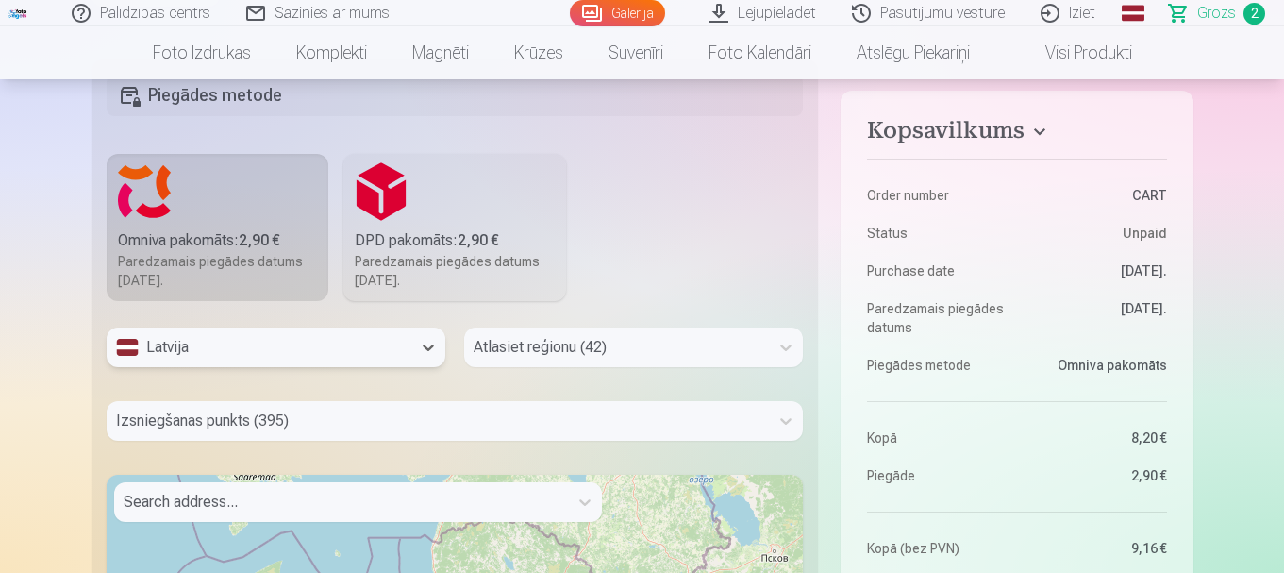
click at [543, 349] on div "Atlasiet reģionu (42)" at bounding box center [633, 347] width 339 height 40
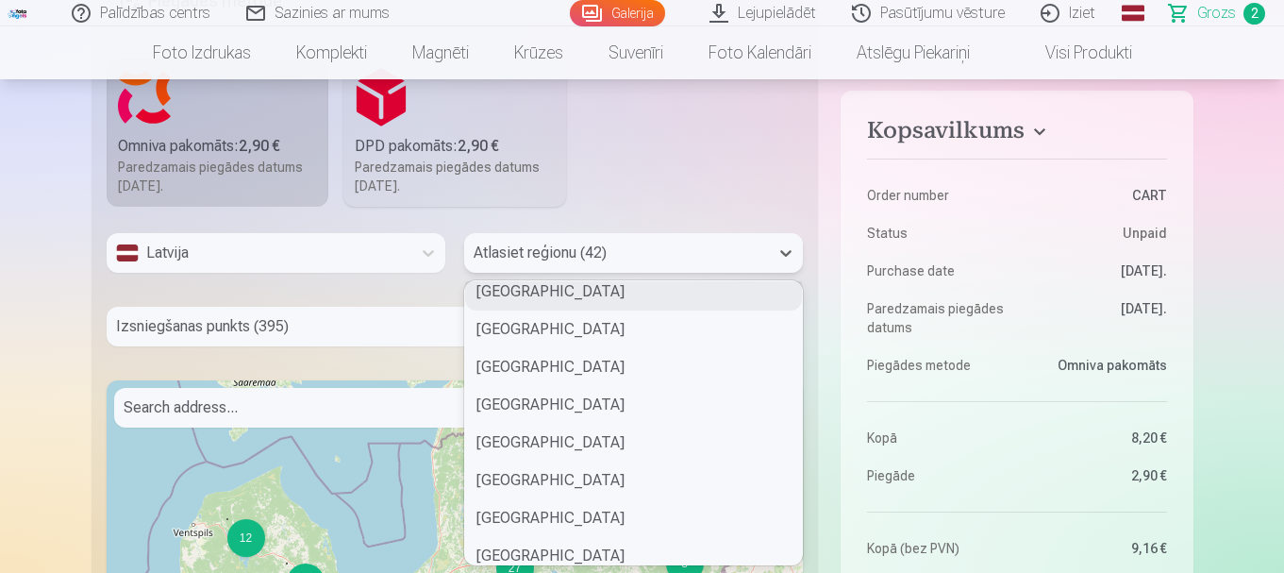
click at [577, 300] on div "Kuldīgas novads" at bounding box center [633, 292] width 337 height 38
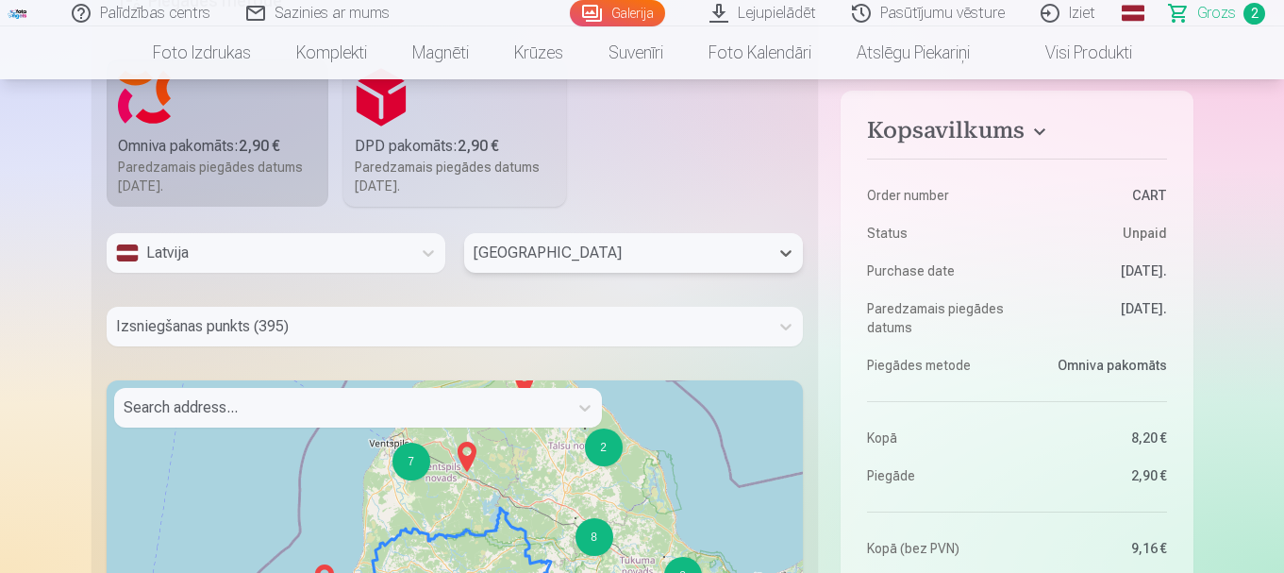
click at [352, 323] on div "Izsniegšanas punkts (395)" at bounding box center [455, 327] width 697 height 40
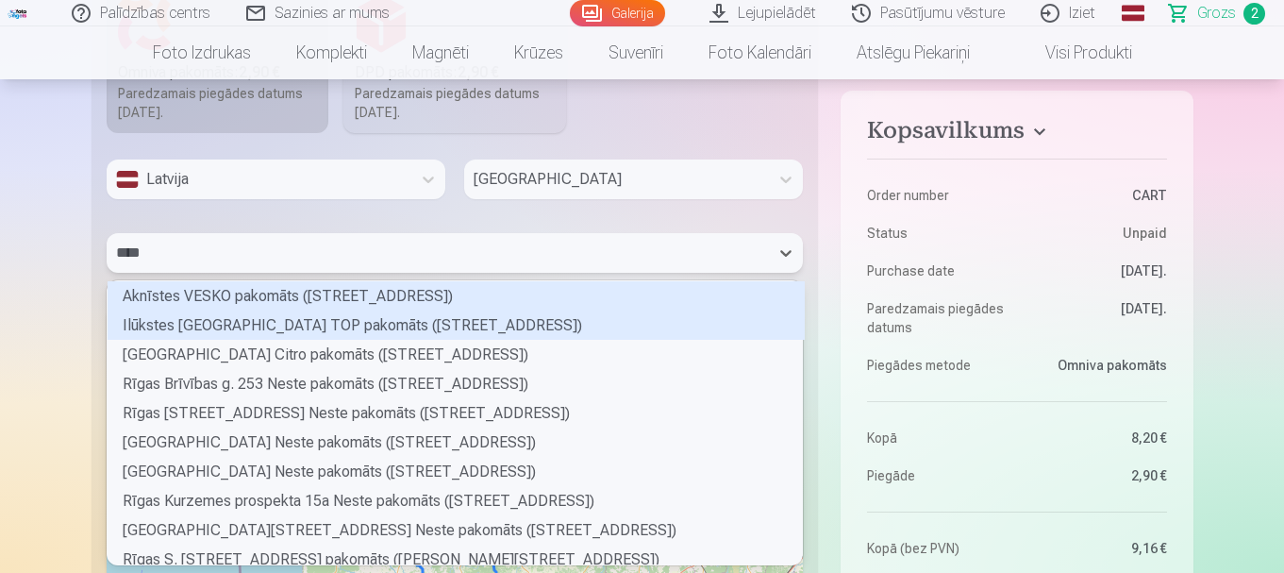
scroll to position [54, 690]
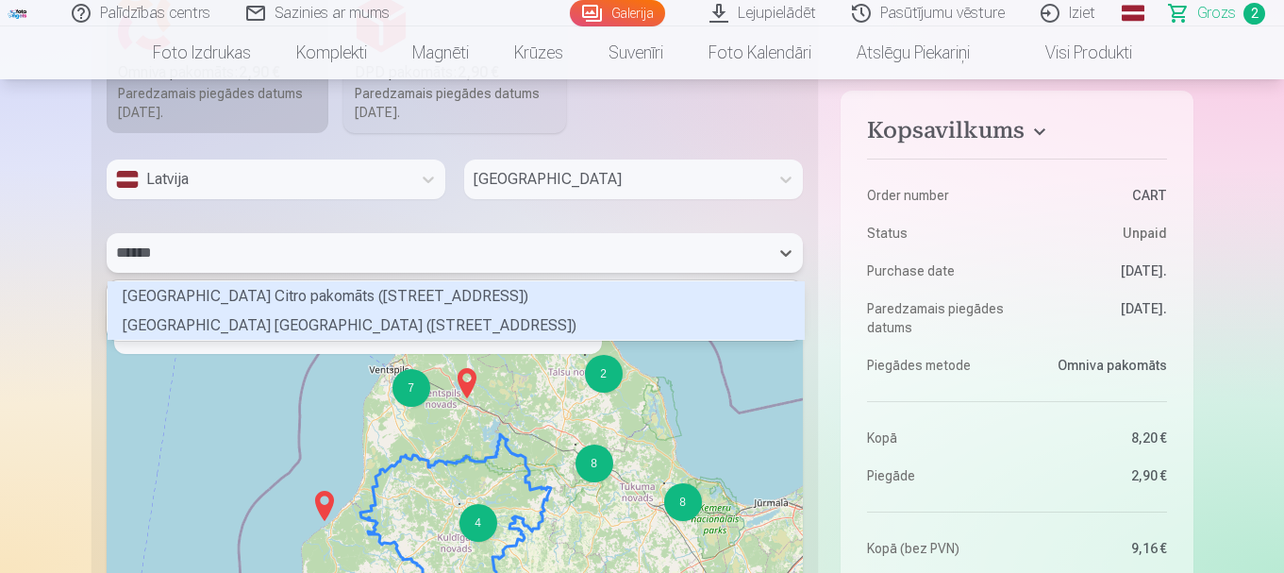
type input "*******"
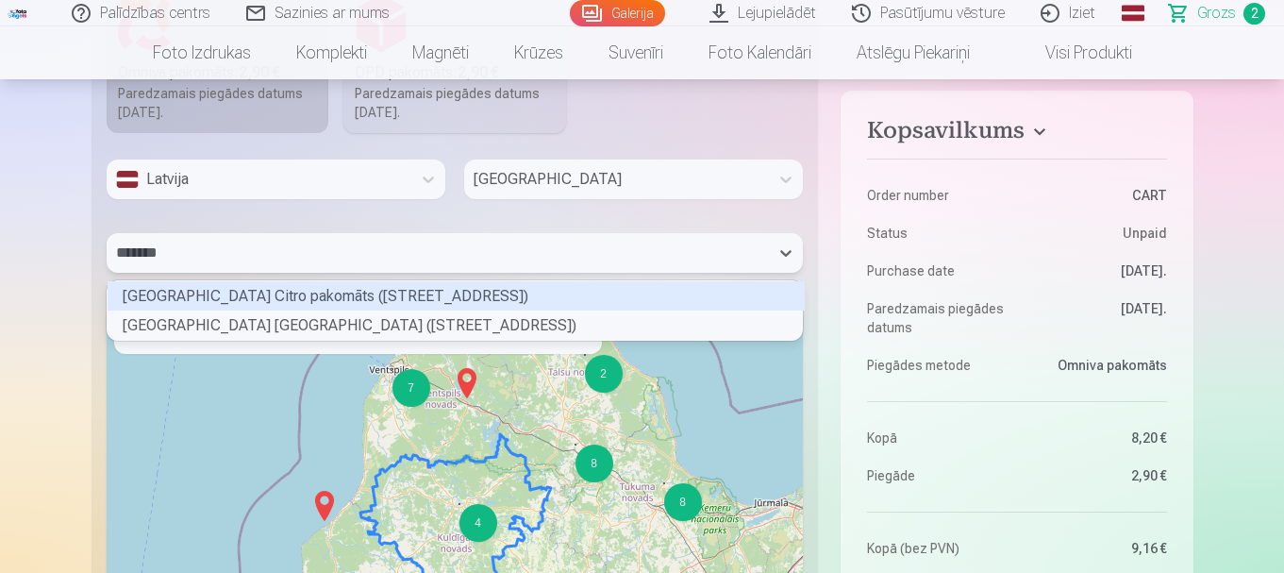
click at [365, 295] on div "Kuldīgas Stendes ielas Citro pakomāts (Stendes iela 23A)" at bounding box center [456, 295] width 697 height 29
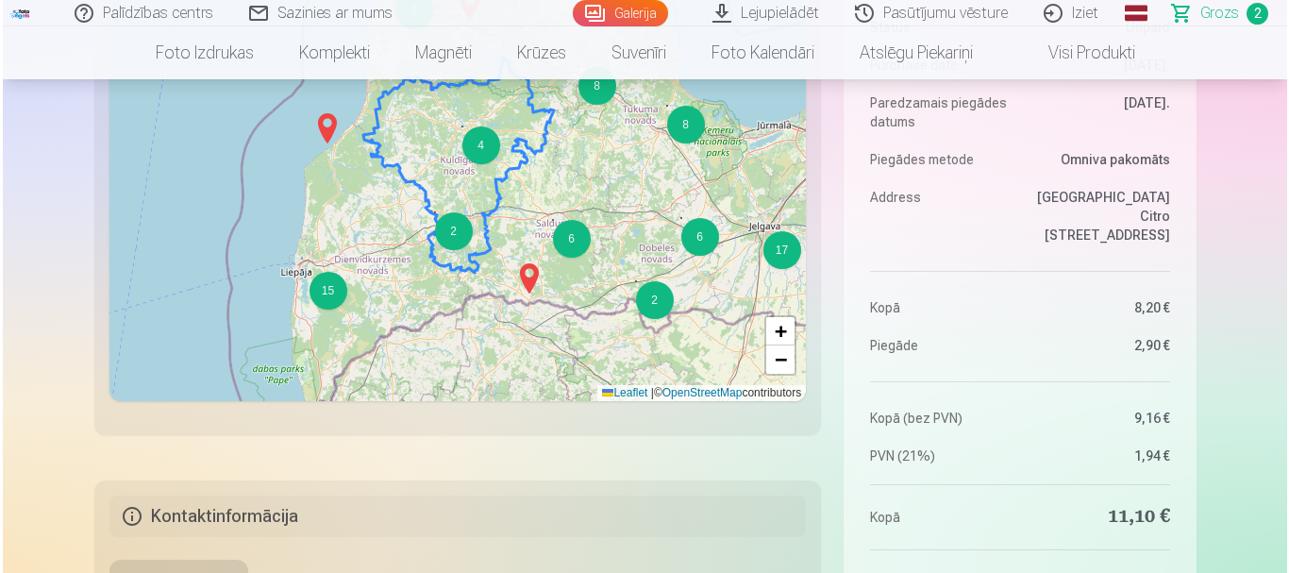
scroll to position [1300, 0]
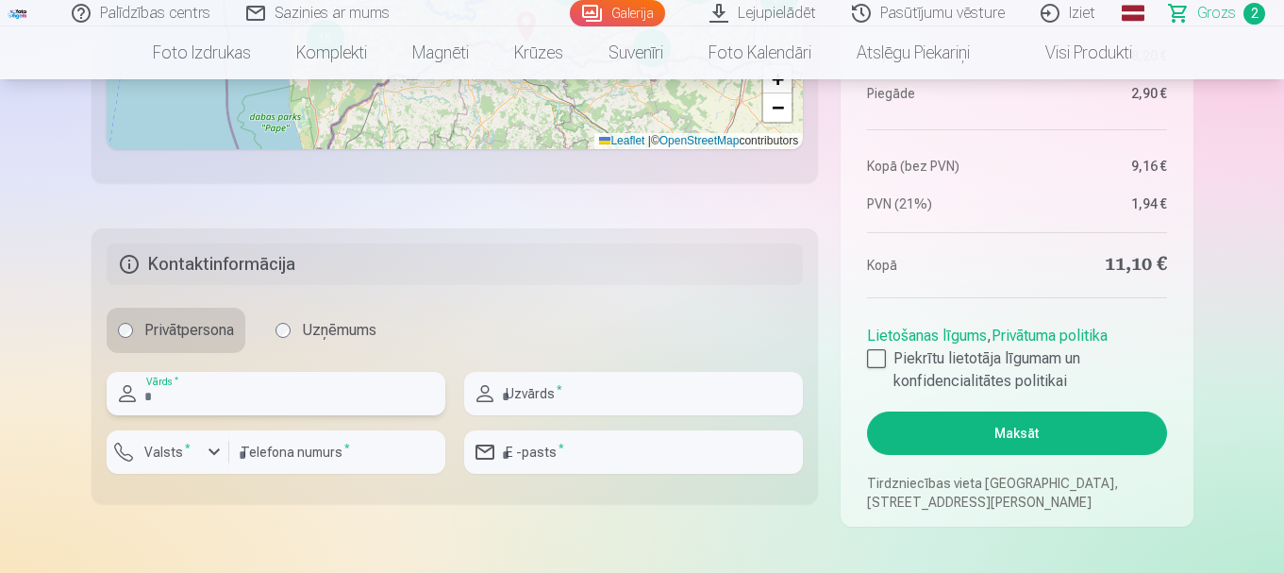
click at [226, 393] on input "text" at bounding box center [276, 393] width 339 height 43
type input "****"
type input "**********"
type input "*******"
type input "********"
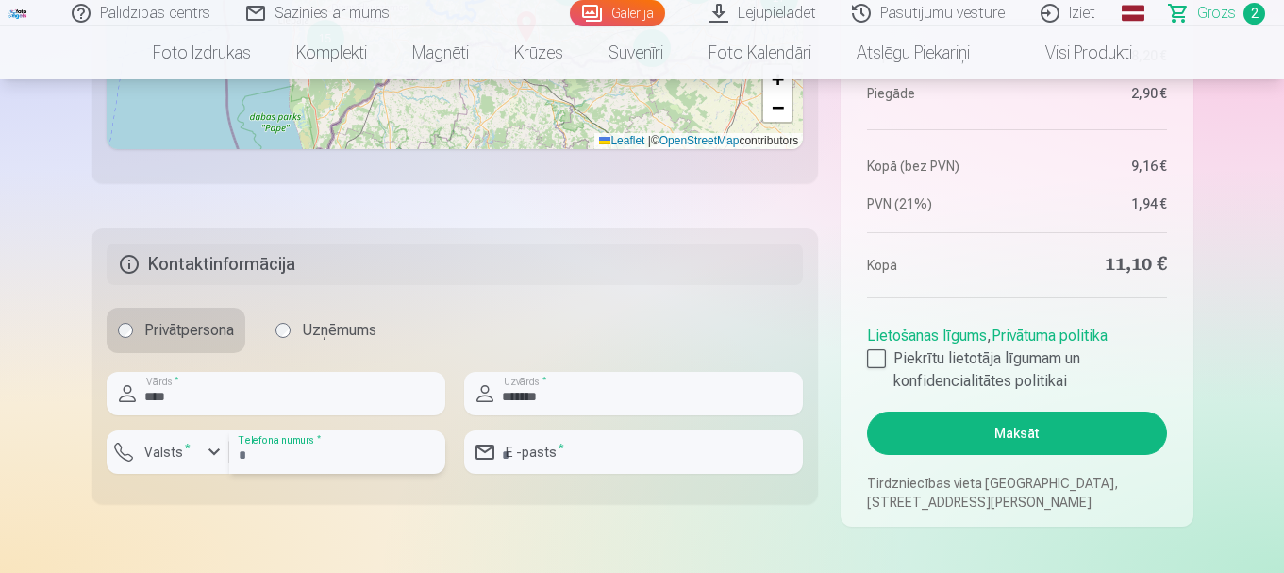
type input "**********"
click at [875, 358] on div at bounding box center [876, 358] width 19 height 19
click at [1005, 433] on button "Maksāt" at bounding box center [1016, 432] width 299 height 43
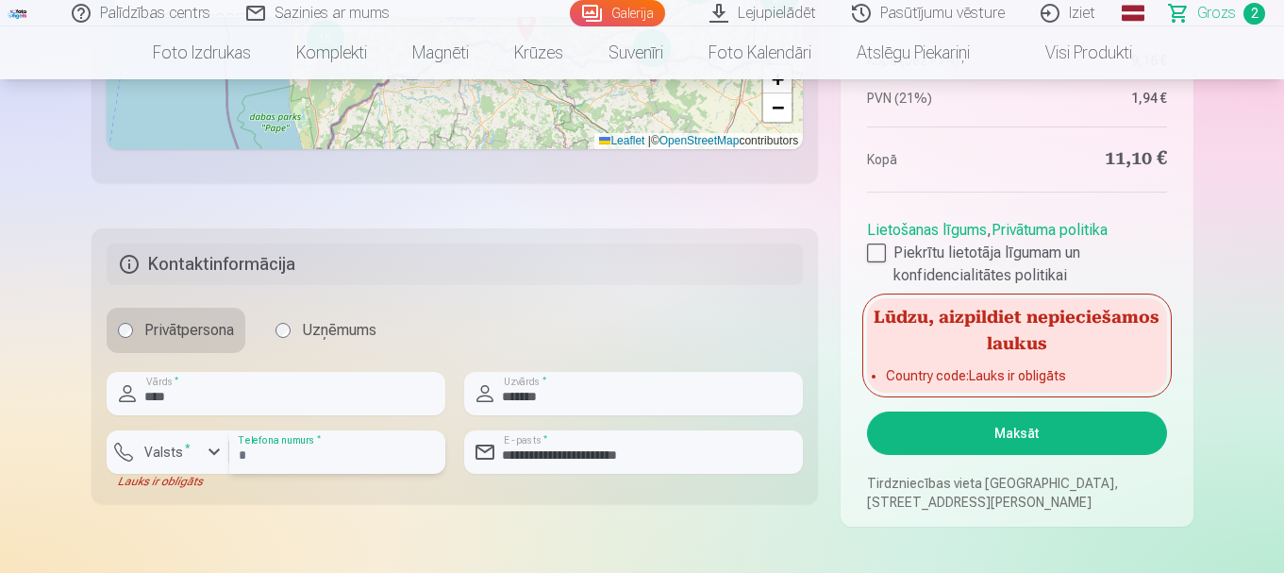
click at [313, 457] on input "********" at bounding box center [337, 451] width 216 height 43
click at [212, 446] on div "button" at bounding box center [214, 452] width 23 height 23
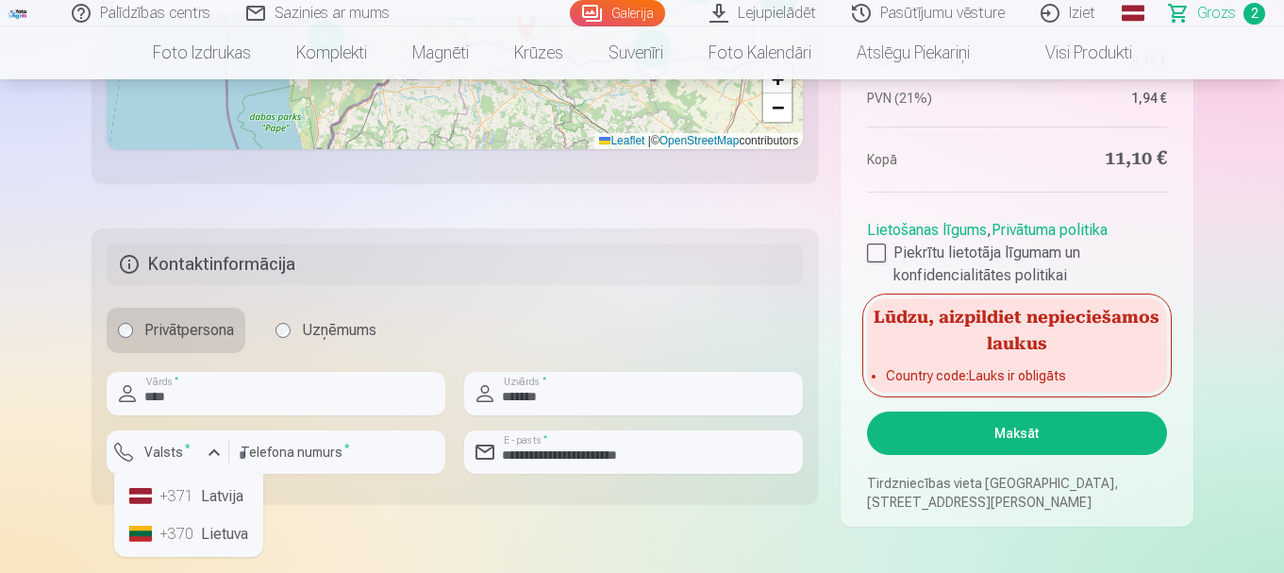
click at [211, 503] on li "+371 Latvija" at bounding box center [189, 496] width 134 height 38
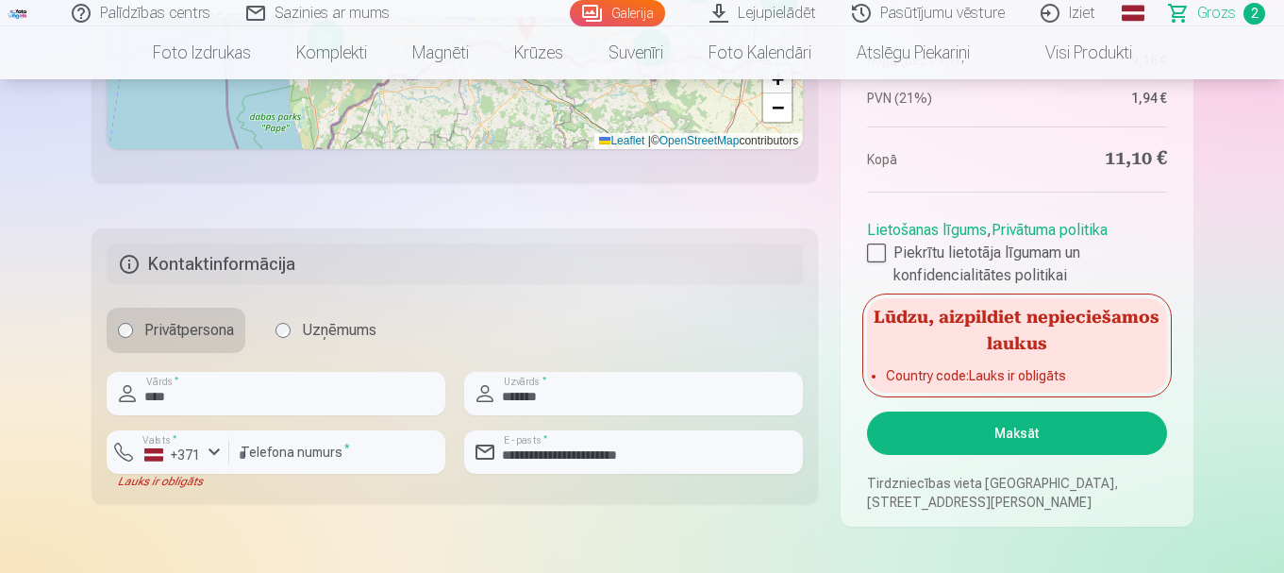
click at [1010, 433] on button "Maksāt" at bounding box center [1016, 432] width 299 height 43
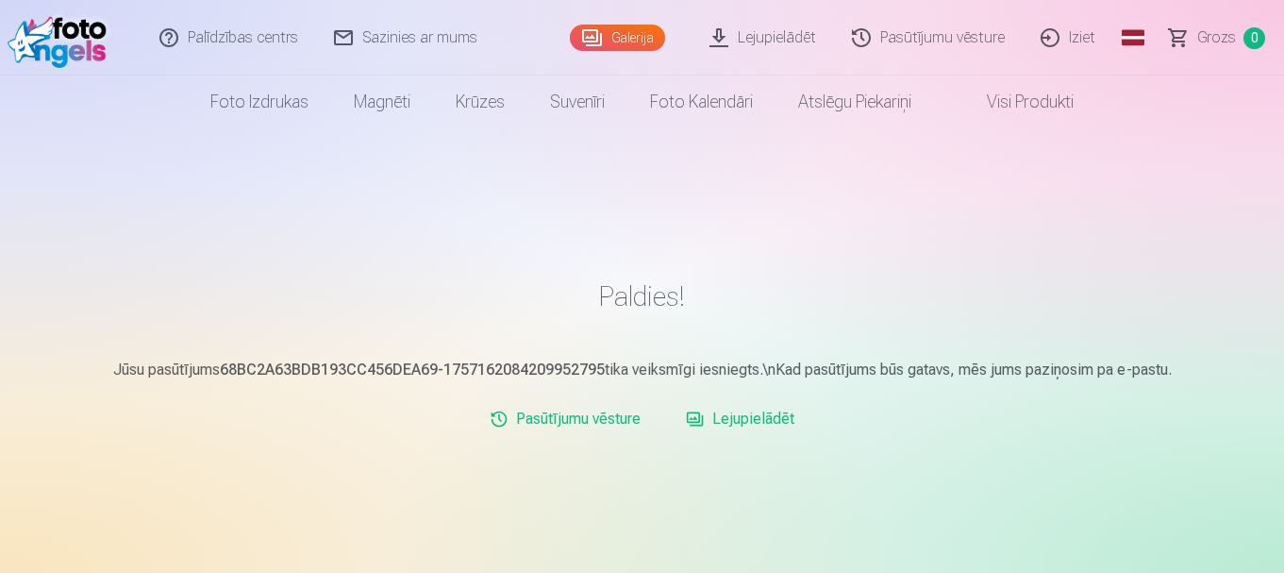
click at [1093, 37] on link "Iziet" at bounding box center [1069, 37] width 91 height 75
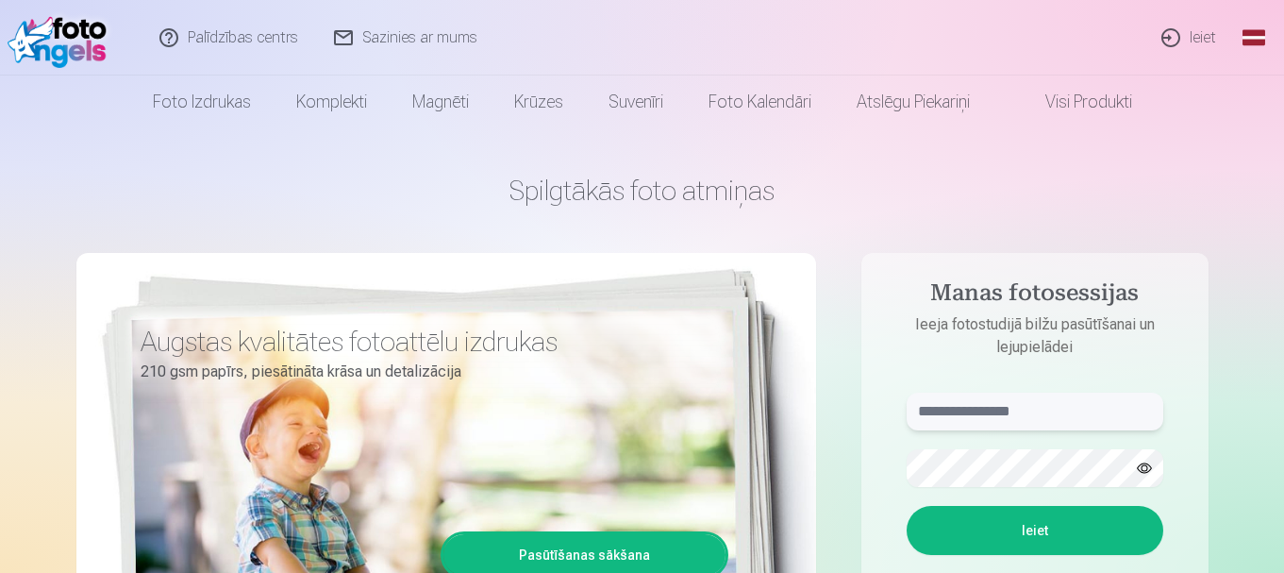
click at [997, 415] on input "text" at bounding box center [1035, 412] width 257 height 38
type input "**********"
click at [907, 506] on button "Ieiet" at bounding box center [1035, 530] width 257 height 49
